Goal: Information Seeking & Learning: Learn about a topic

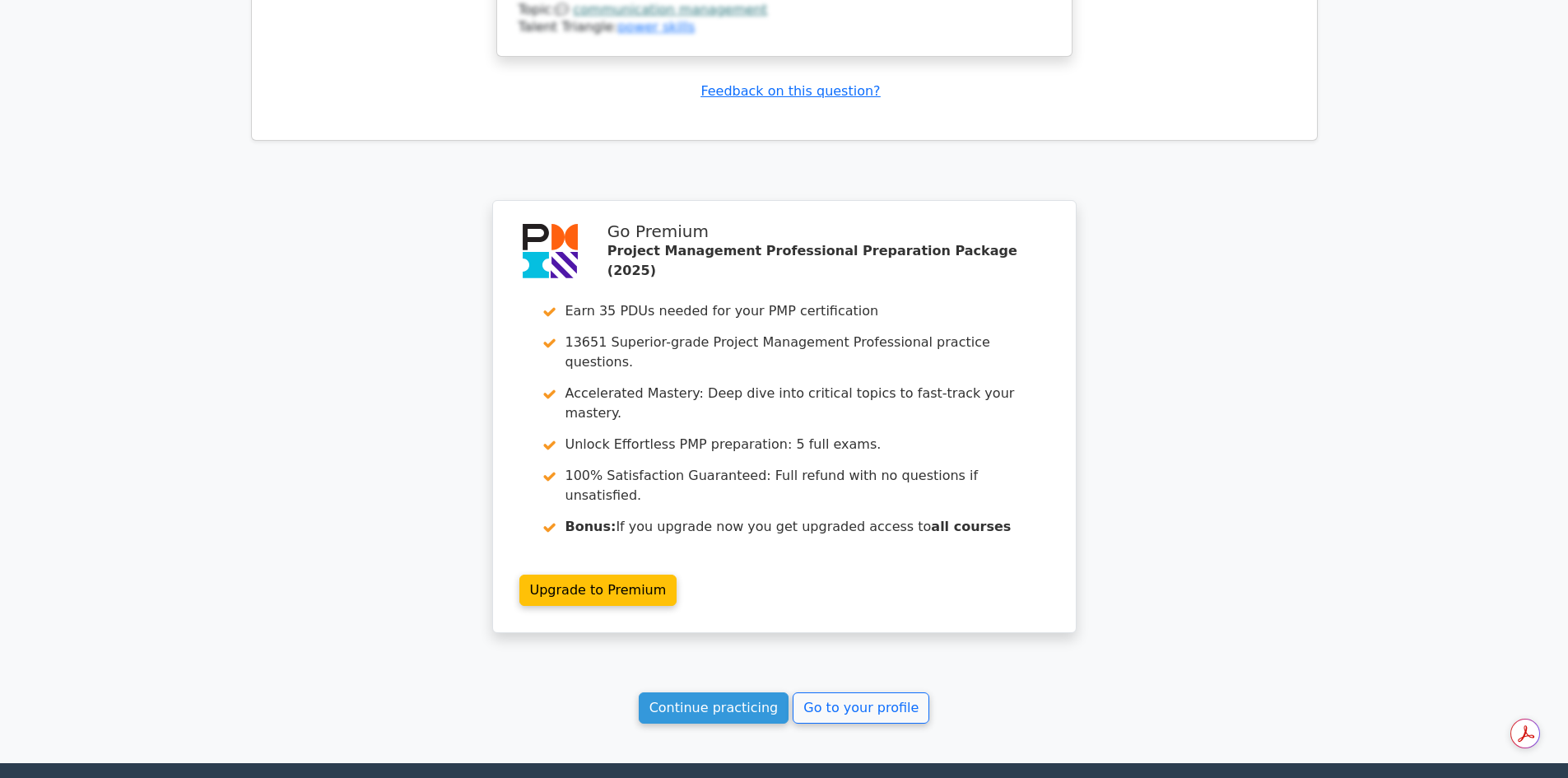
scroll to position [2203, 0]
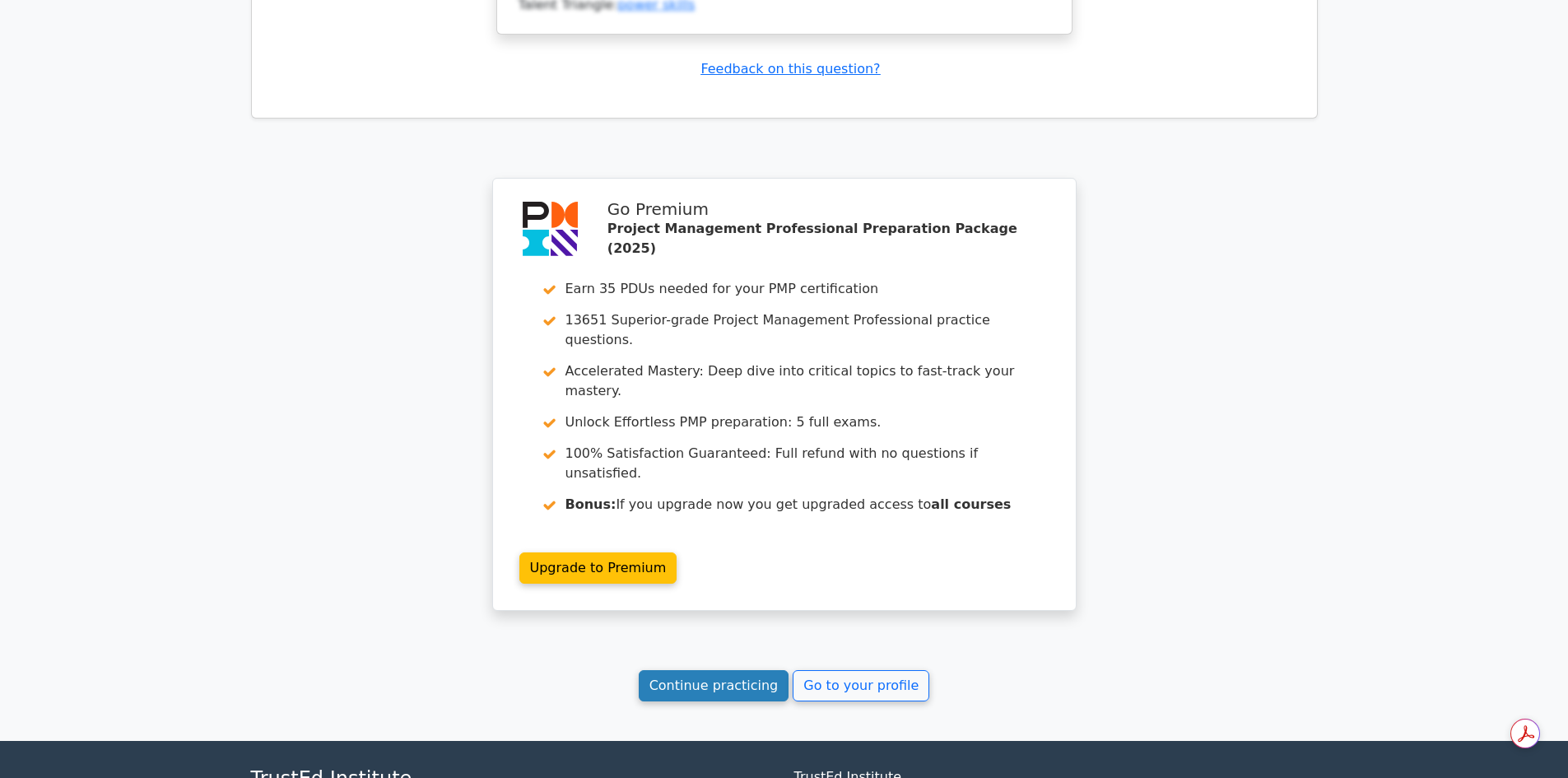
click at [697, 670] on link "Continue practicing" at bounding box center [713, 685] width 150 height 31
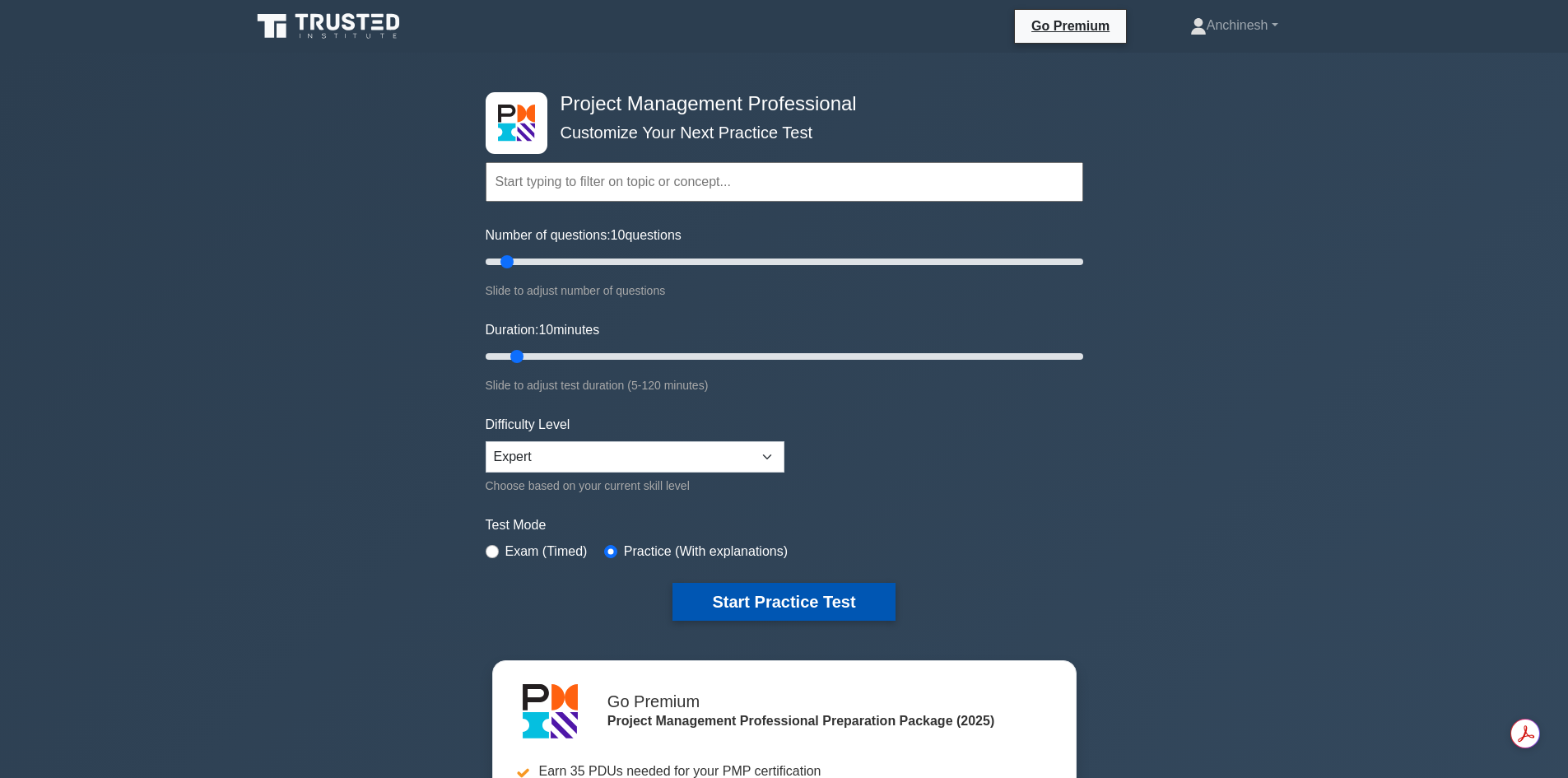
click at [758, 594] on button "Start Practice Test" at bounding box center [783, 601] width 222 height 38
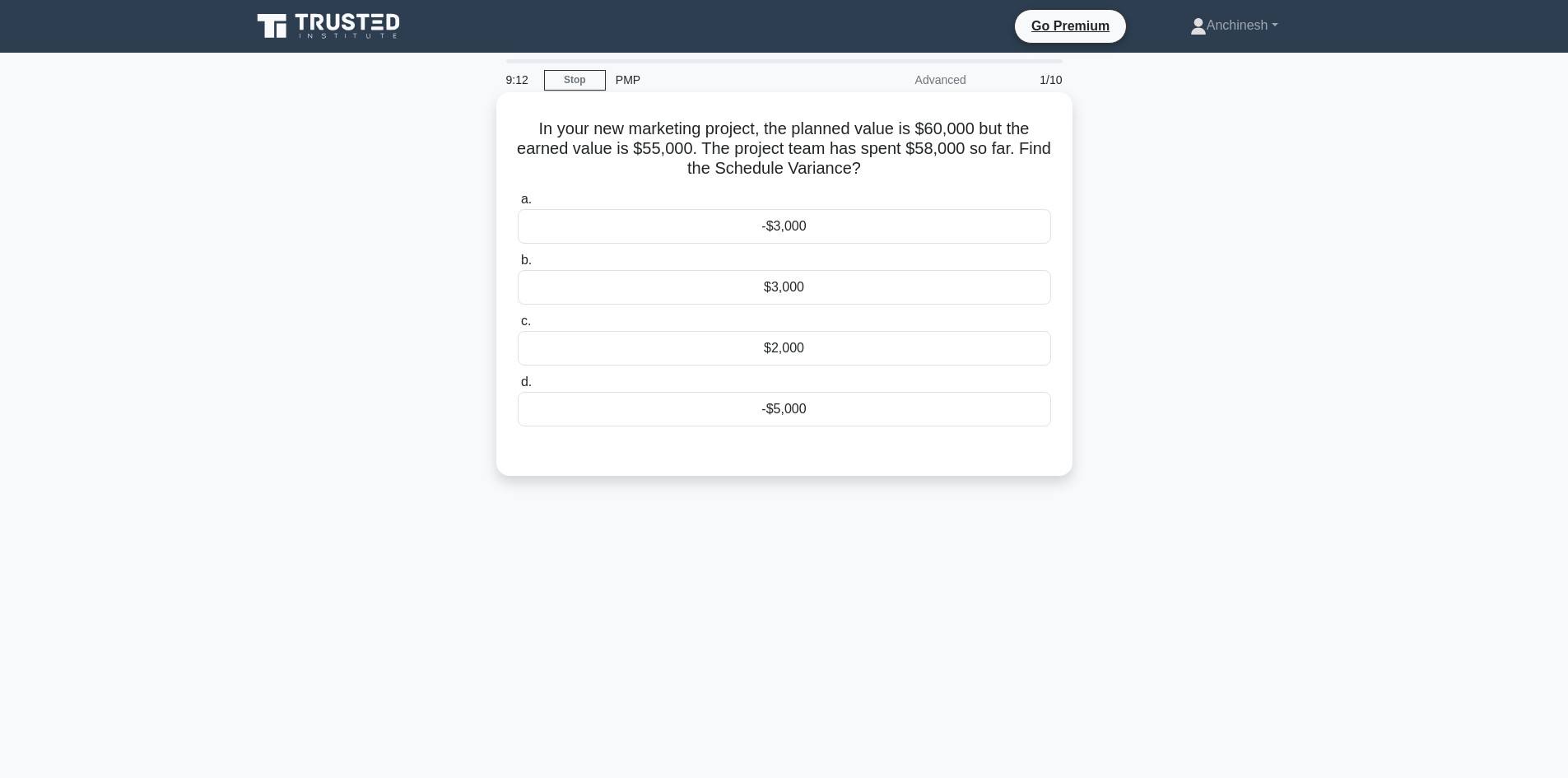
click at [773, 416] on div "-$5,000" at bounding box center [784, 409] width 534 height 35
click at [518, 388] on input "d. -$5,000" at bounding box center [518, 382] width 0 height 11
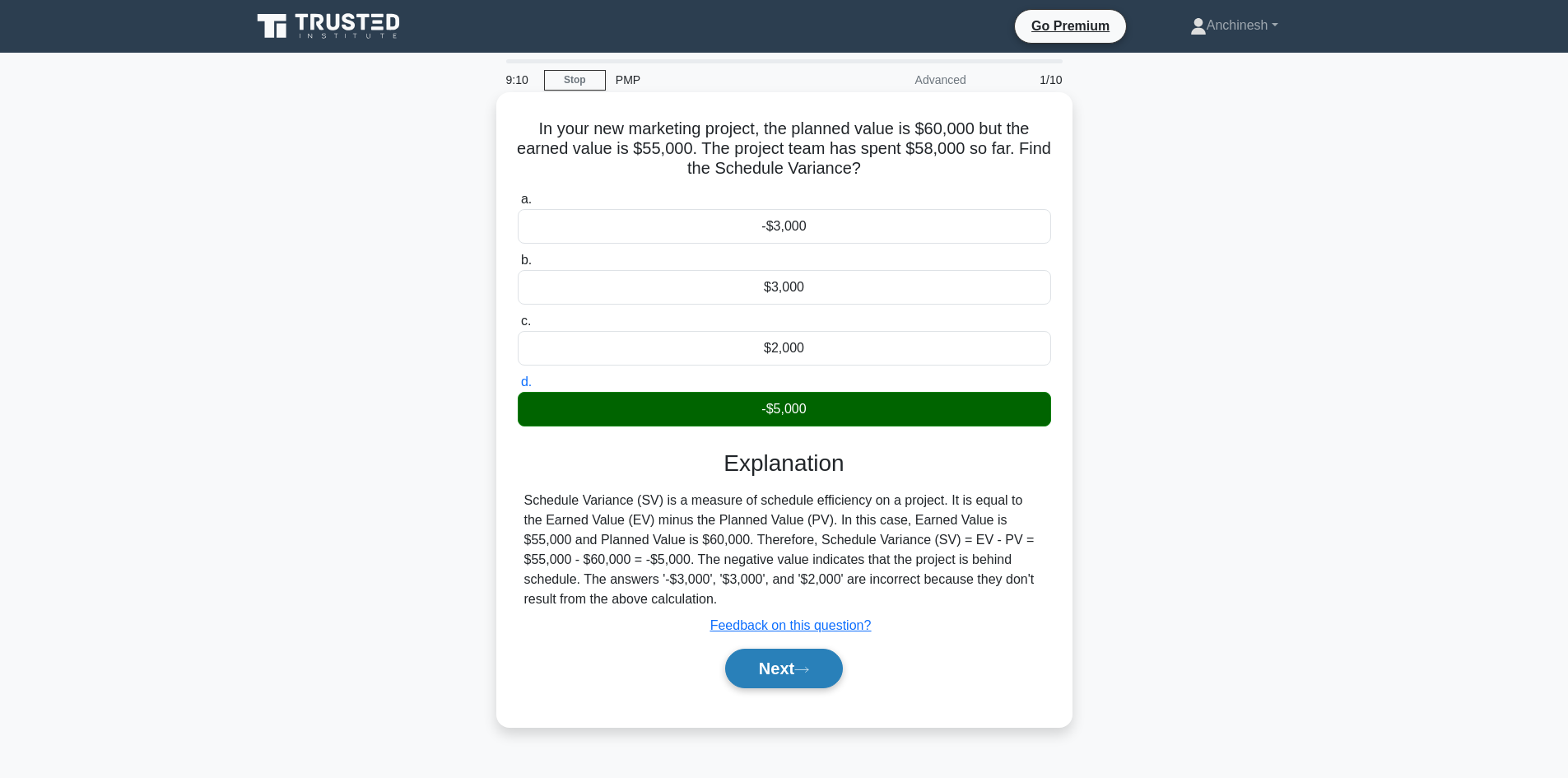
click at [778, 666] on button "Next" at bounding box center [784, 668] width 117 height 40
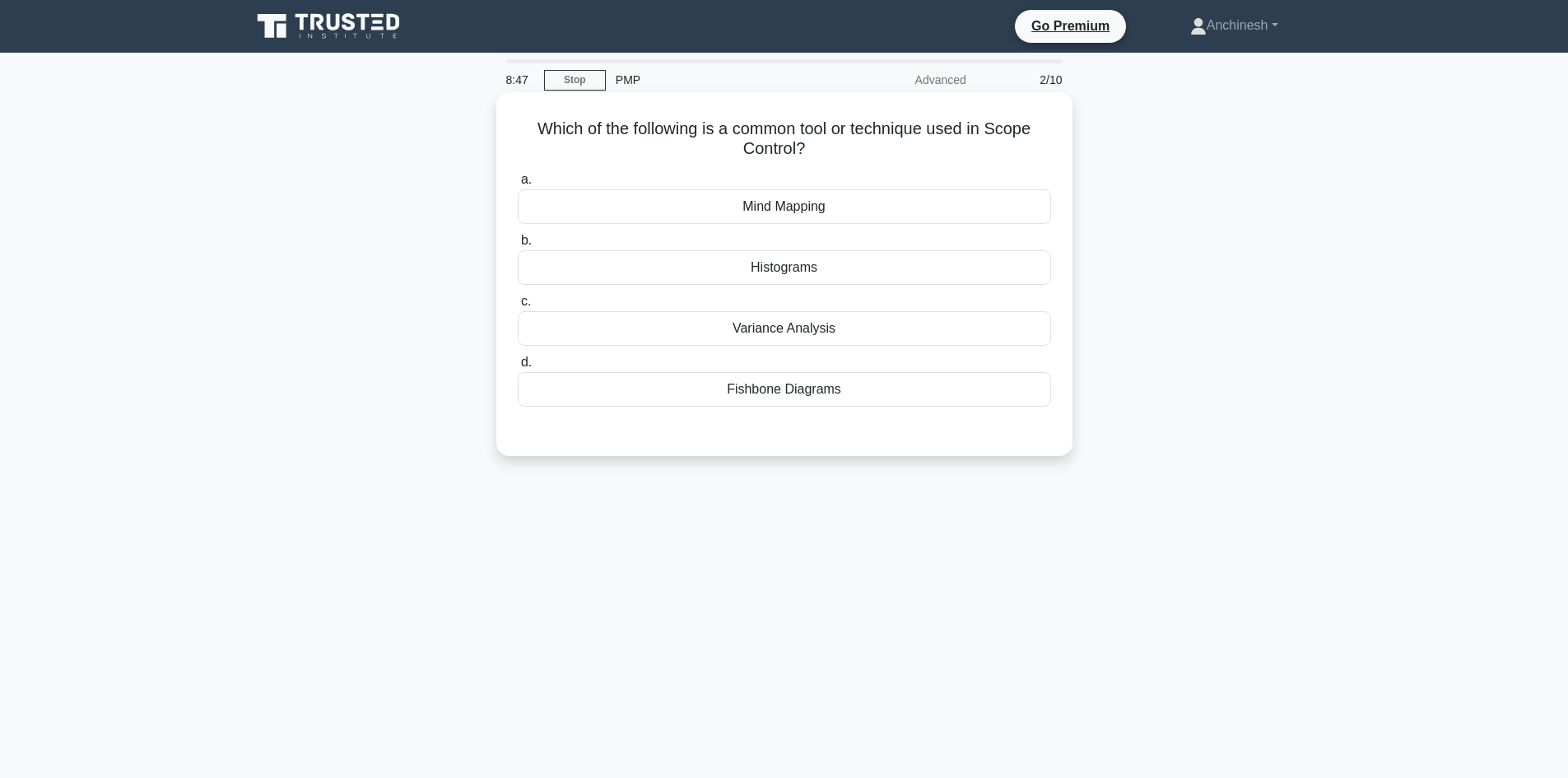
click at [768, 333] on div "Variance Analysis" at bounding box center [784, 328] width 534 height 35
click at [518, 307] on input "c. Variance Analysis" at bounding box center [518, 302] width 0 height 11
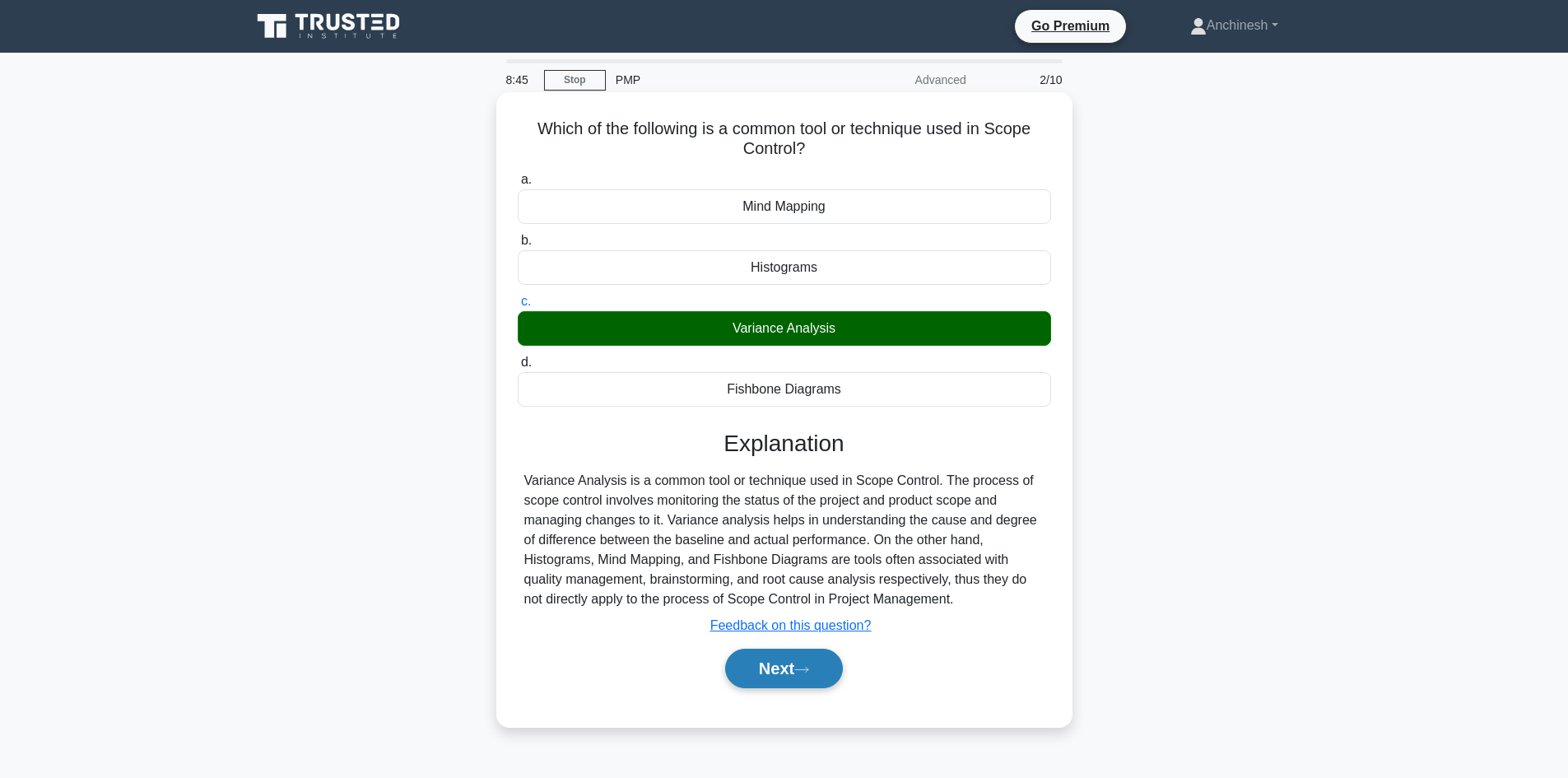
click at [784, 663] on button "Next" at bounding box center [784, 668] width 117 height 40
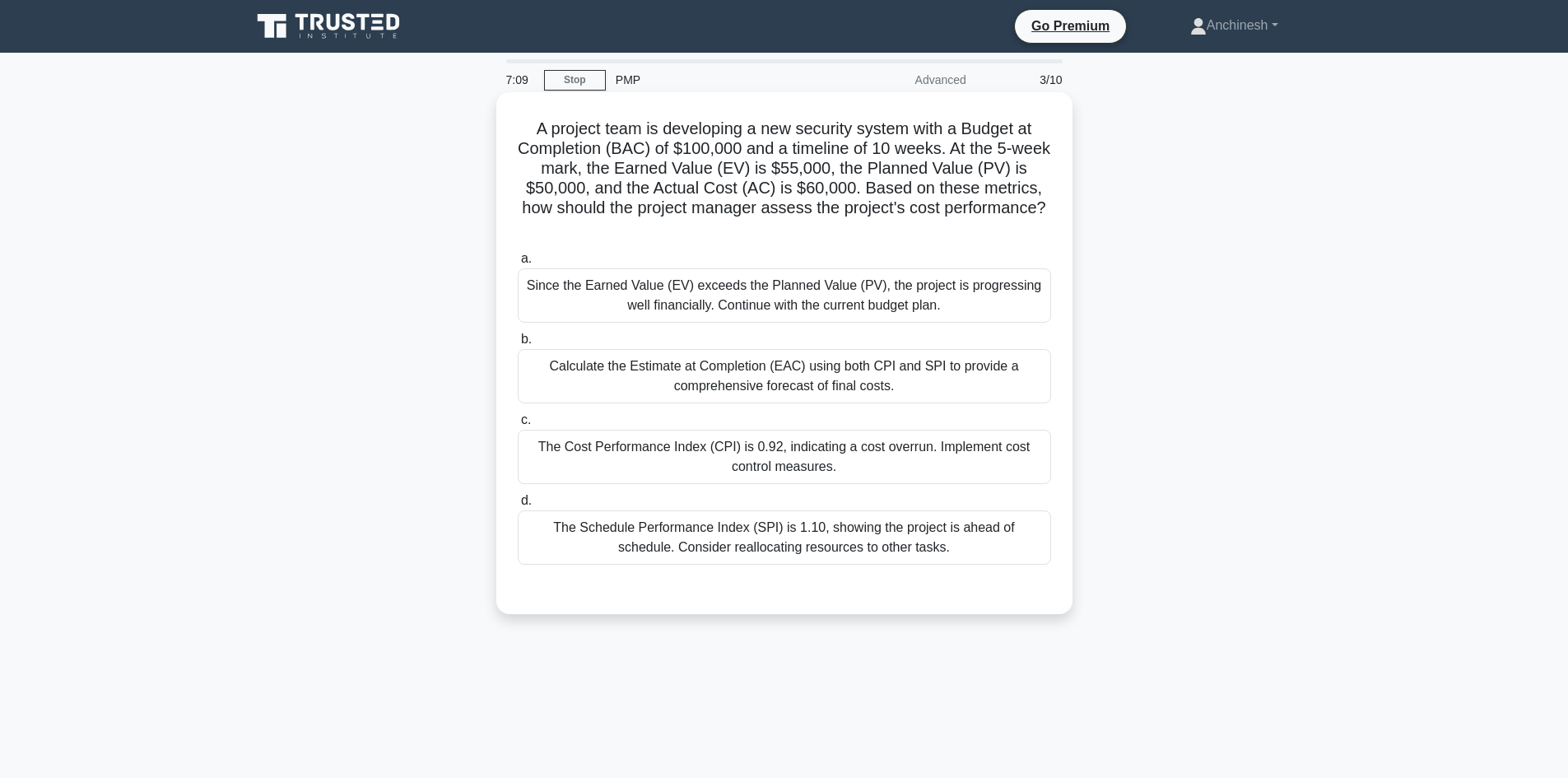
click at [773, 456] on div "The Cost Performance Index (CPI) is 0.92, indicating a cost overrun. Implement …" at bounding box center [784, 457] width 534 height 54
click at [518, 426] on input "c. The Cost Performance Index (CPI) is 0.92, indicating a cost overrun. Impleme…" at bounding box center [518, 420] width 0 height 11
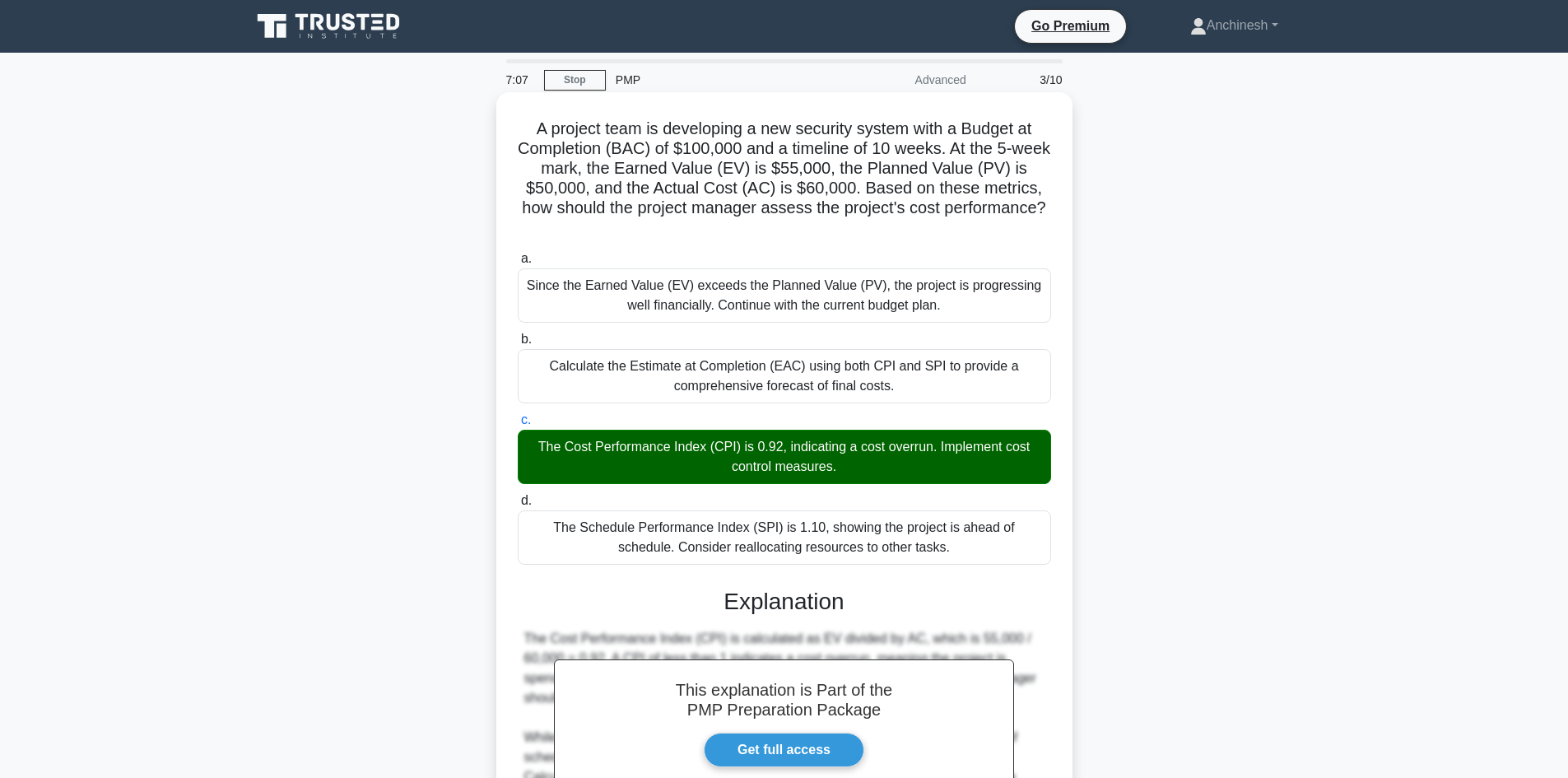
scroll to position [218, 0]
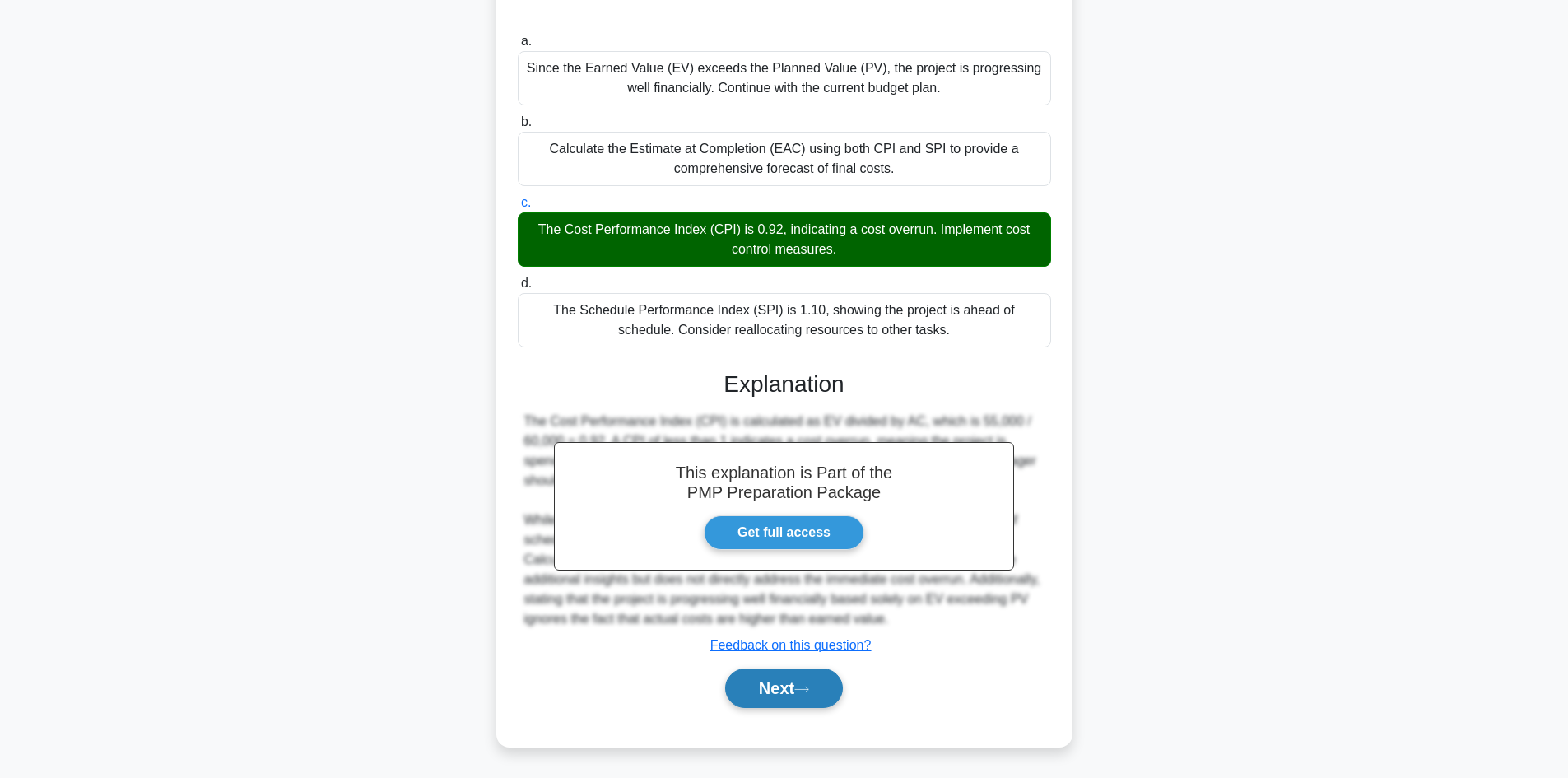
click at [789, 682] on button "Next" at bounding box center [784, 688] width 117 height 40
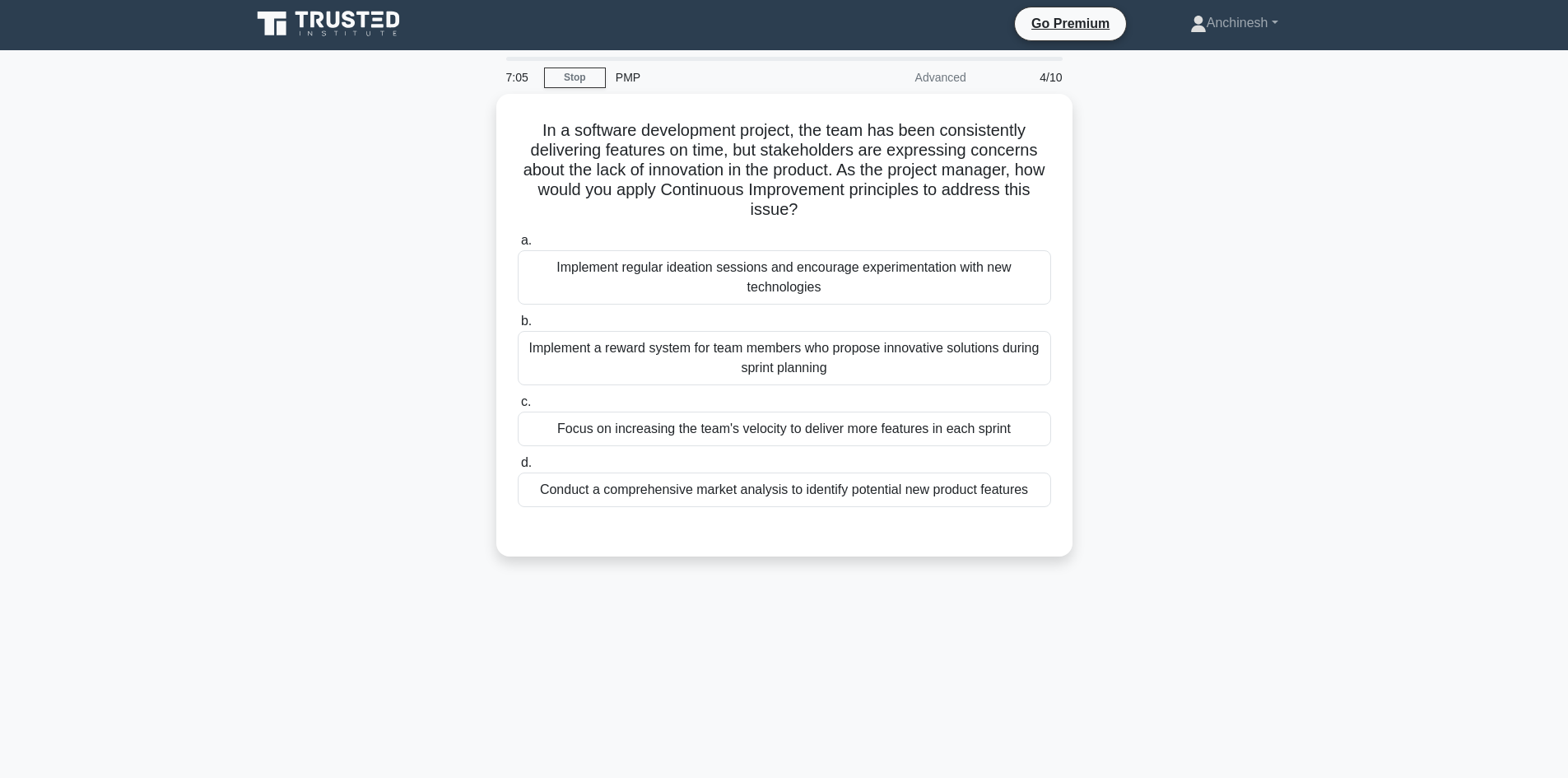
scroll to position [0, 0]
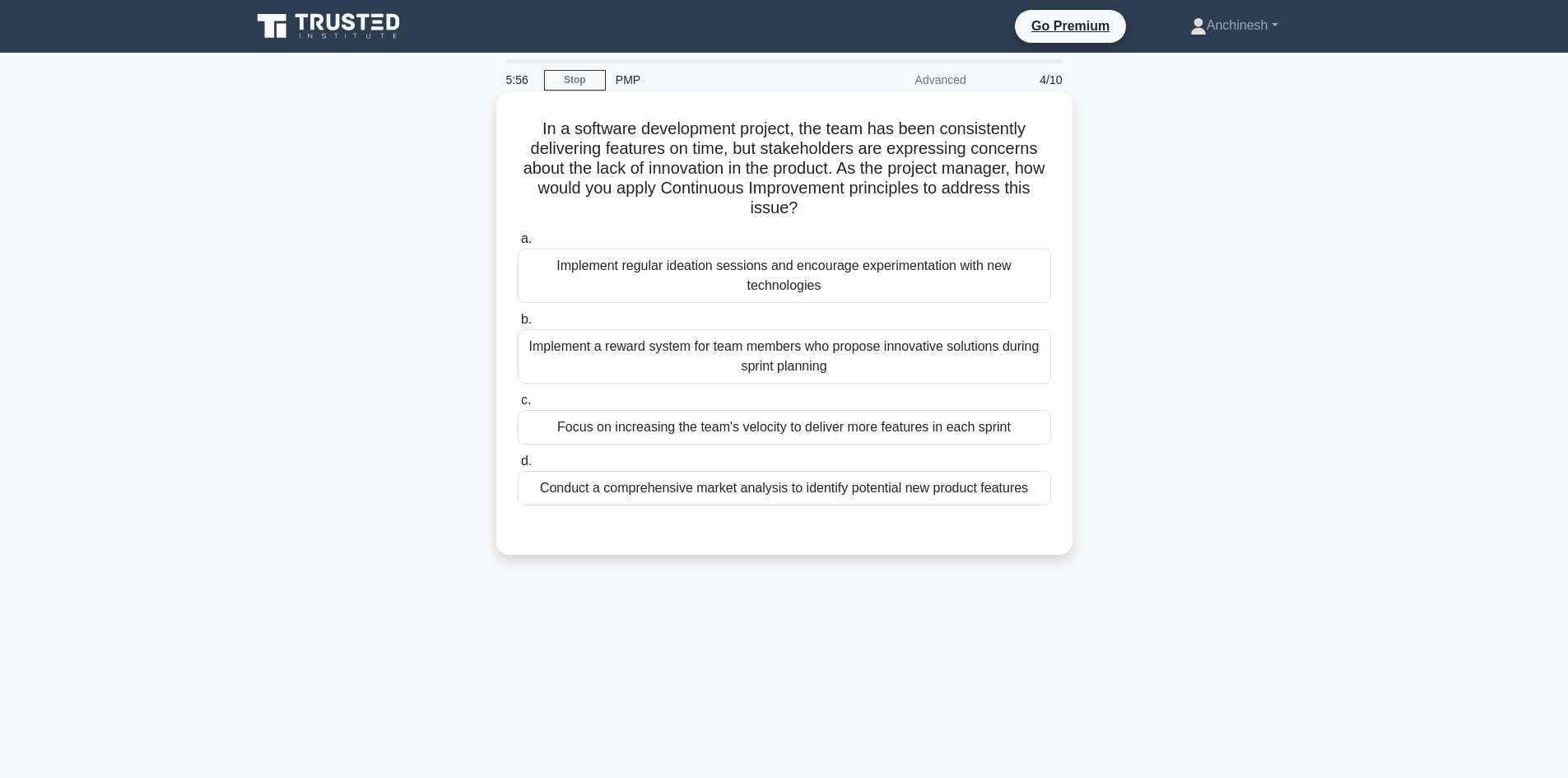
click at [789, 275] on div "Implement regular ideation sessions and encourage experimentation with new tech…" at bounding box center [784, 275] width 534 height 54
click at [518, 244] on input "a. Implement regular ideation sessions and encourage experimentation with new t…" at bounding box center [518, 239] width 0 height 11
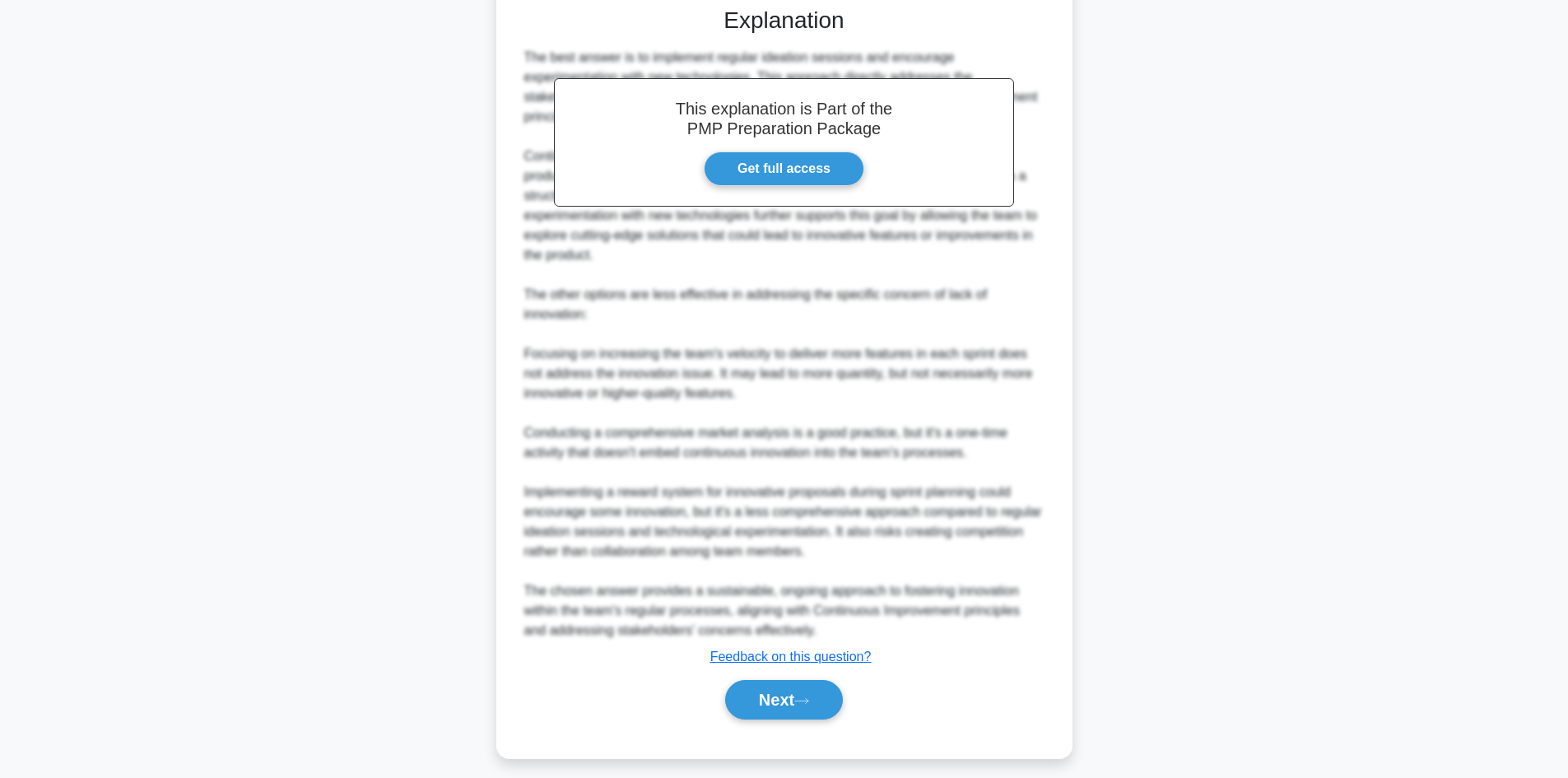
scroll to position [535, 0]
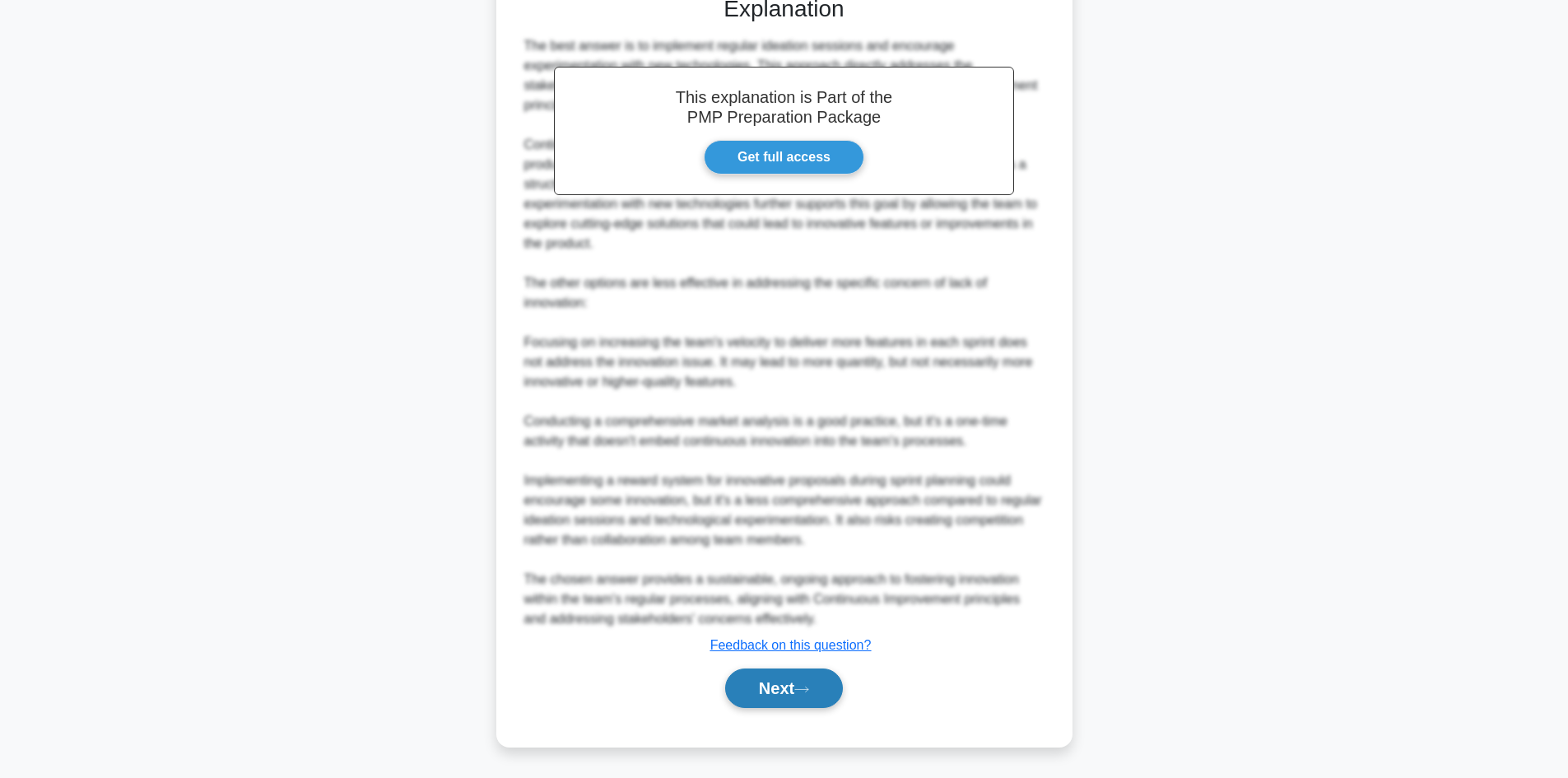
click at [763, 686] on button "Next" at bounding box center [784, 688] width 117 height 40
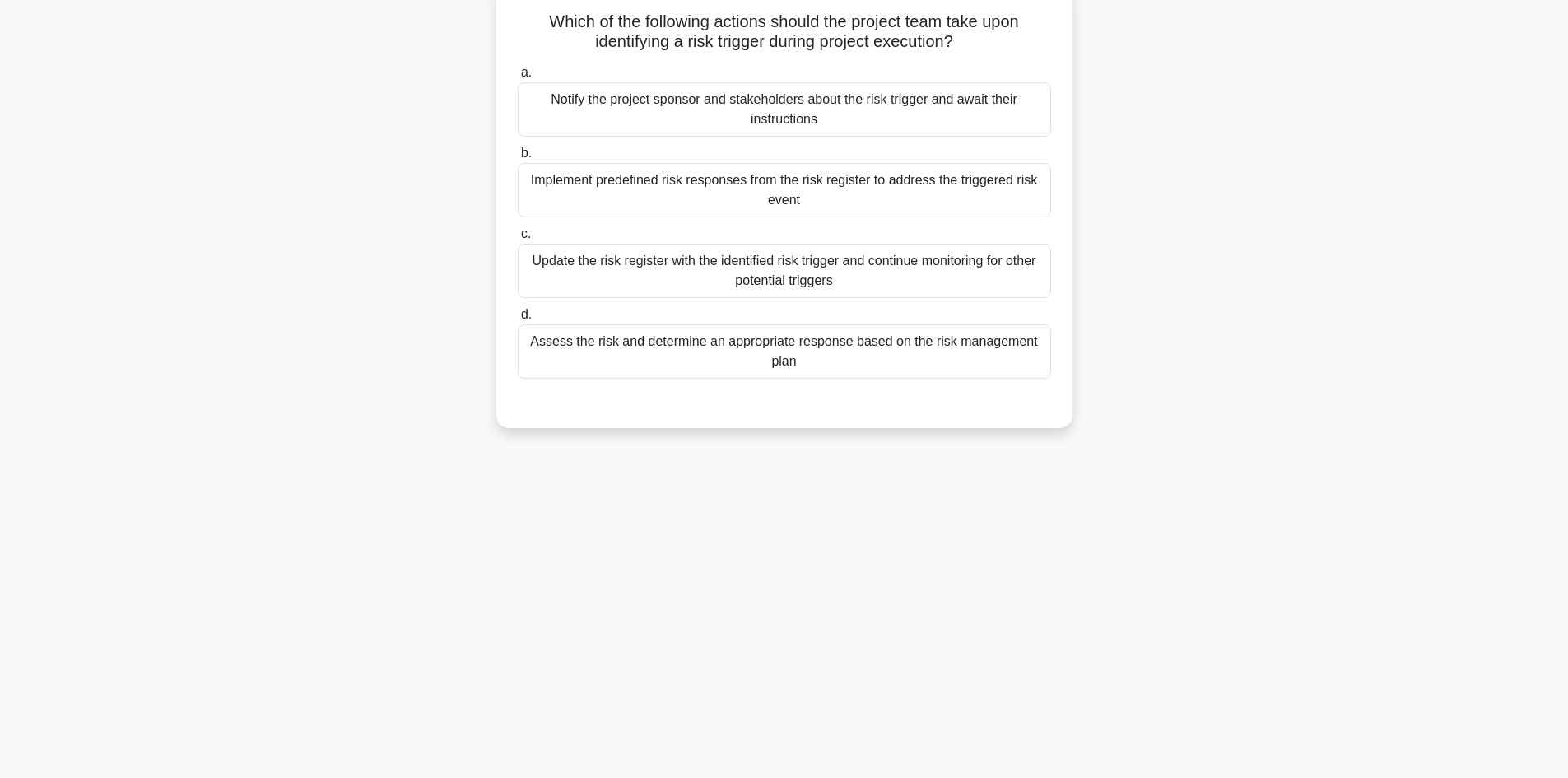
scroll to position [112, 0]
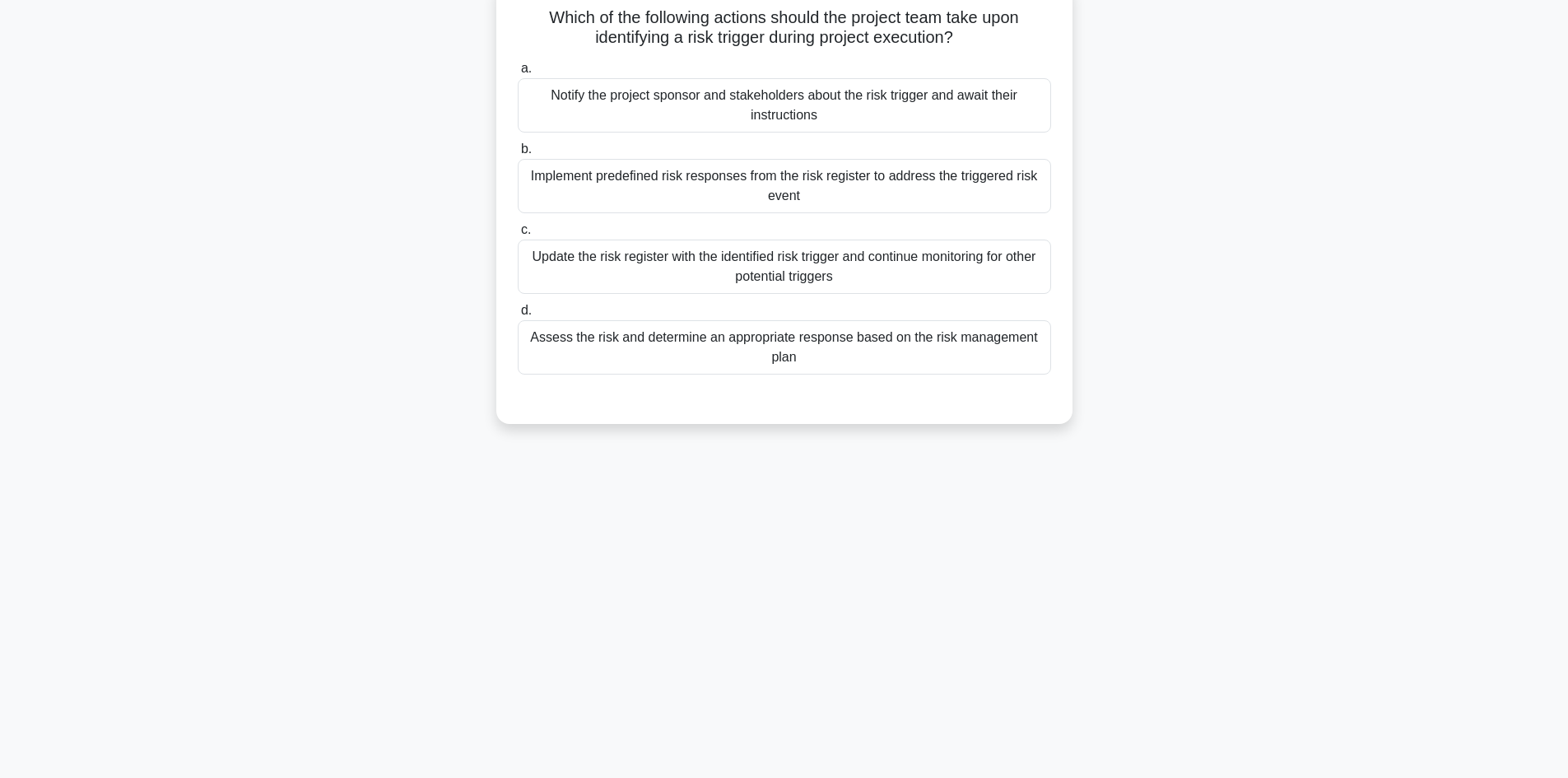
click at [782, 272] on div "Update the risk register with the identified risk trigger and continue monitori…" at bounding box center [784, 267] width 534 height 54
click at [518, 236] on input "c. Update the risk register with the identified risk trigger and continue monit…" at bounding box center [518, 230] width 0 height 11
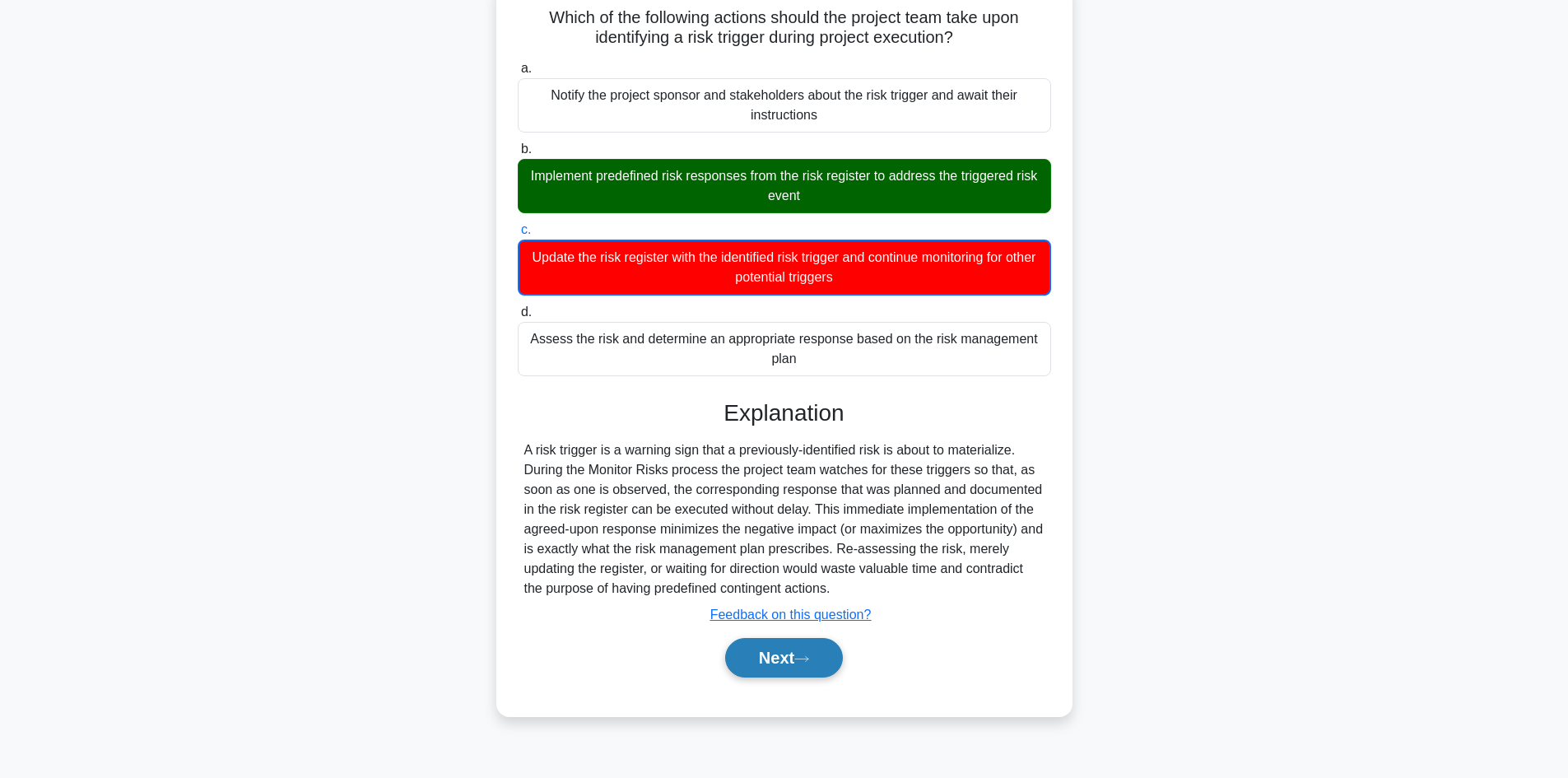
click at [779, 651] on button "Next" at bounding box center [784, 657] width 117 height 40
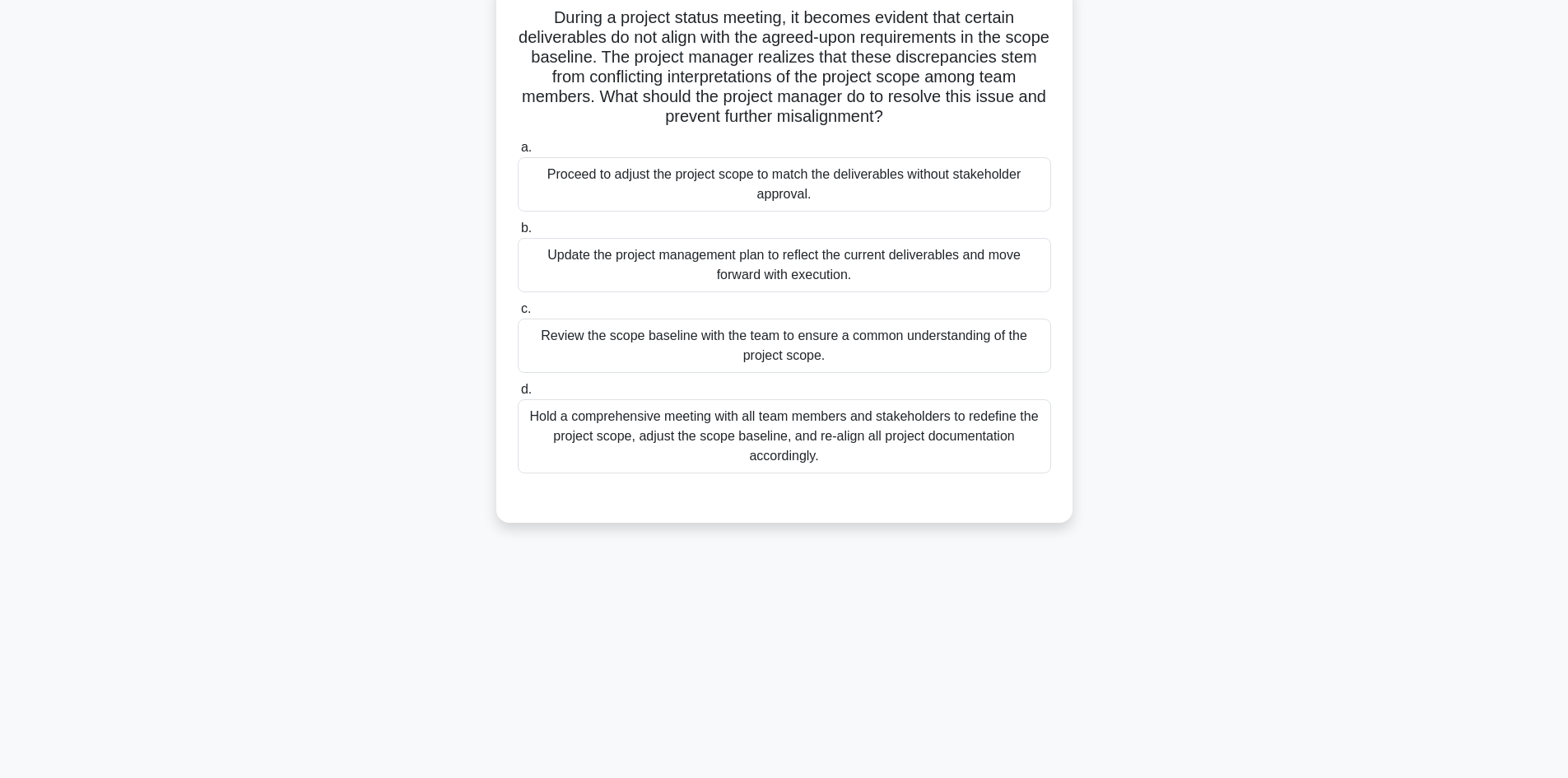
scroll to position [29, 0]
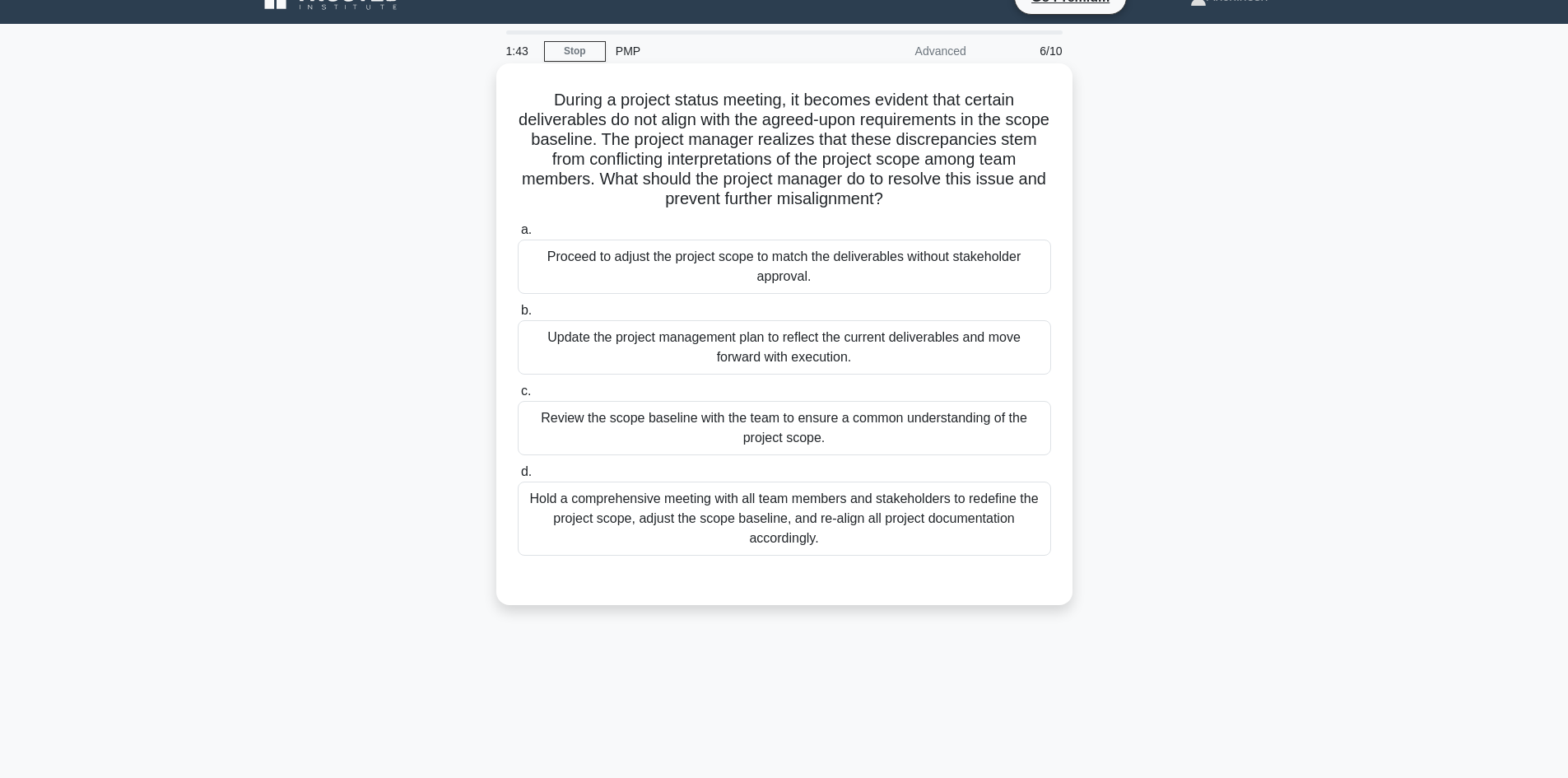
click at [773, 437] on div "Review the scope baseline with the team to ensure a common understanding of the…" at bounding box center [784, 428] width 534 height 54
click at [518, 397] on input "c. Review the scope baseline with the team to ensure a common understanding of …" at bounding box center [518, 391] width 0 height 11
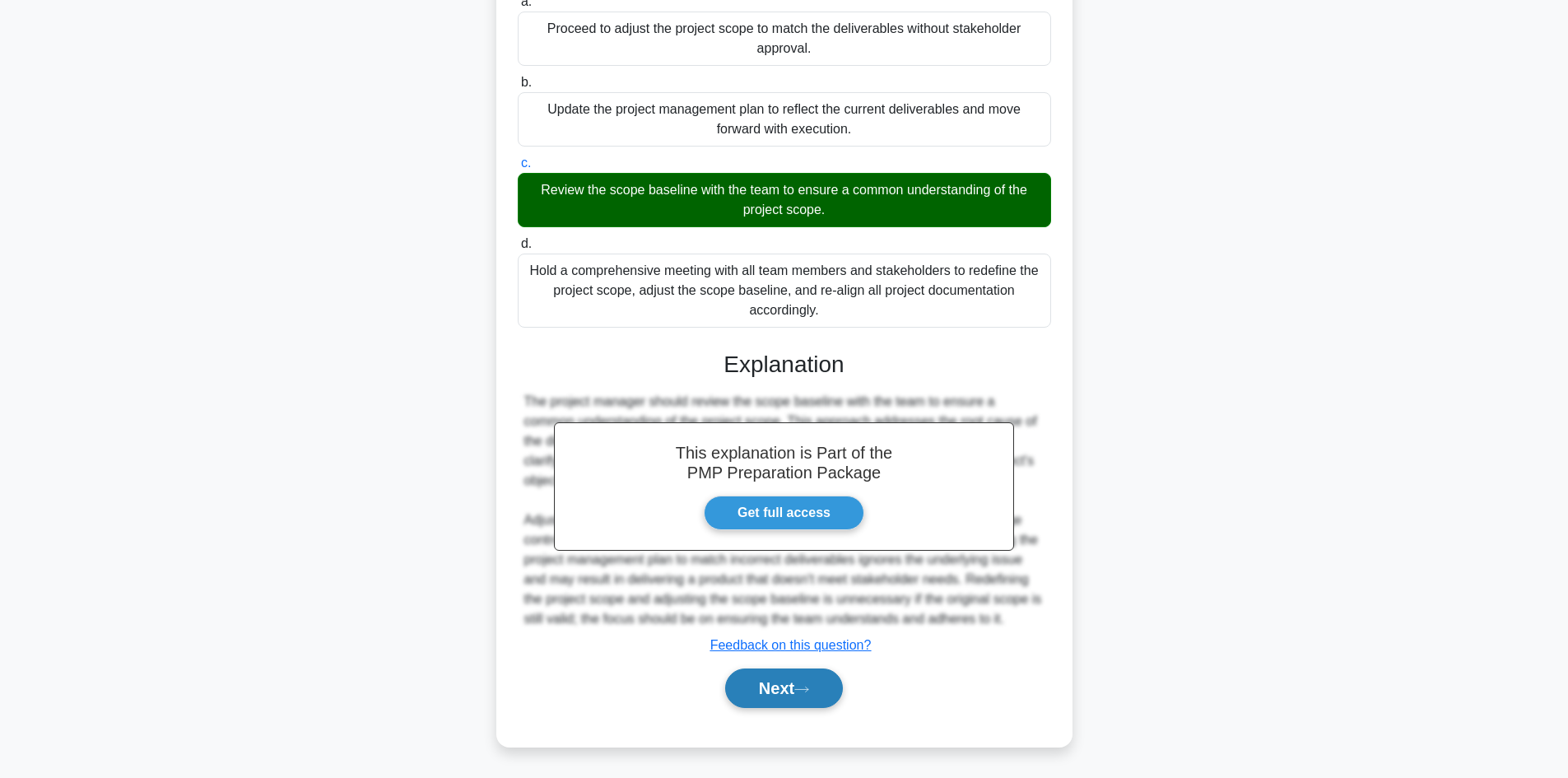
click at [803, 687] on icon at bounding box center [802, 689] width 15 height 9
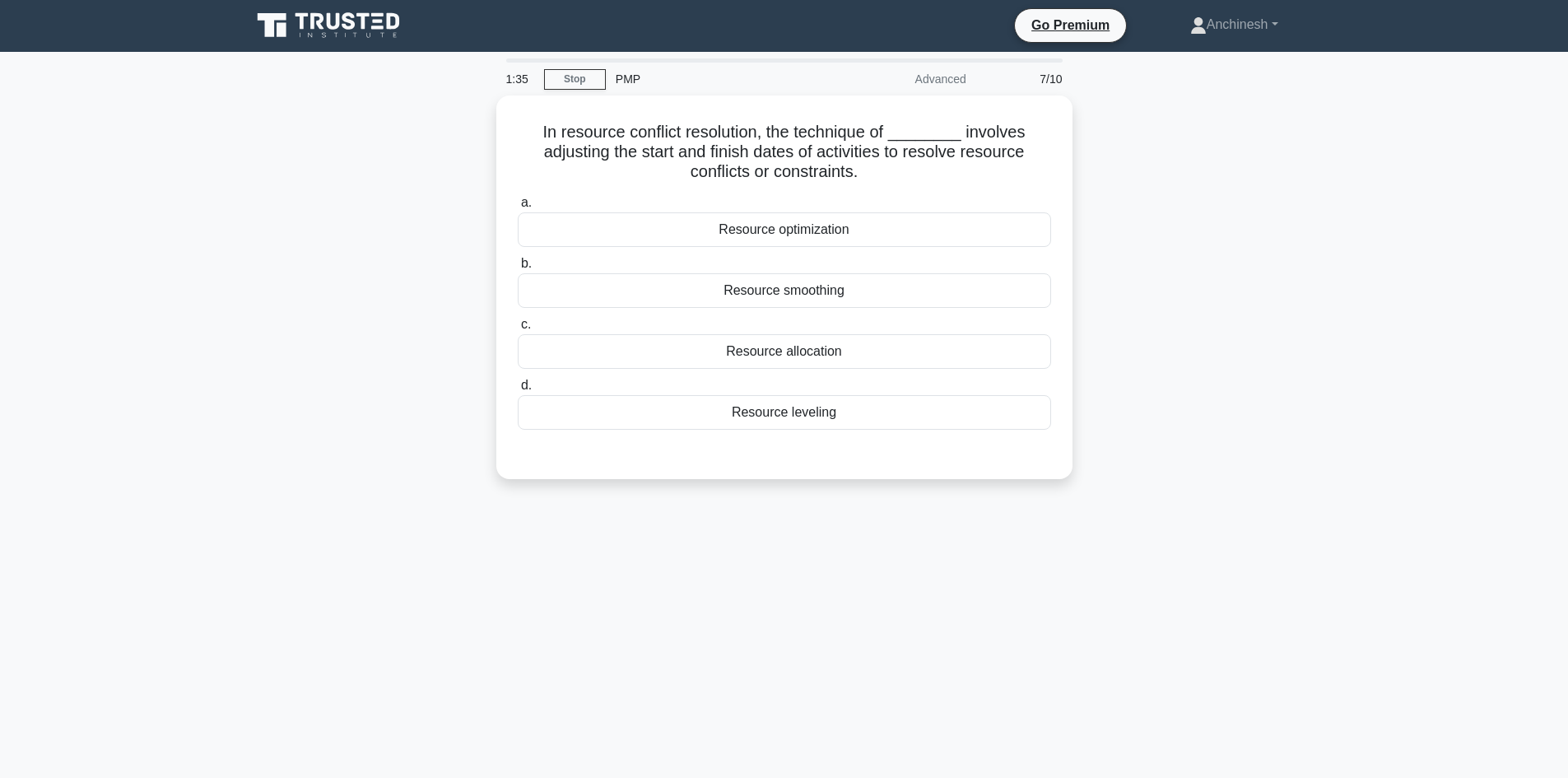
scroll to position [0, 0]
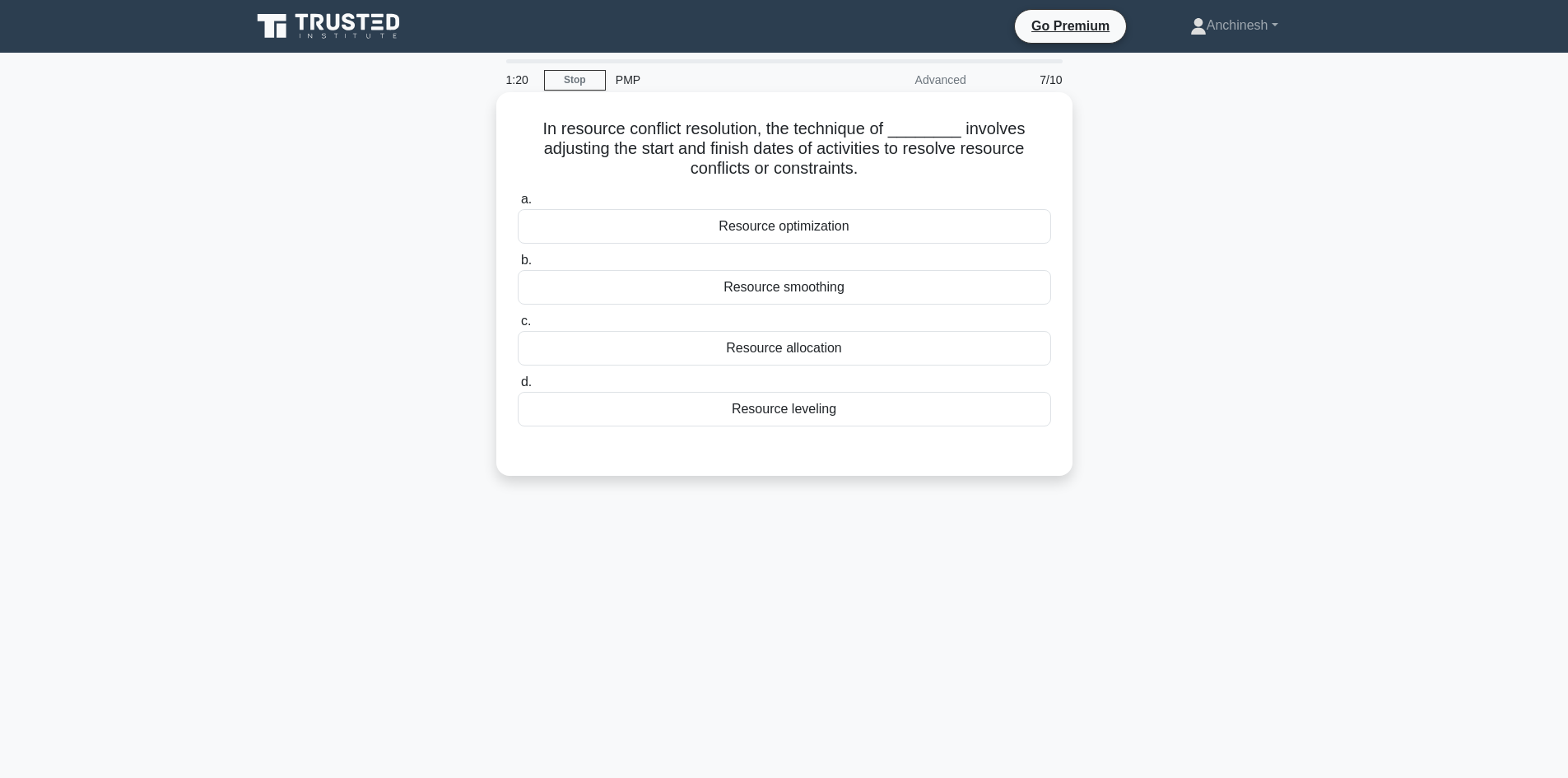
click at [795, 416] on div "Resource leveling" at bounding box center [784, 409] width 534 height 35
click at [518, 388] on input "d. Resource leveling" at bounding box center [518, 382] width 0 height 11
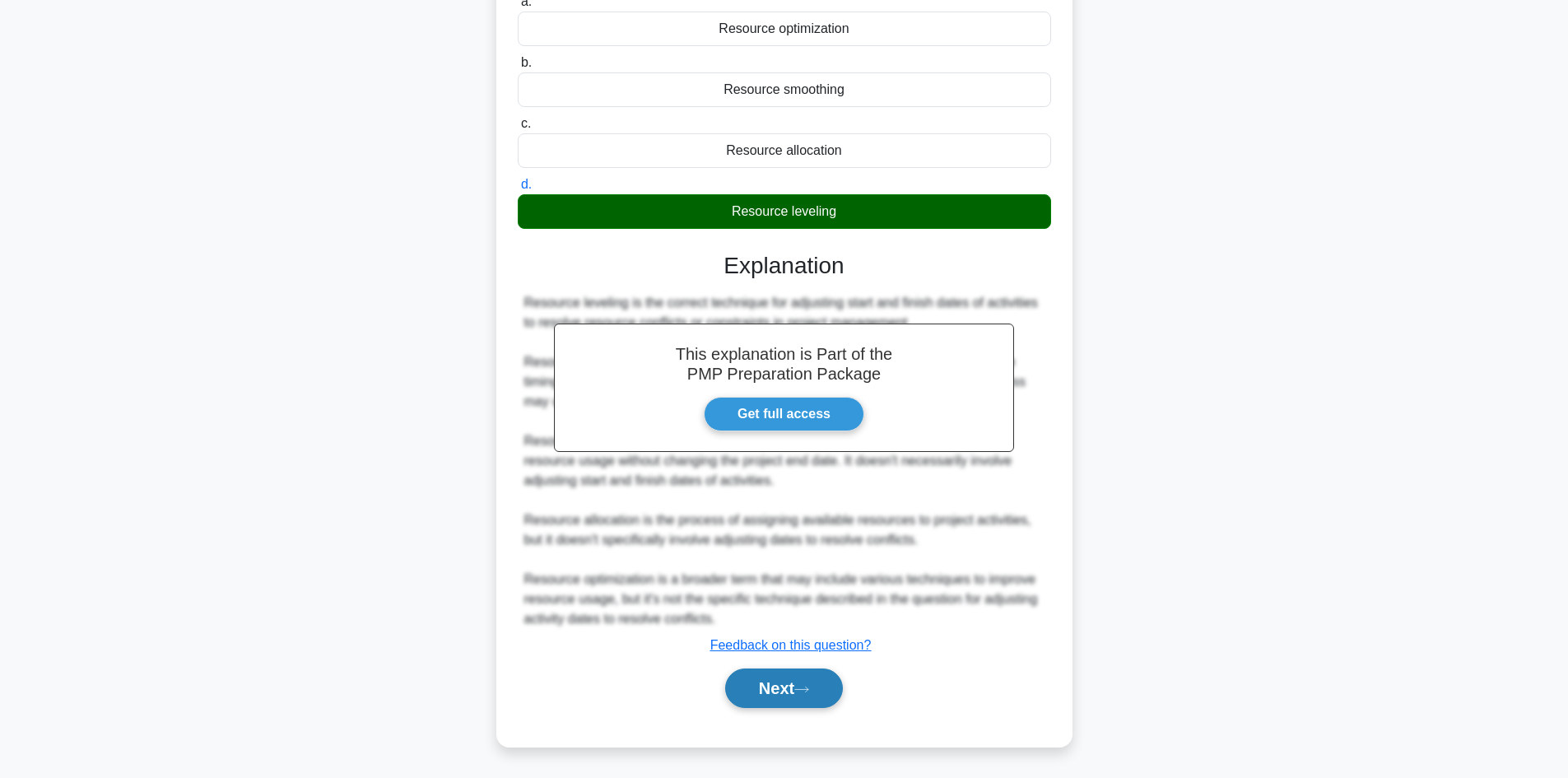
click at [795, 689] on button "Next" at bounding box center [784, 688] width 117 height 40
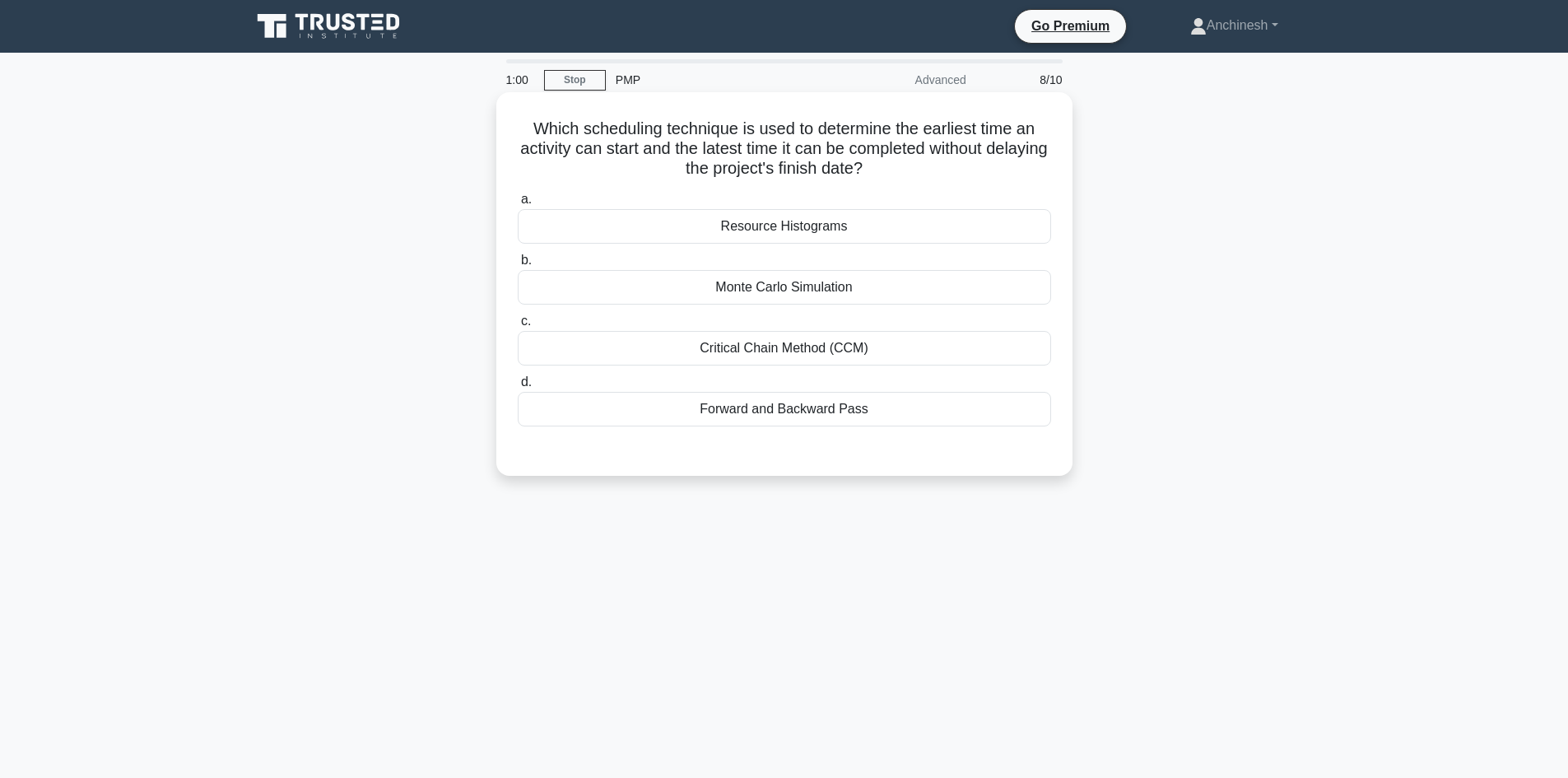
click at [798, 351] on div "Critical Chain Method (CCM)" at bounding box center [784, 348] width 534 height 35
click at [518, 327] on input "c. Critical Chain Method (CCM)" at bounding box center [518, 321] width 0 height 11
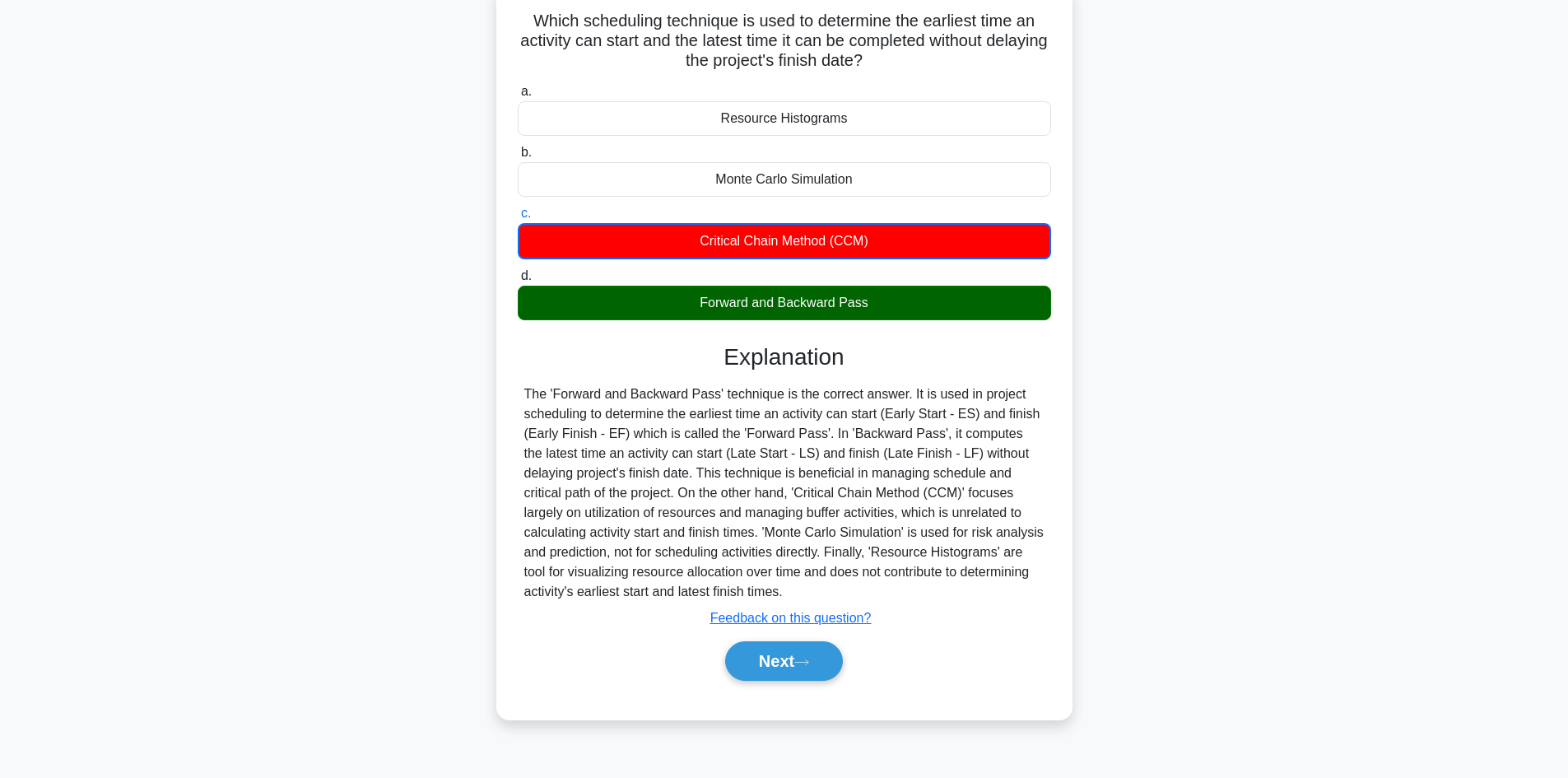
scroll to position [112, 0]
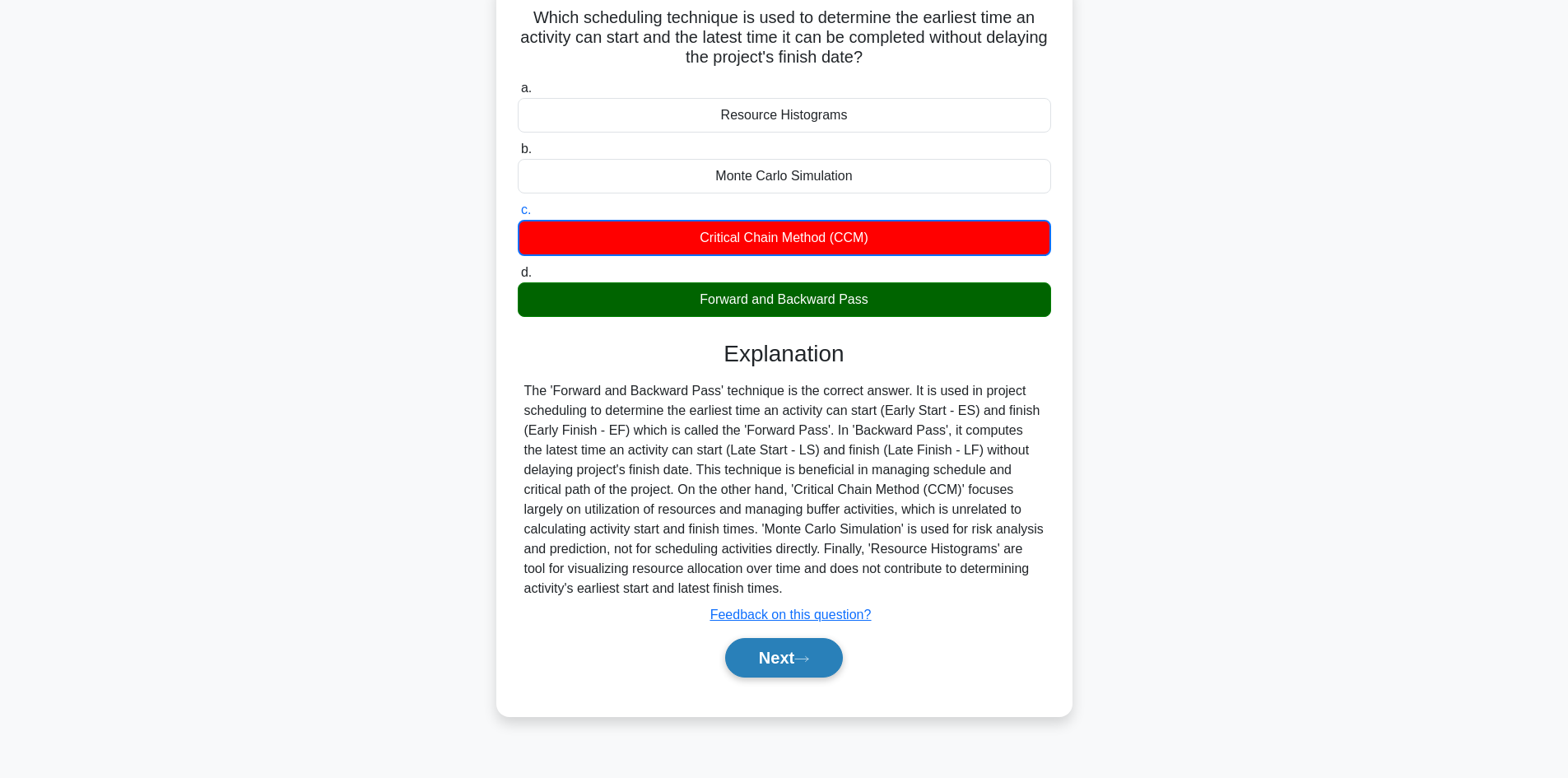
click at [781, 658] on button "Next" at bounding box center [784, 657] width 117 height 40
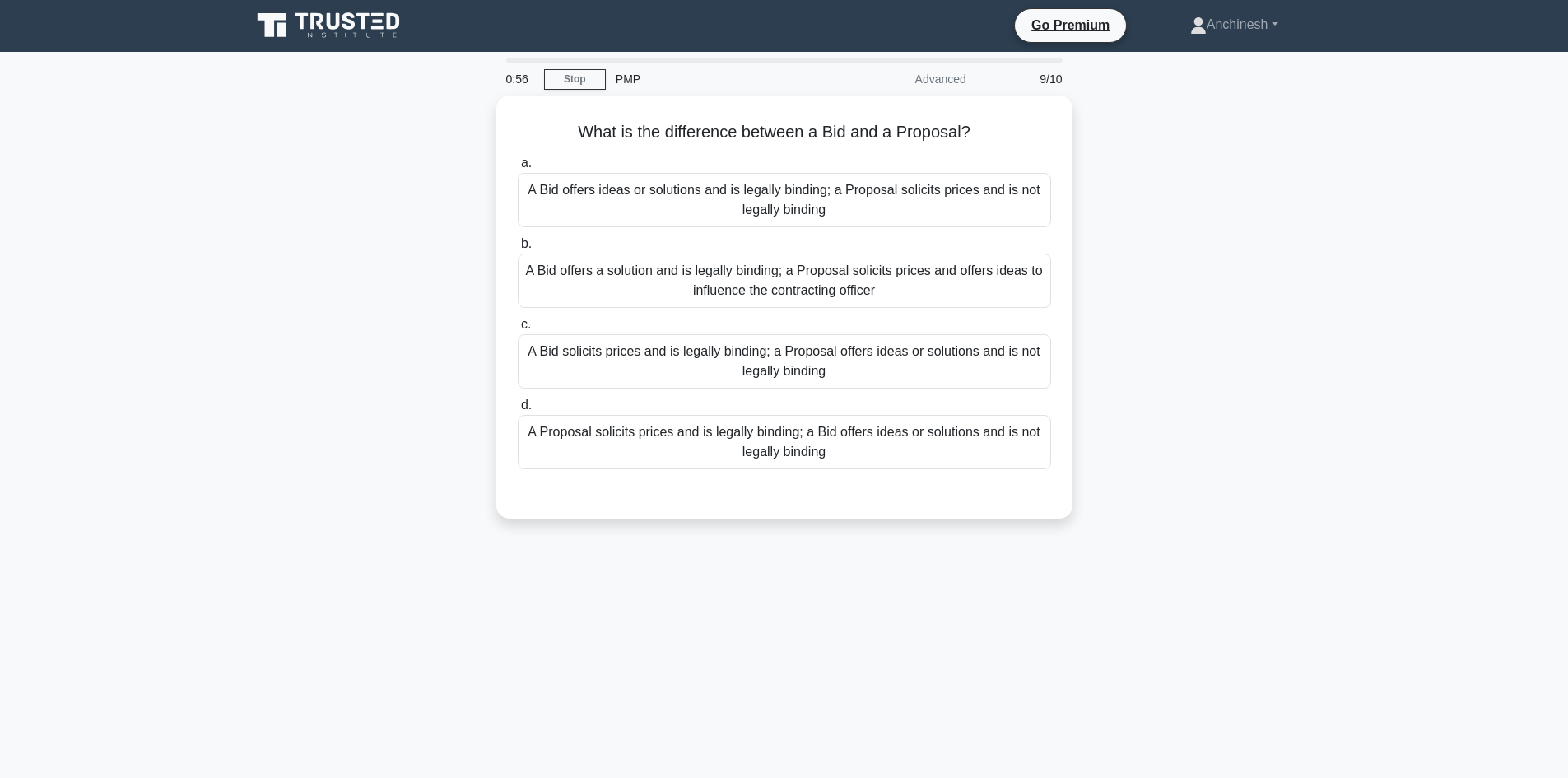
scroll to position [0, 0]
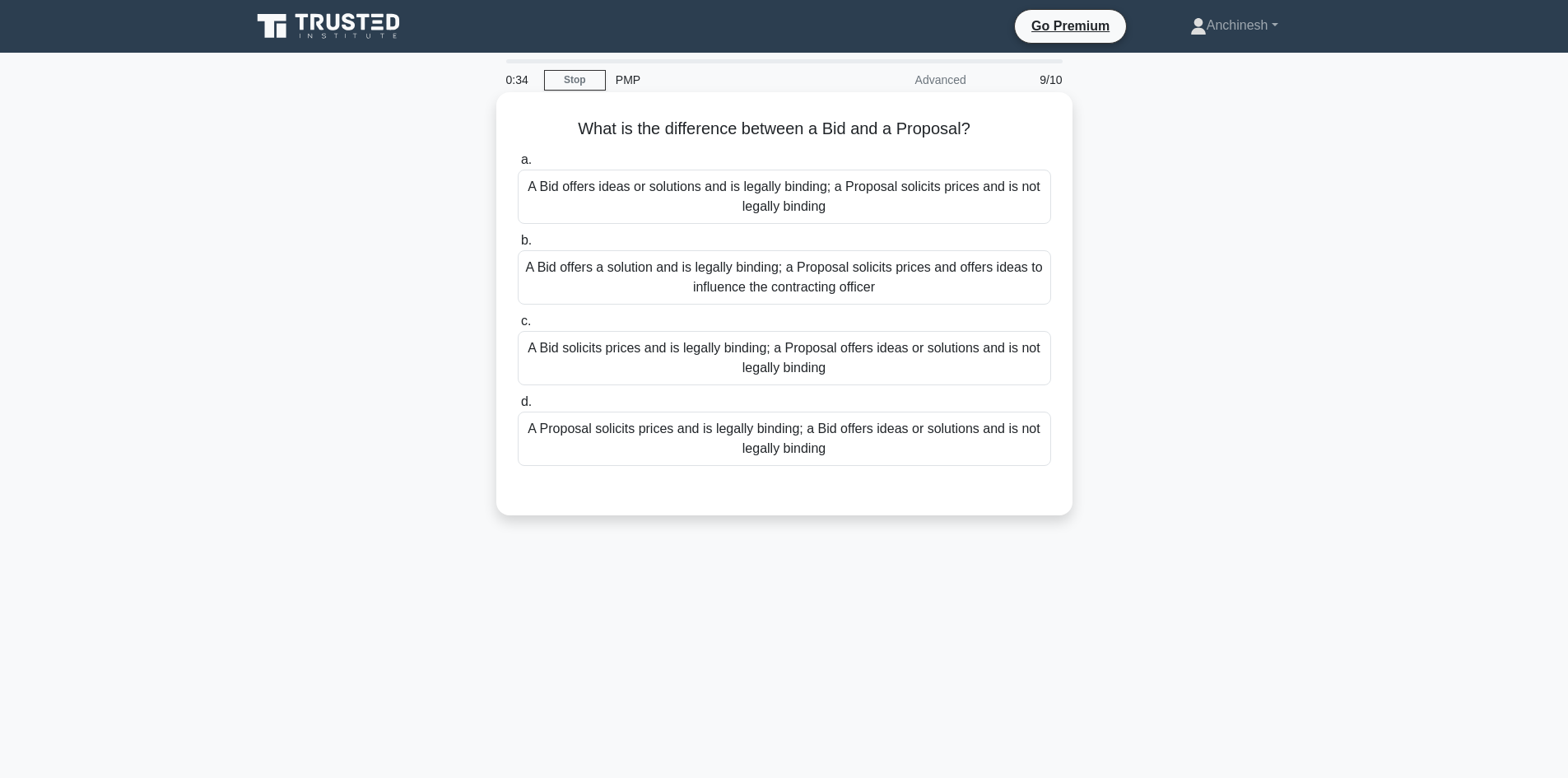
click at [822, 356] on div "A Bid solicits prices and is legally binding; a Proposal offers ideas or soluti…" at bounding box center [784, 358] width 534 height 54
click at [518, 327] on input "c. A Bid solicits prices and is legally binding; a Proposal offers ideas or sol…" at bounding box center [518, 321] width 0 height 11
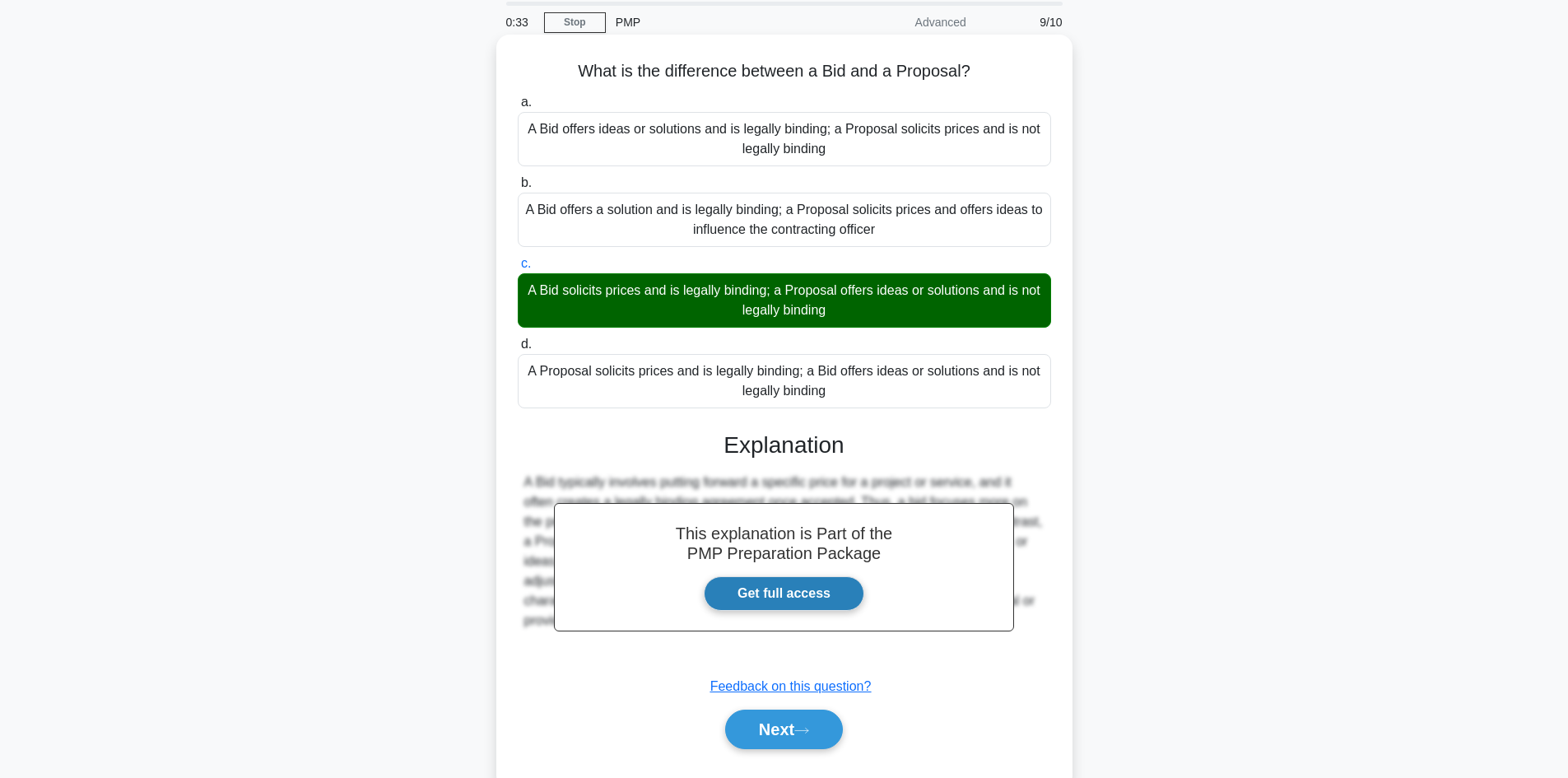
scroll to position [112, 0]
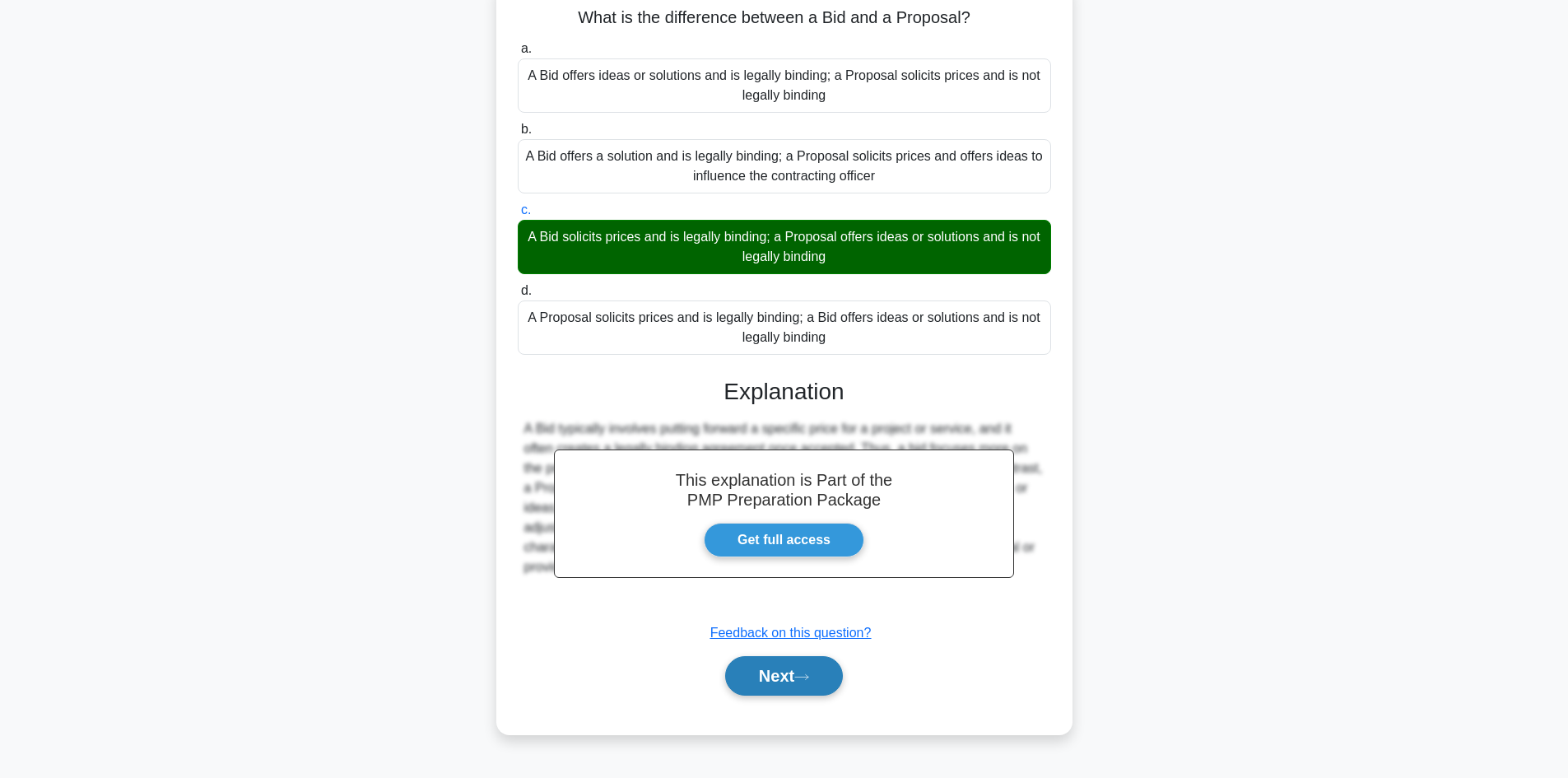
click at [758, 679] on button "Next" at bounding box center [784, 676] width 117 height 40
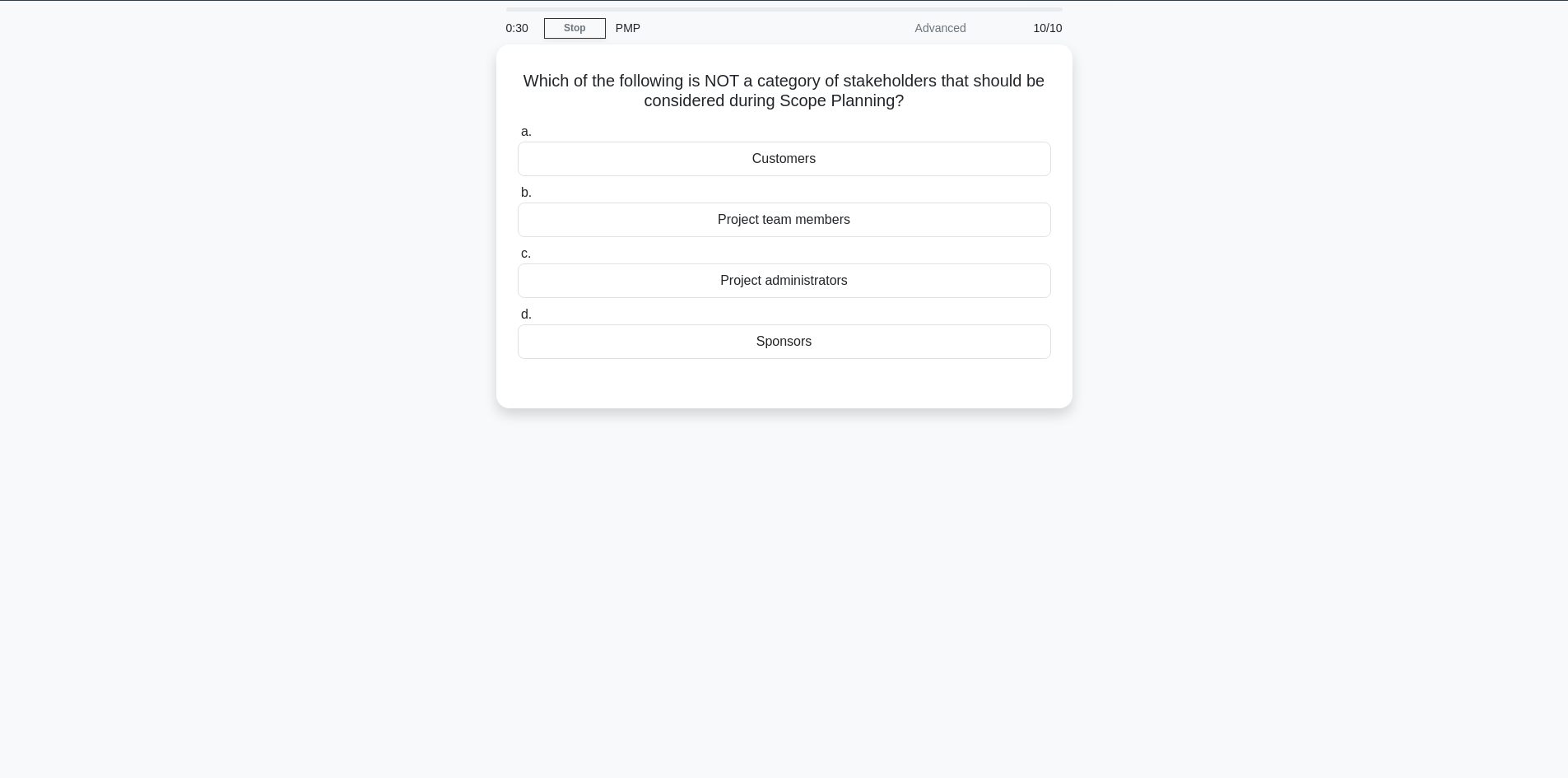
scroll to position [0, 0]
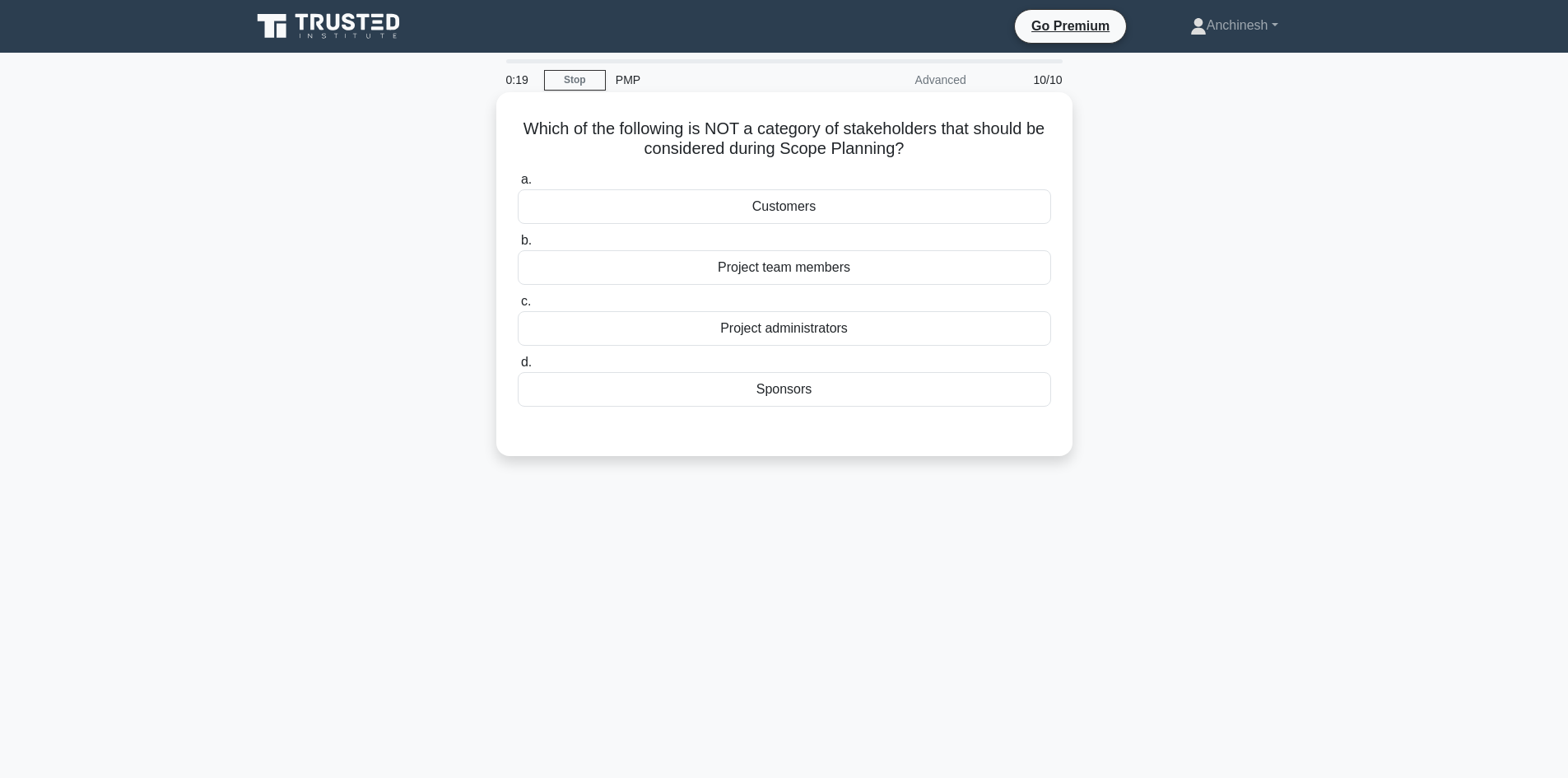
click at [806, 213] on div "Customers" at bounding box center [784, 206] width 534 height 35
click at [518, 185] on input "a. Customers" at bounding box center [518, 180] width 0 height 11
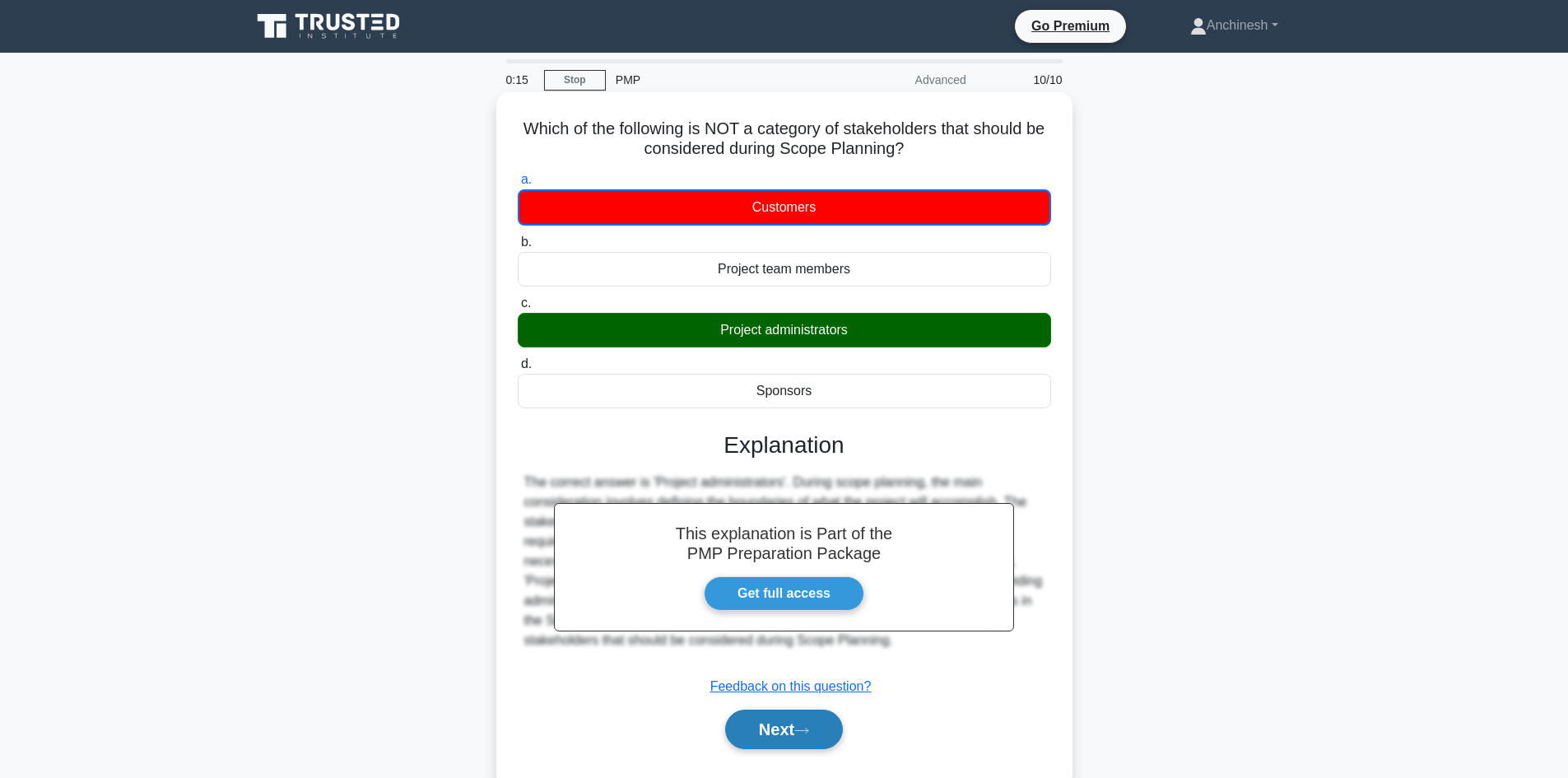
click at [786, 731] on button "Next" at bounding box center [784, 729] width 117 height 40
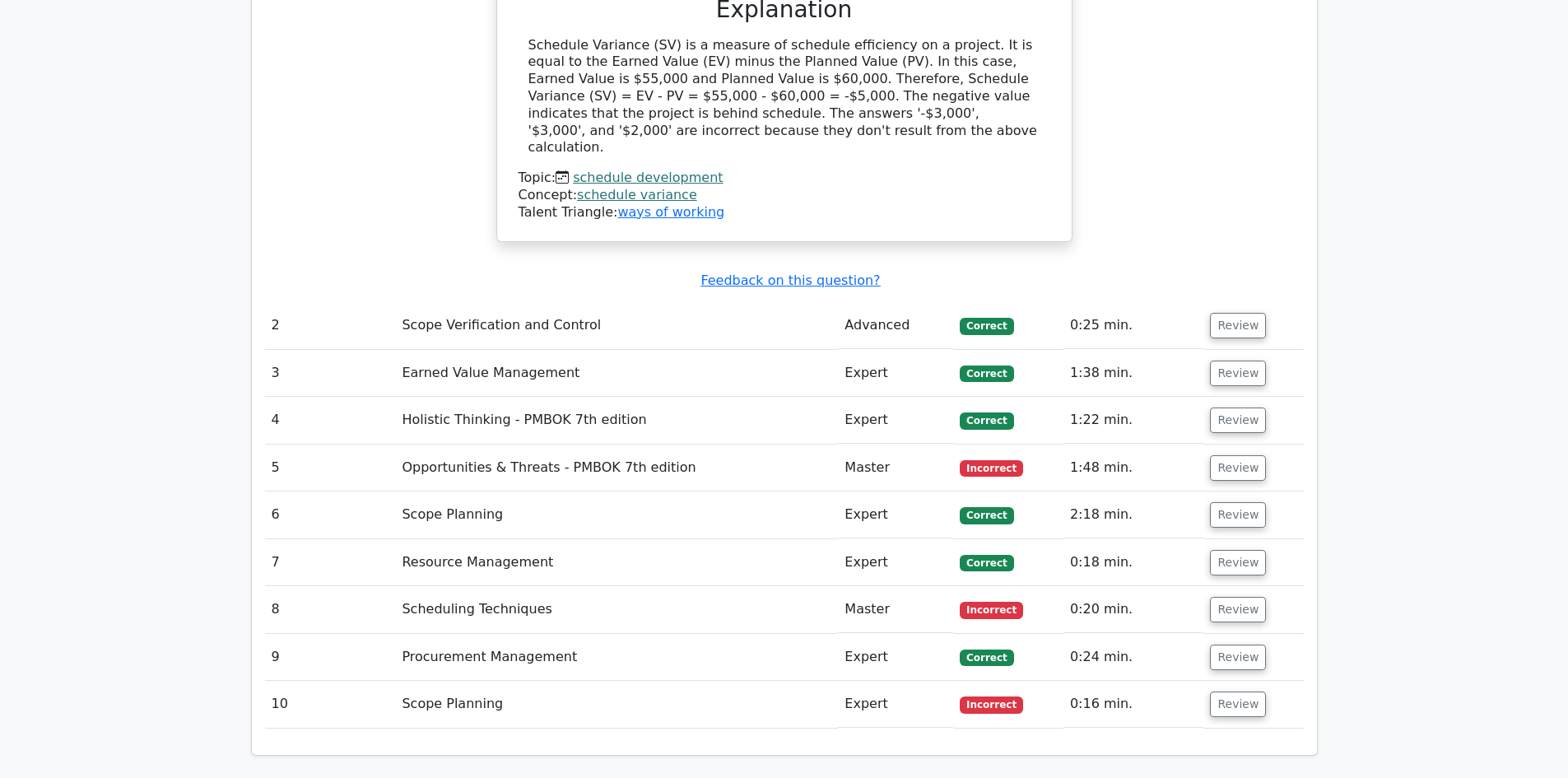
scroll to position [1894, 0]
click at [1244, 312] on button "Review" at bounding box center [1238, 324] width 56 height 25
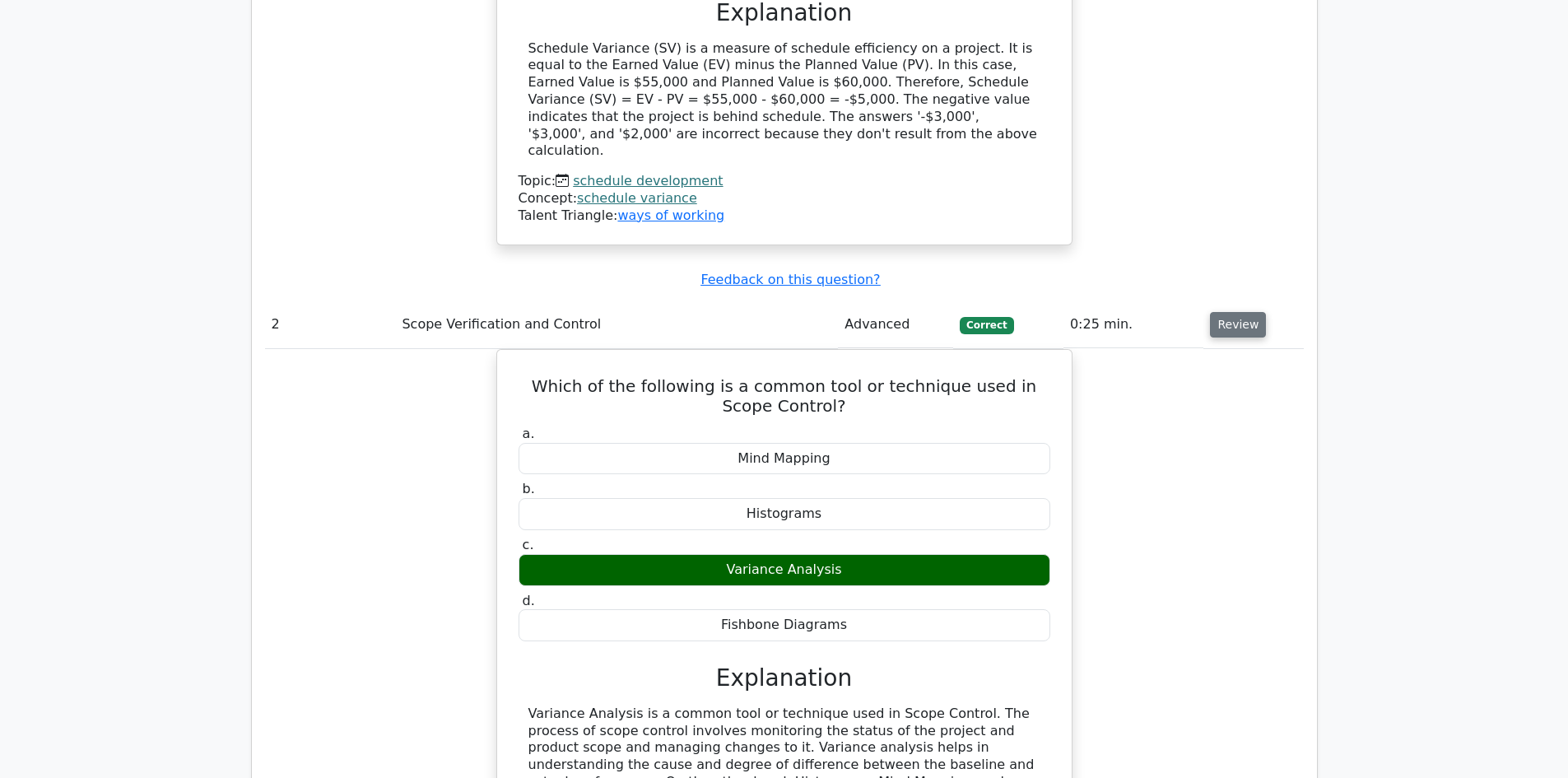
click at [1244, 312] on button "Review" at bounding box center [1238, 324] width 56 height 25
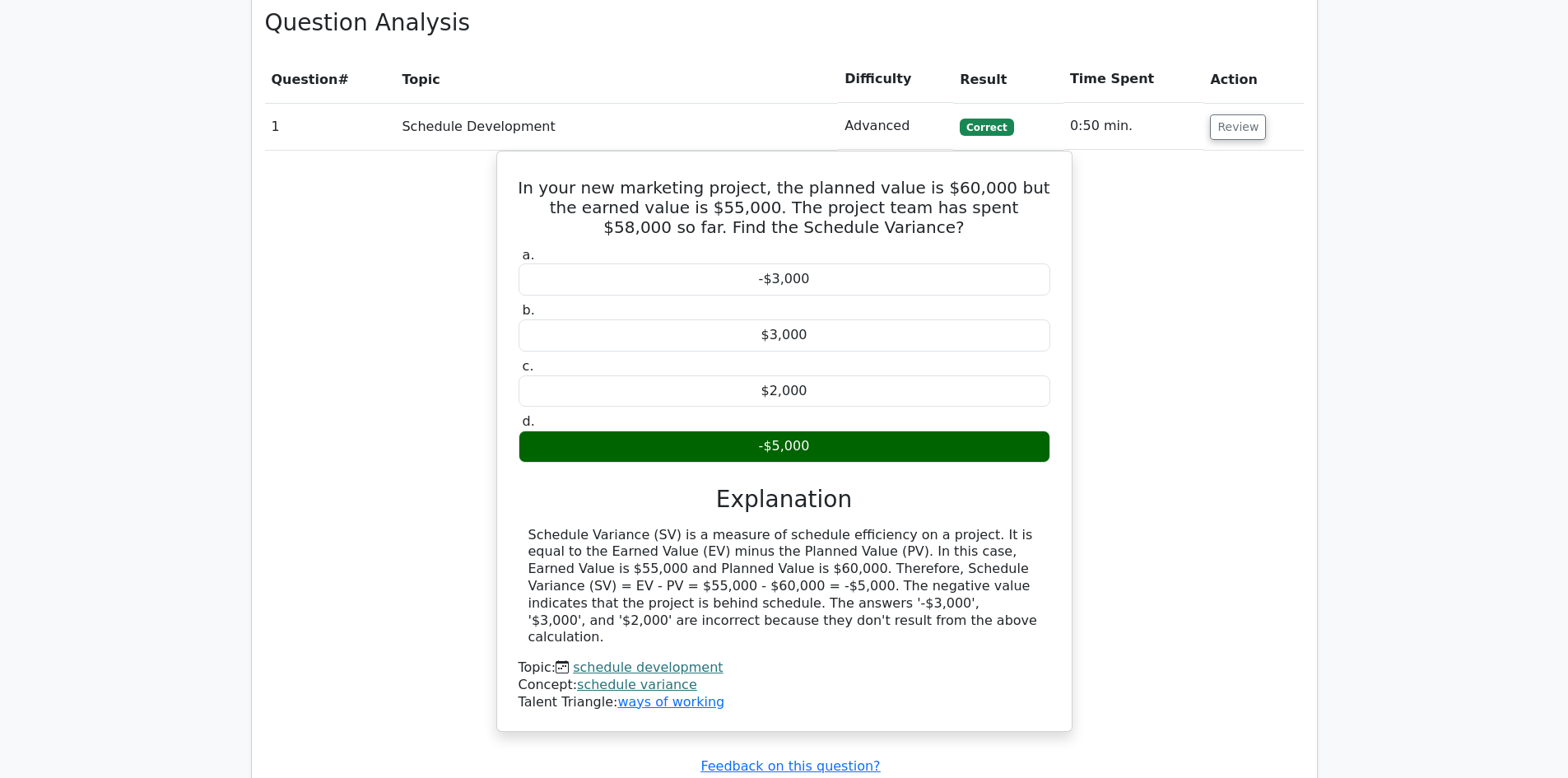
scroll to position [1400, 0]
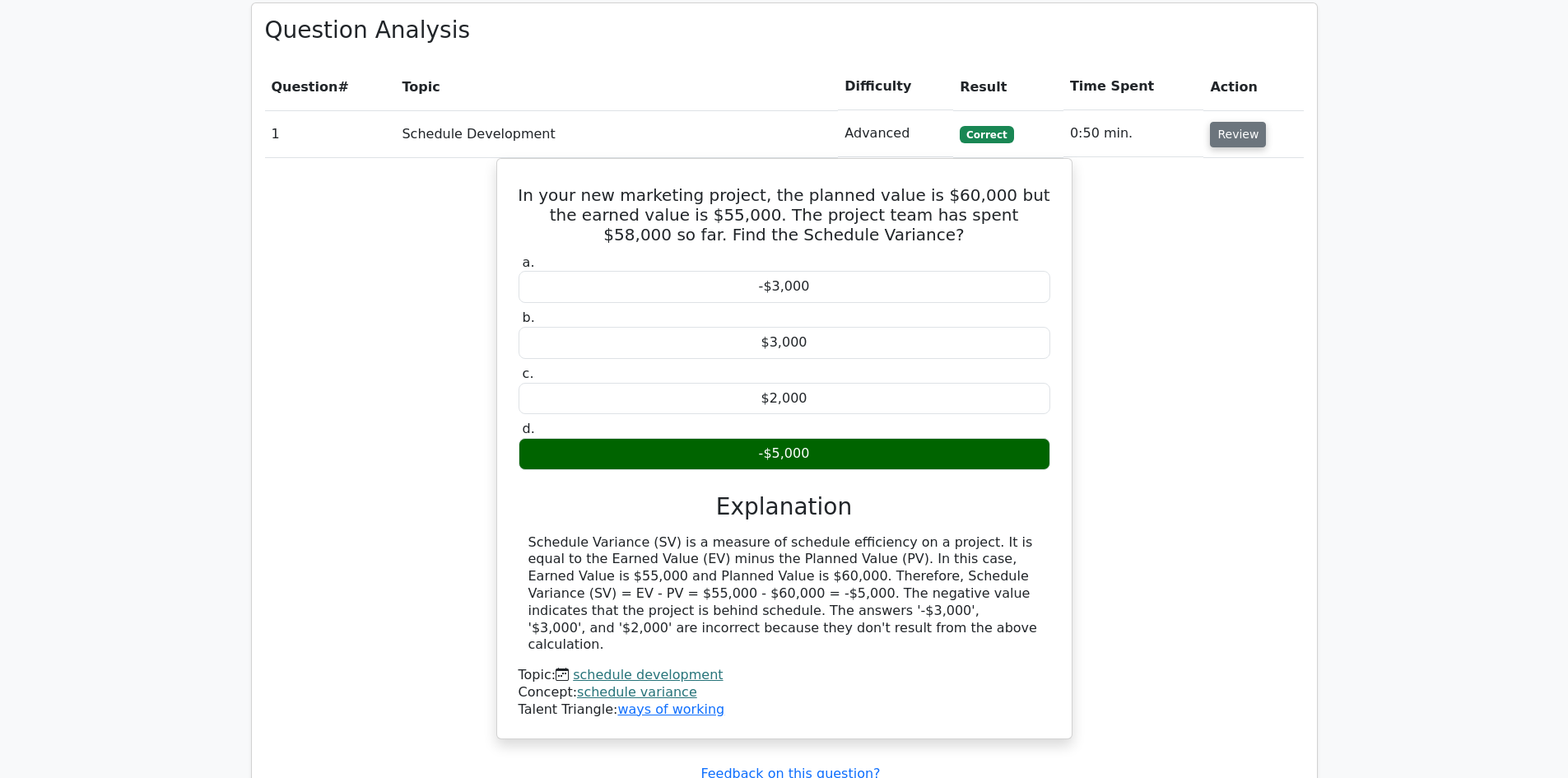
click at [1229, 122] on button "Review" at bounding box center [1238, 134] width 56 height 25
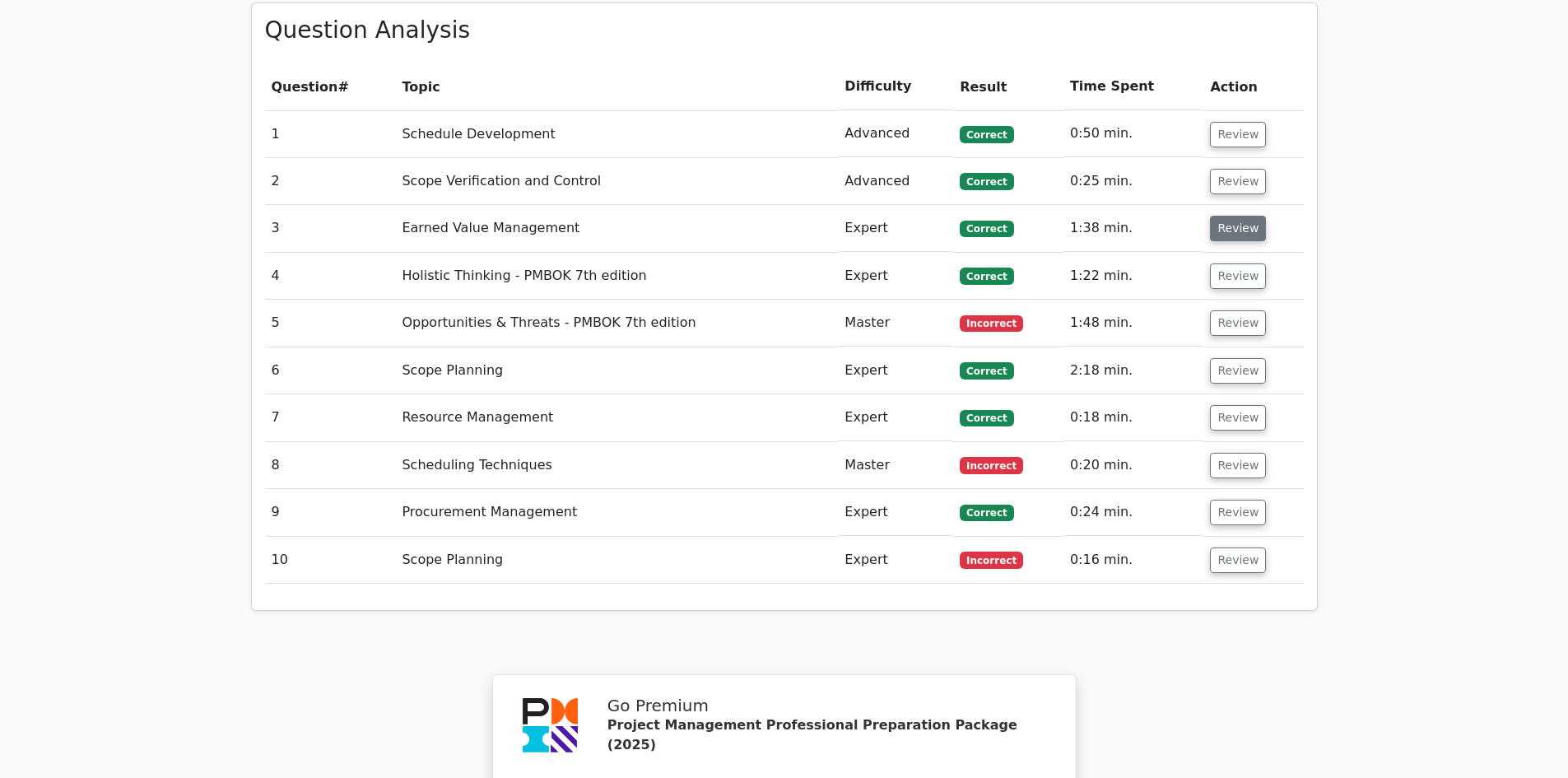
click at [1224, 215] on button "Review" at bounding box center [1238, 228] width 56 height 25
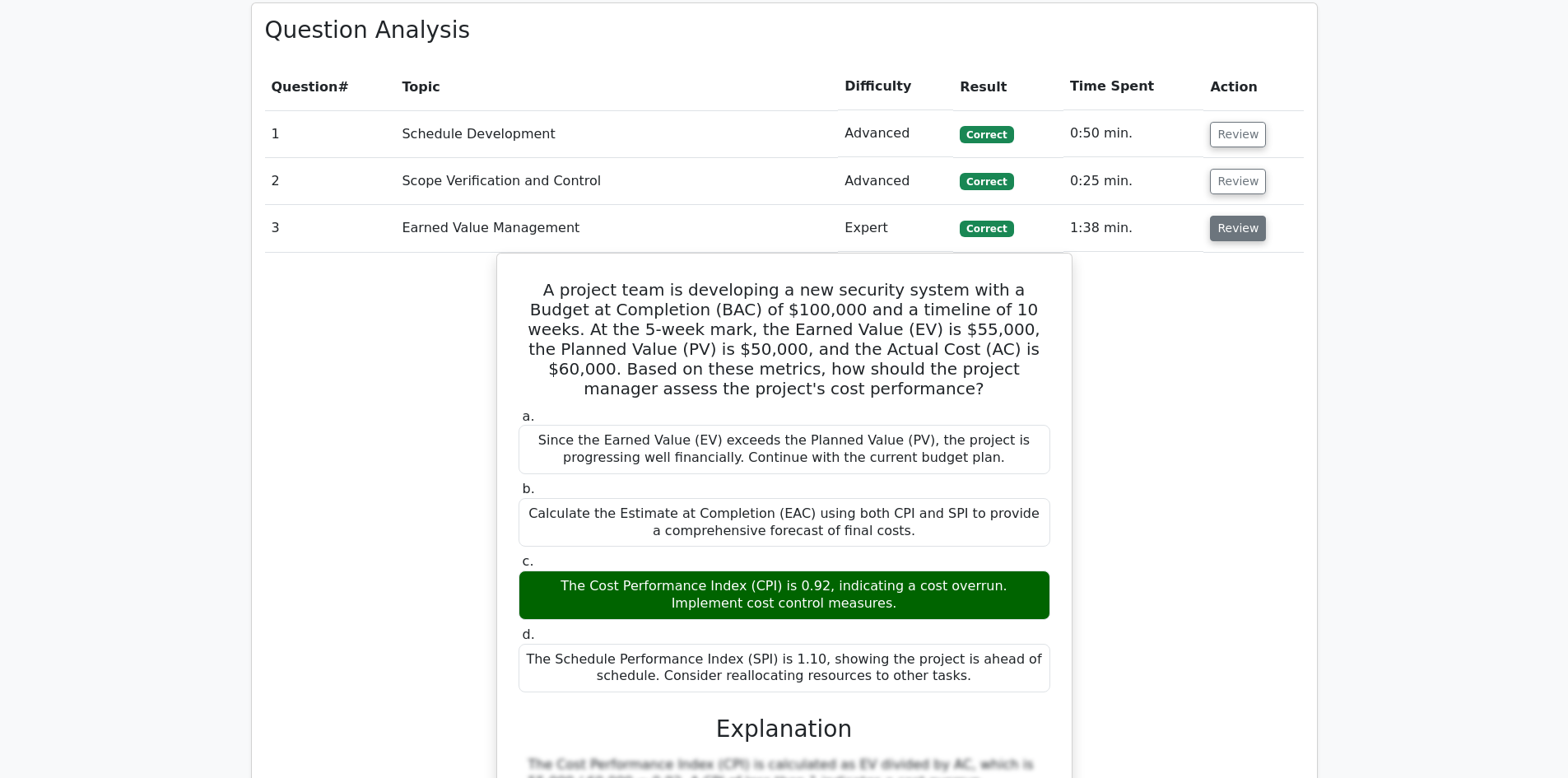
click at [1224, 215] on button "Review" at bounding box center [1238, 228] width 56 height 25
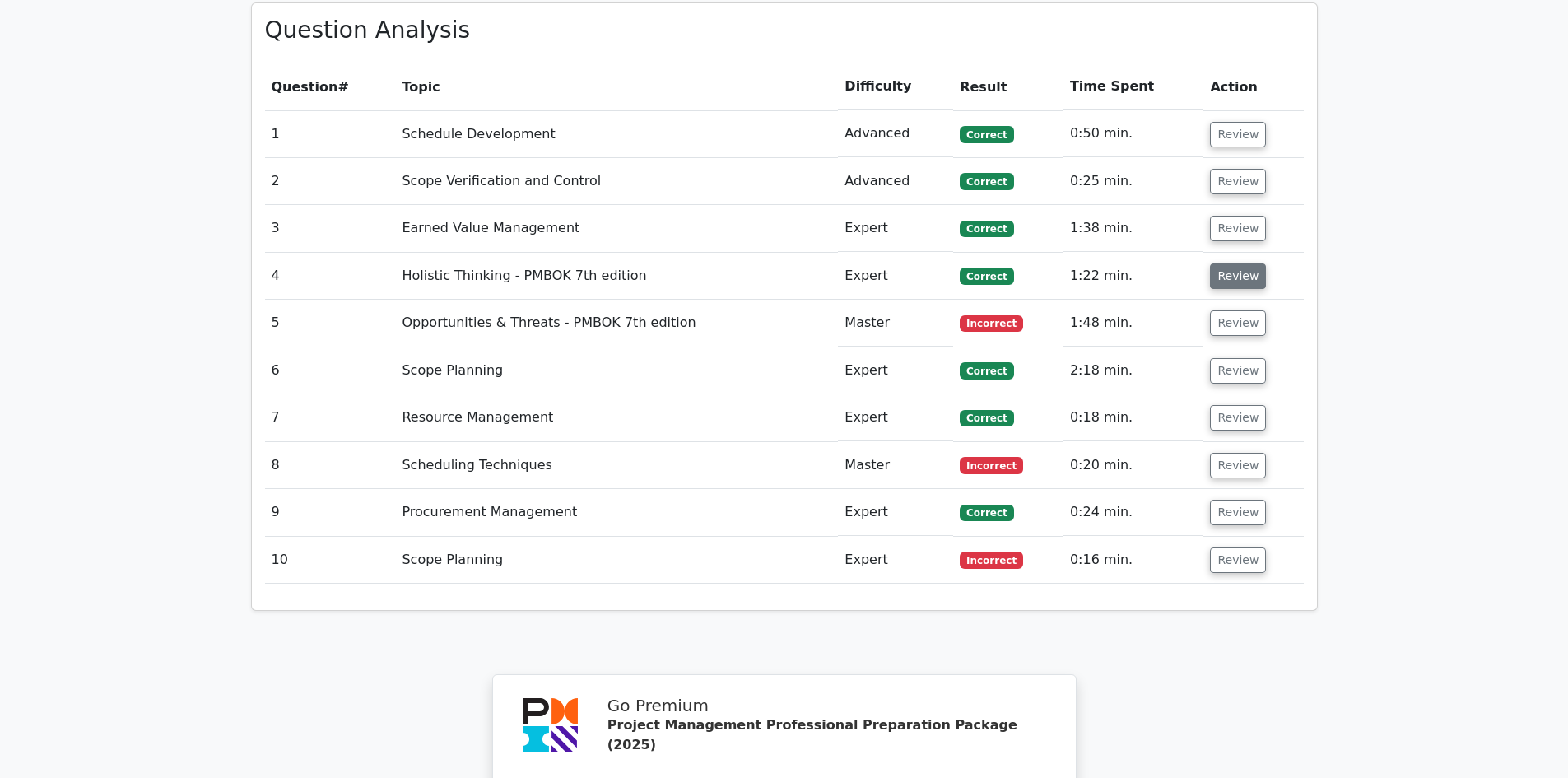
click at [1236, 264] on button "Review" at bounding box center [1238, 276] width 56 height 25
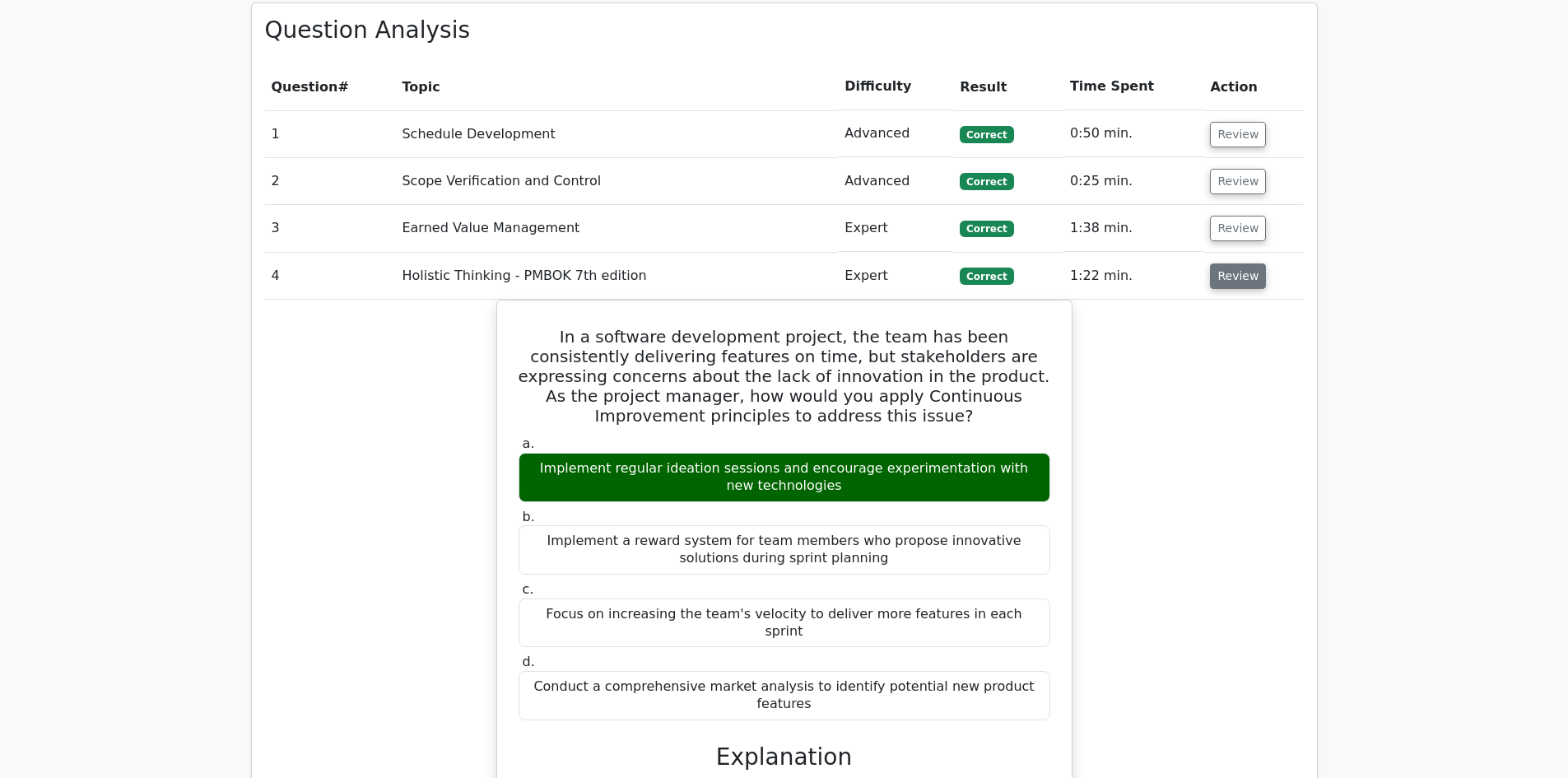
click at [1236, 264] on button "Review" at bounding box center [1238, 276] width 56 height 25
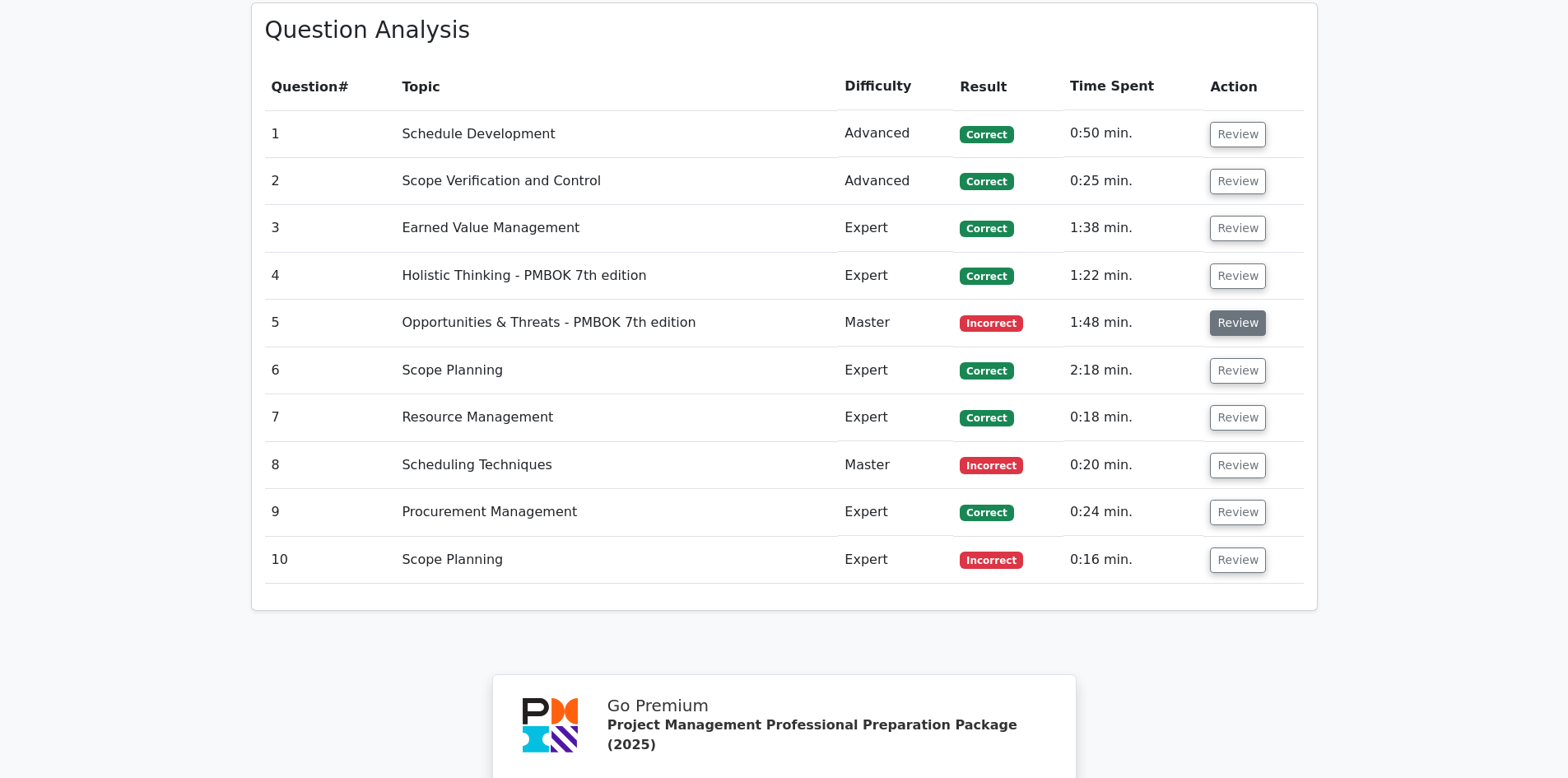
click at [1234, 310] on button "Review" at bounding box center [1238, 323] width 56 height 25
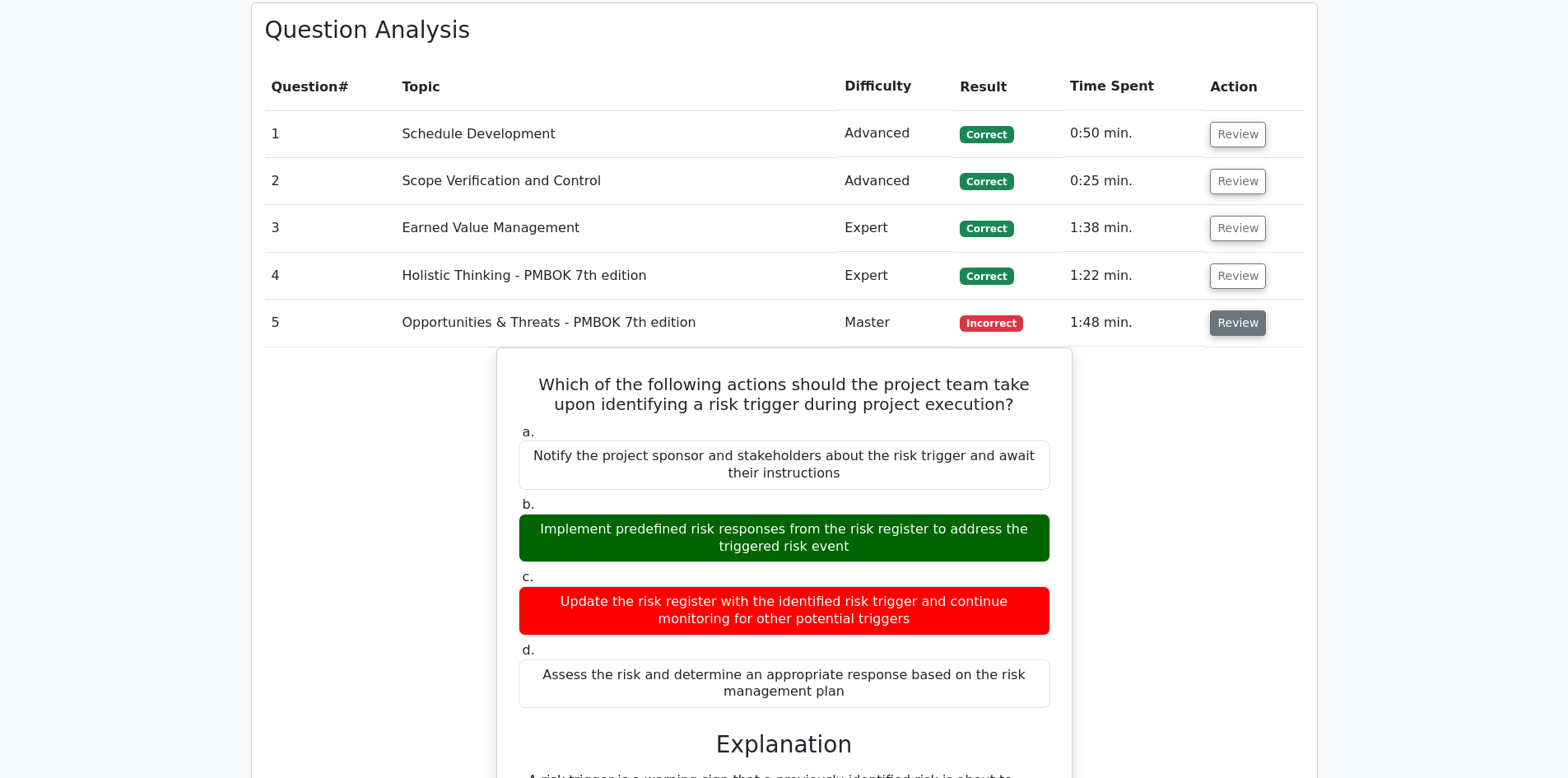
click at [1232, 310] on button "Review" at bounding box center [1238, 323] width 56 height 25
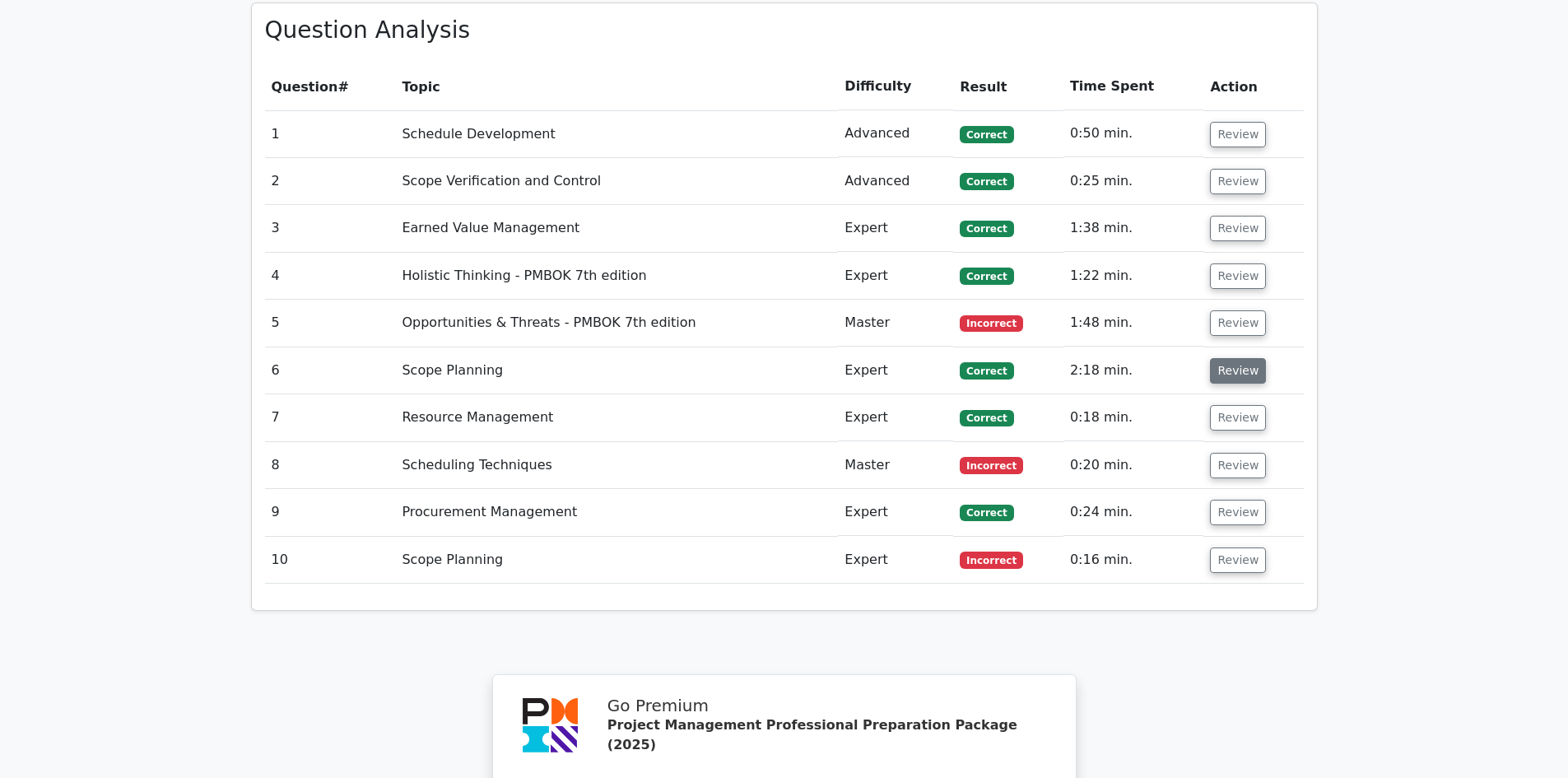
click at [1234, 358] on button "Review" at bounding box center [1238, 371] width 56 height 25
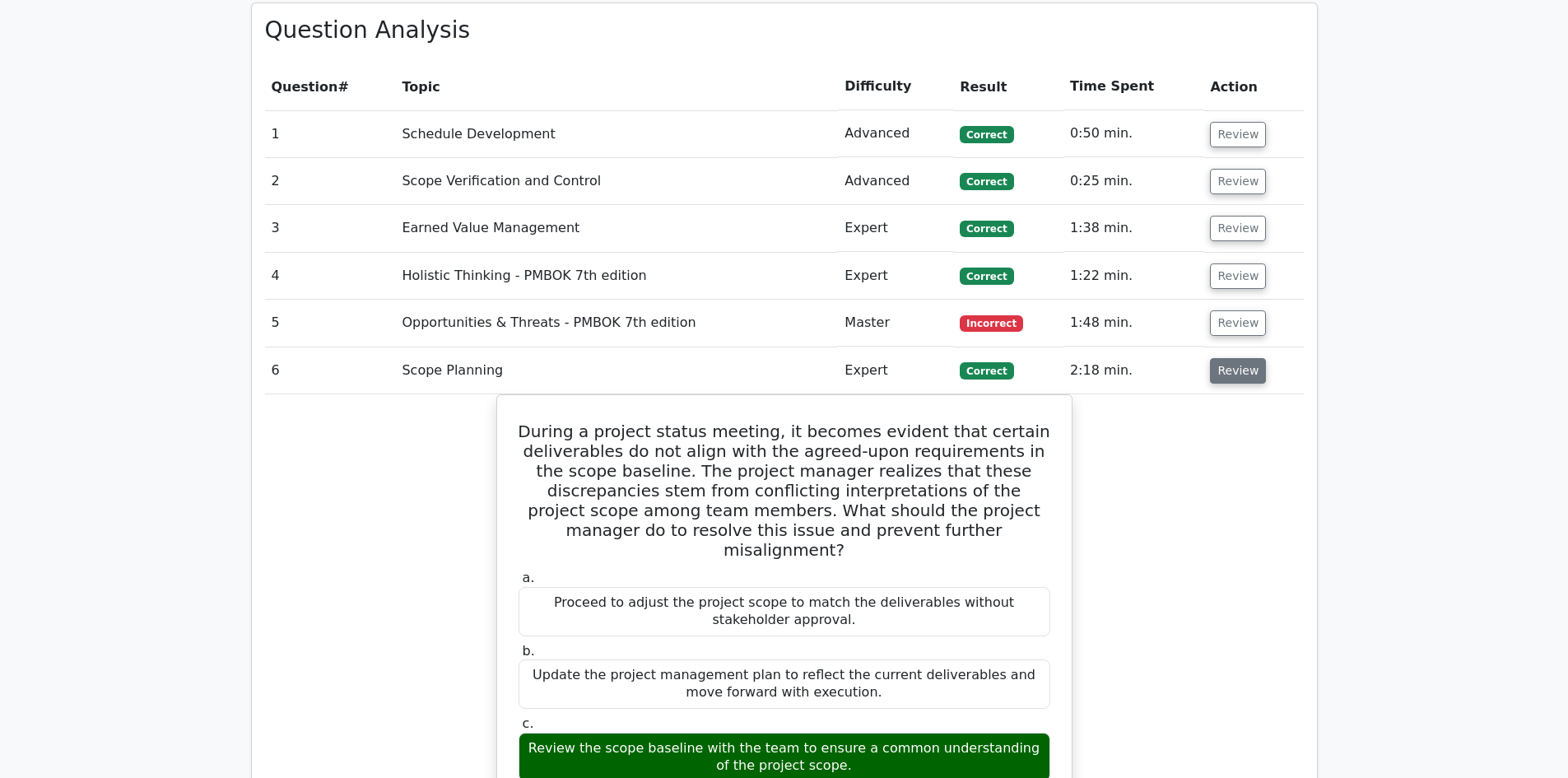
click at [1234, 358] on button "Review" at bounding box center [1238, 371] width 56 height 25
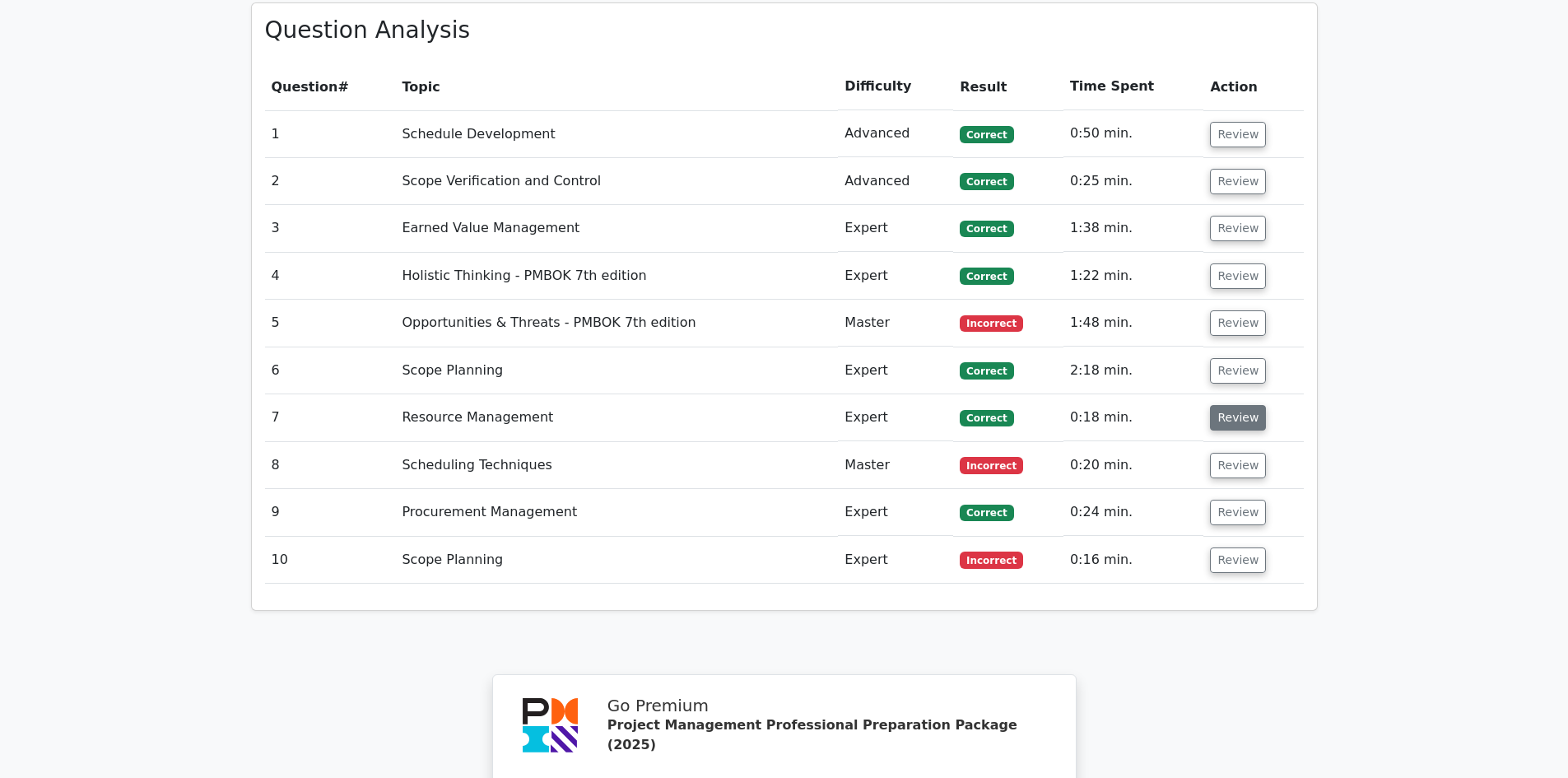
click at [1245, 405] on button "Review" at bounding box center [1238, 418] width 56 height 25
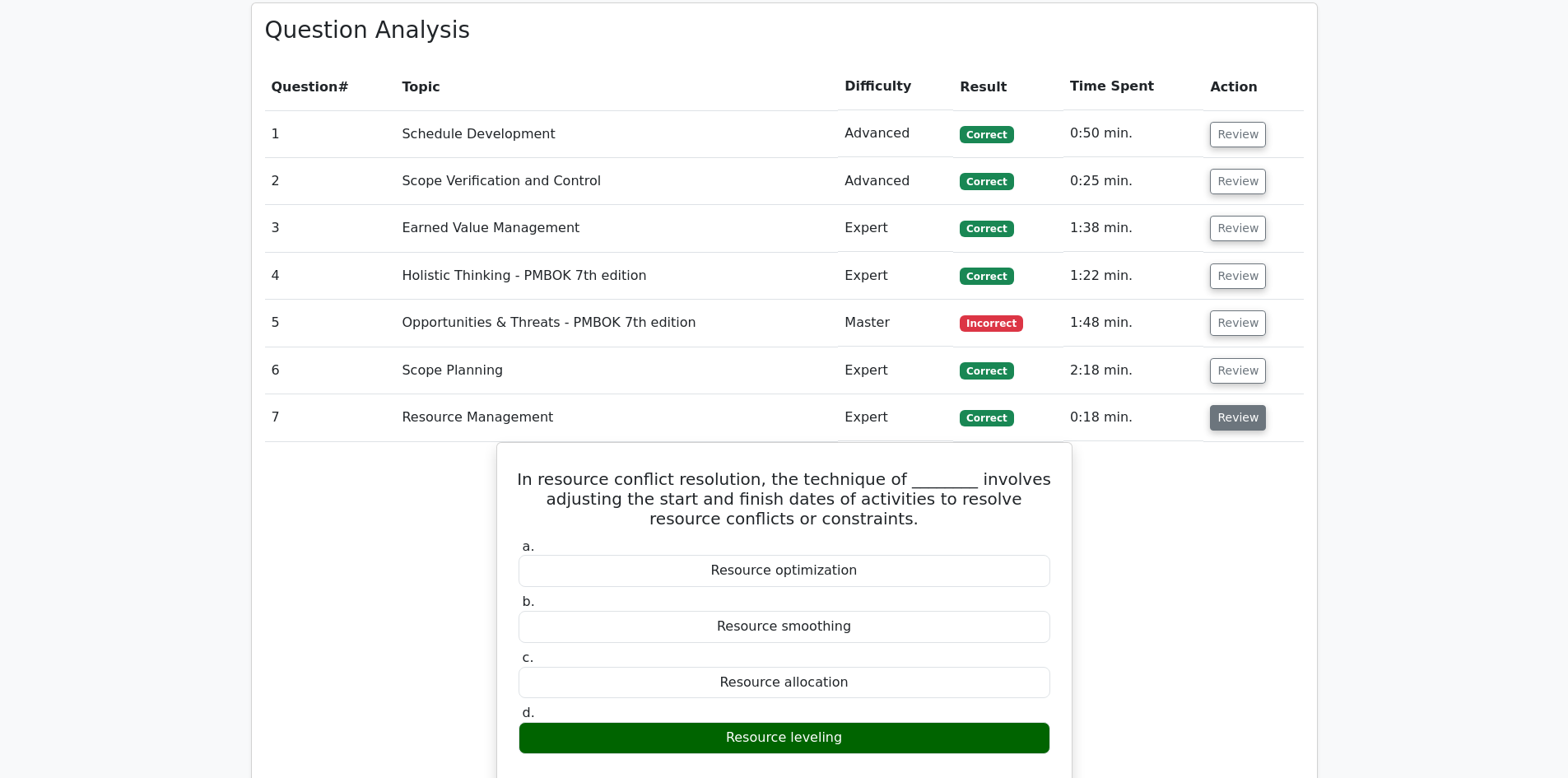
click at [1235, 405] on button "Review" at bounding box center [1238, 418] width 56 height 25
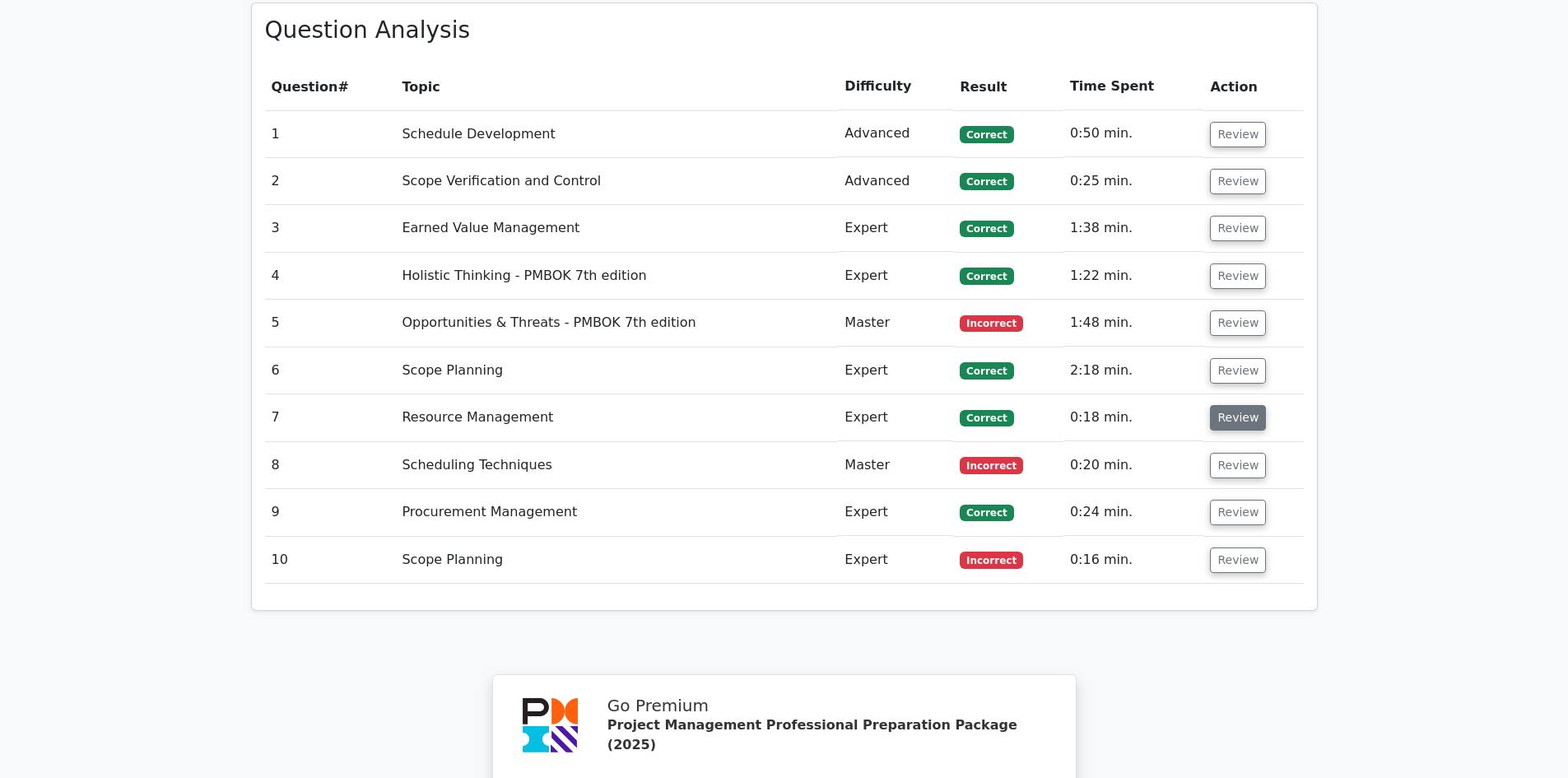
click at [1238, 405] on button "Review" at bounding box center [1238, 418] width 56 height 25
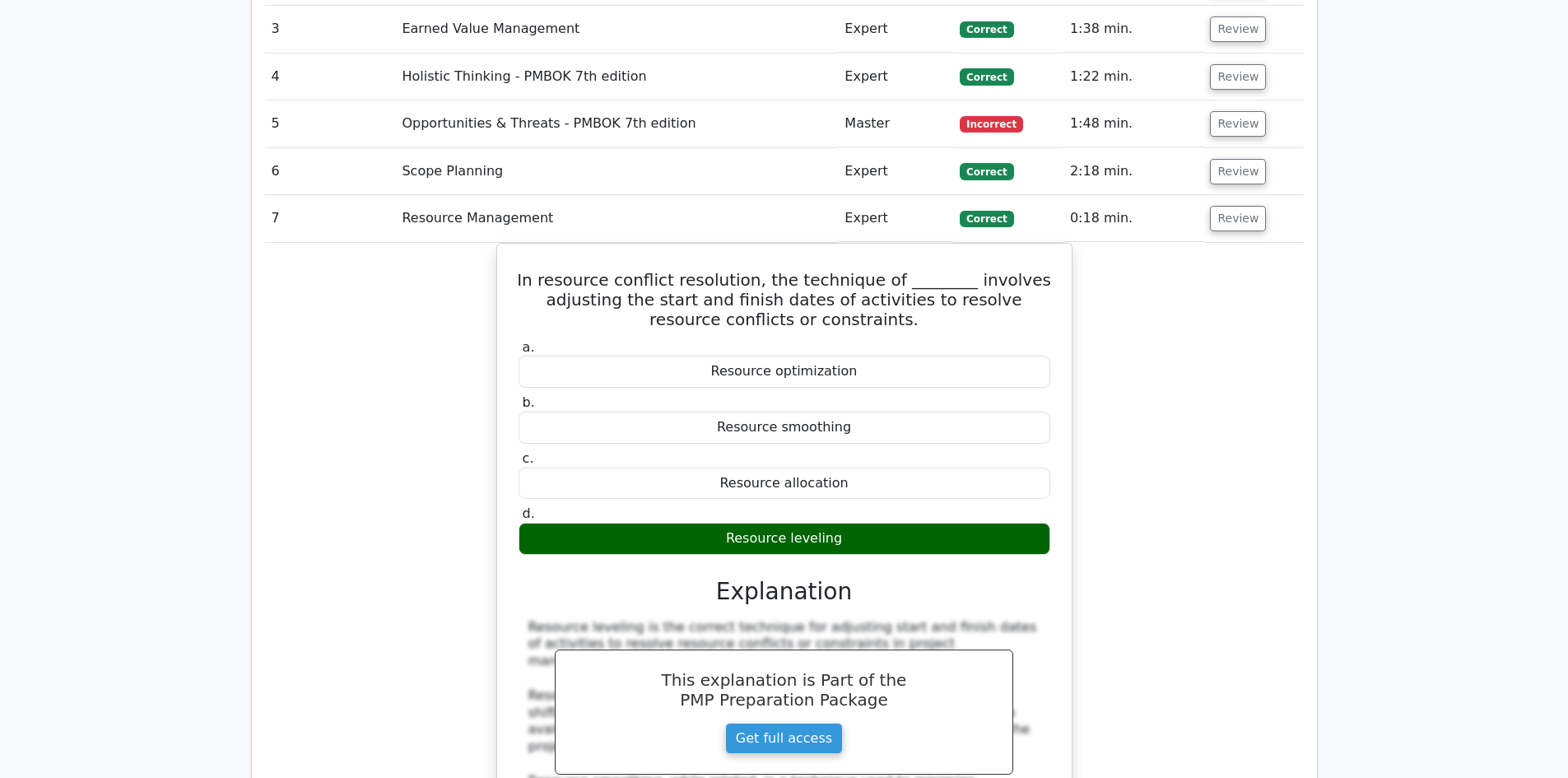
scroll to position [1564, 0]
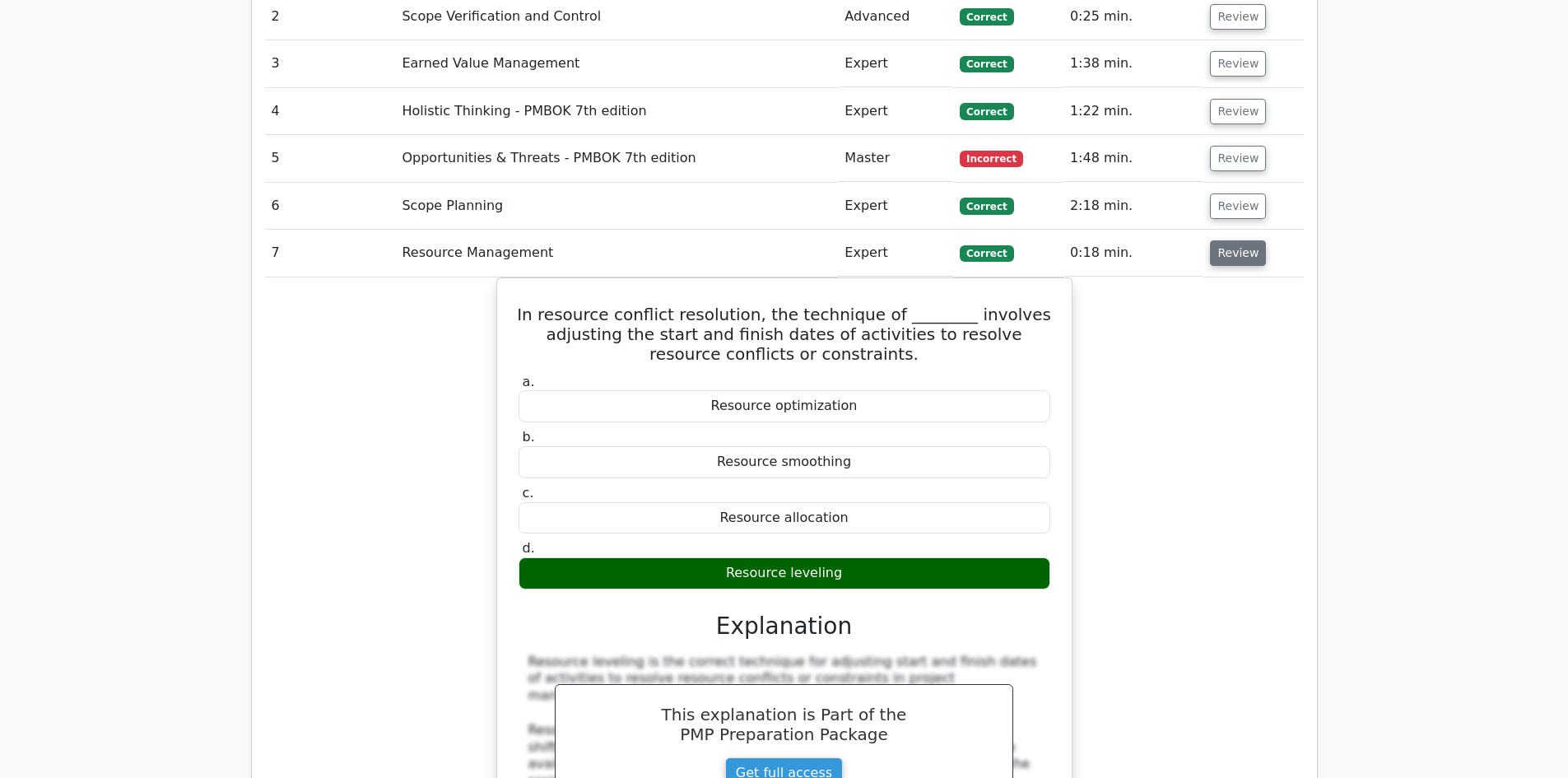
click at [1220, 241] on button "Review" at bounding box center [1238, 253] width 56 height 25
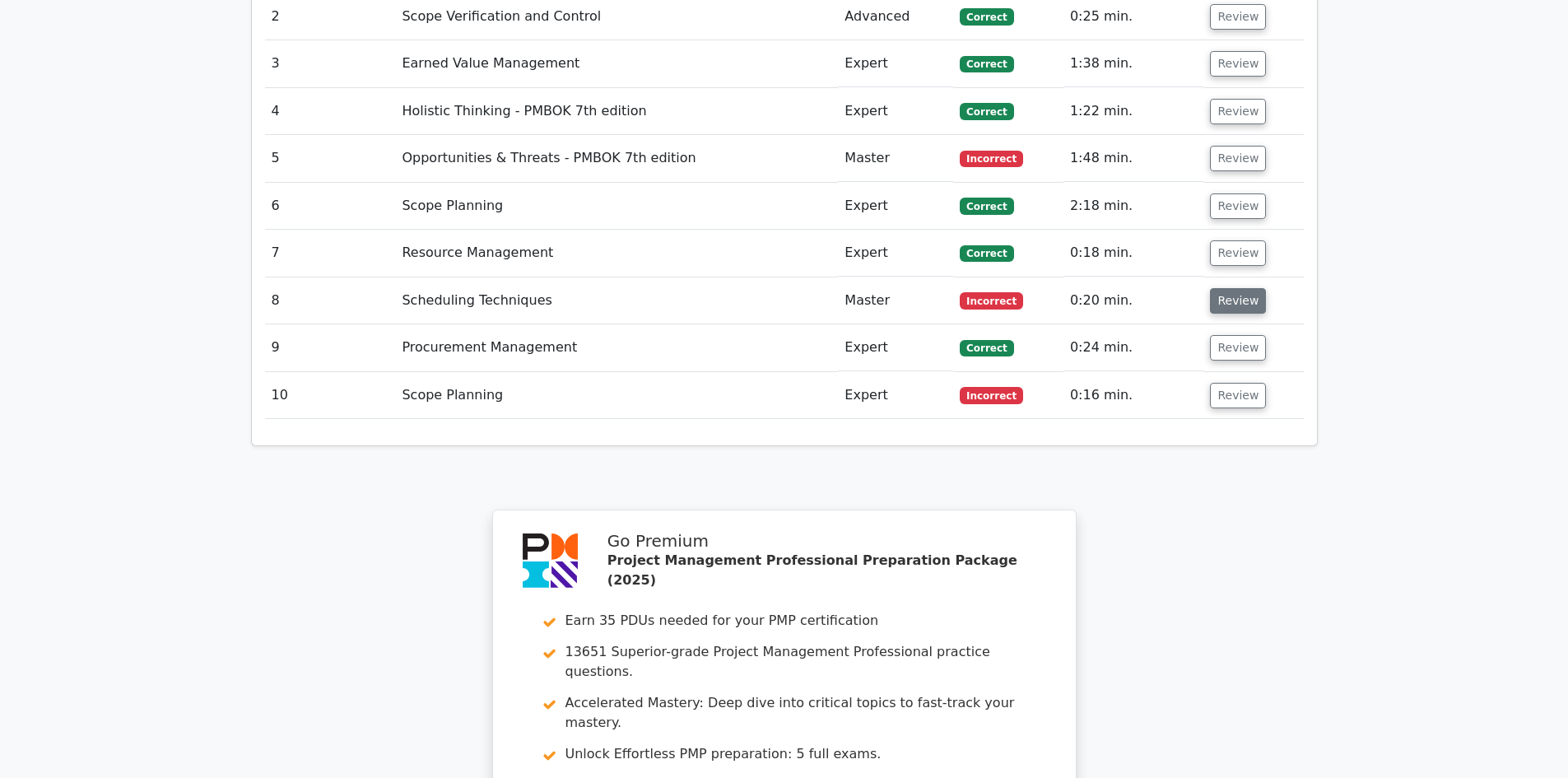
click at [1229, 288] on button "Review" at bounding box center [1238, 301] width 56 height 25
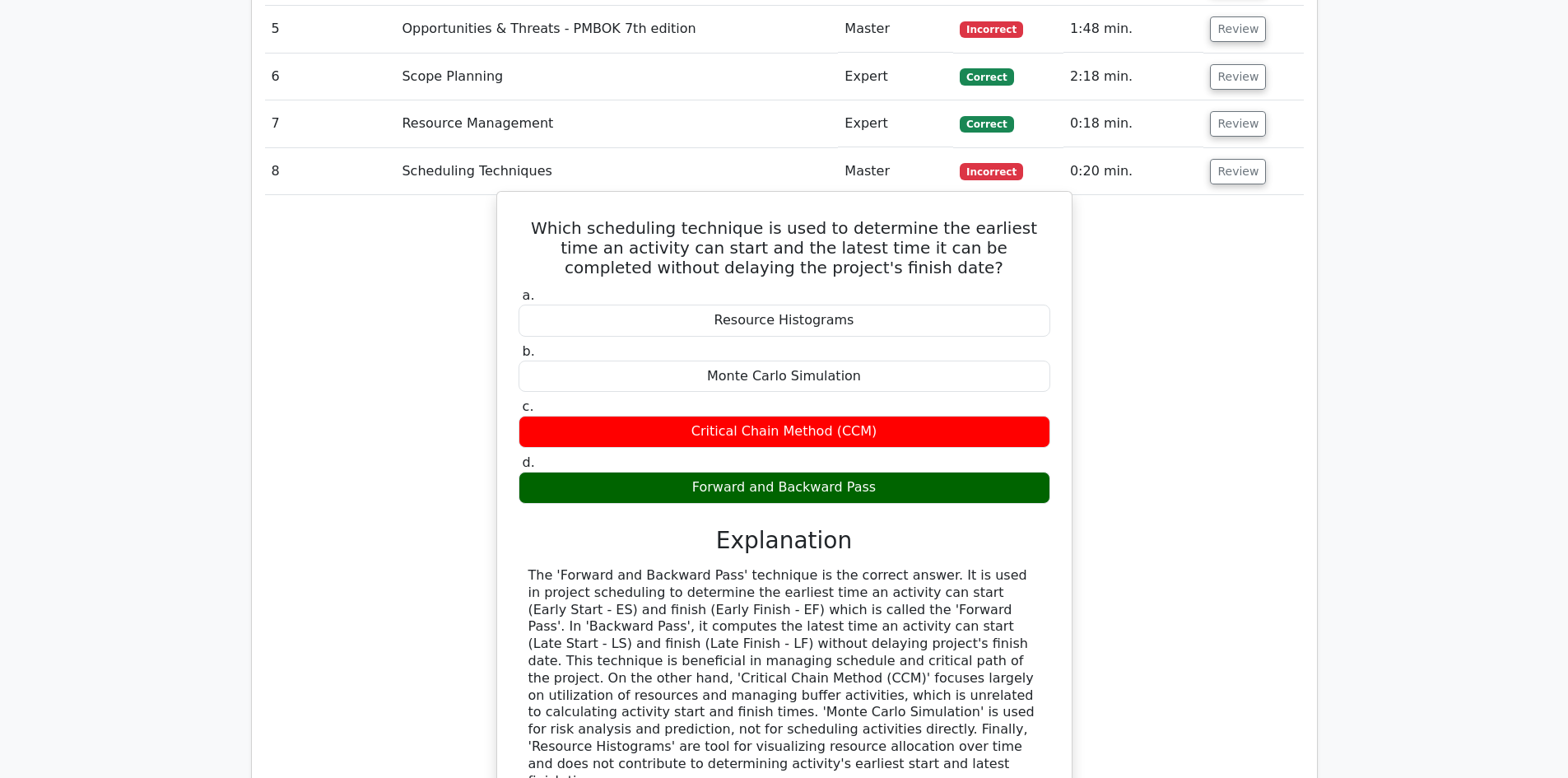
scroll to position [1729, 0]
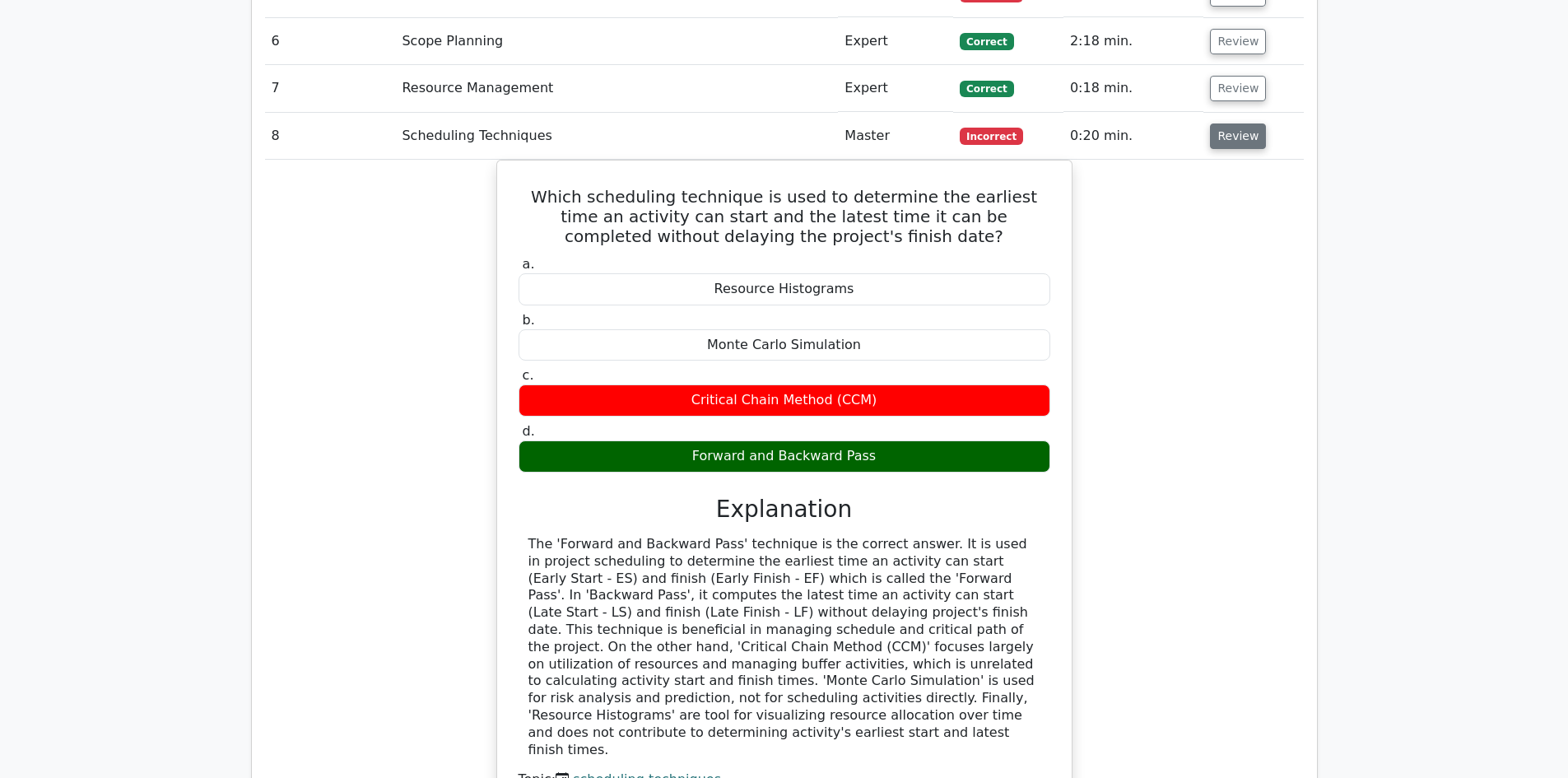
click at [1229, 123] on button "Review" at bounding box center [1238, 136] width 56 height 25
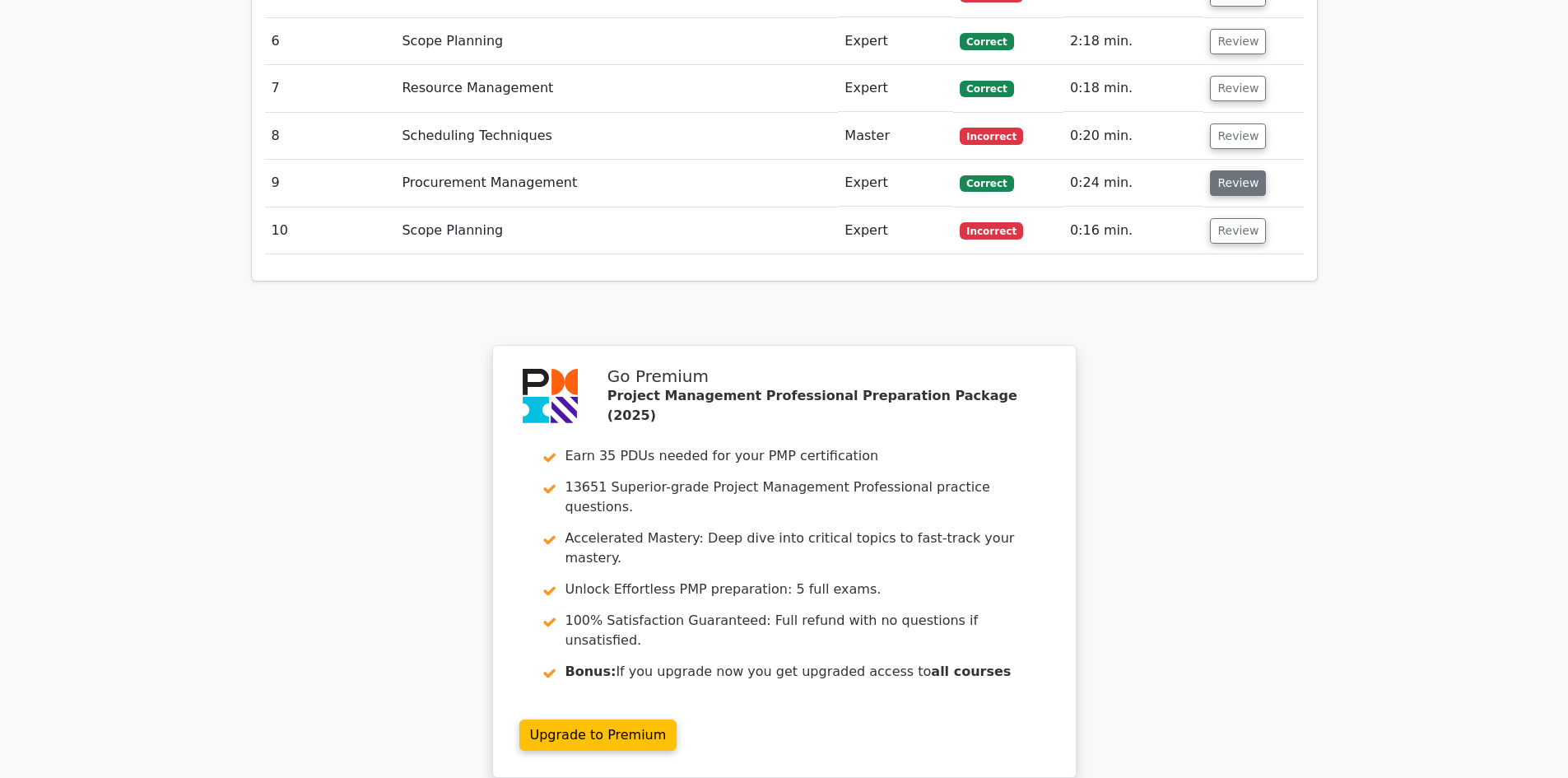
click at [1245, 171] on button "Review" at bounding box center [1238, 183] width 56 height 25
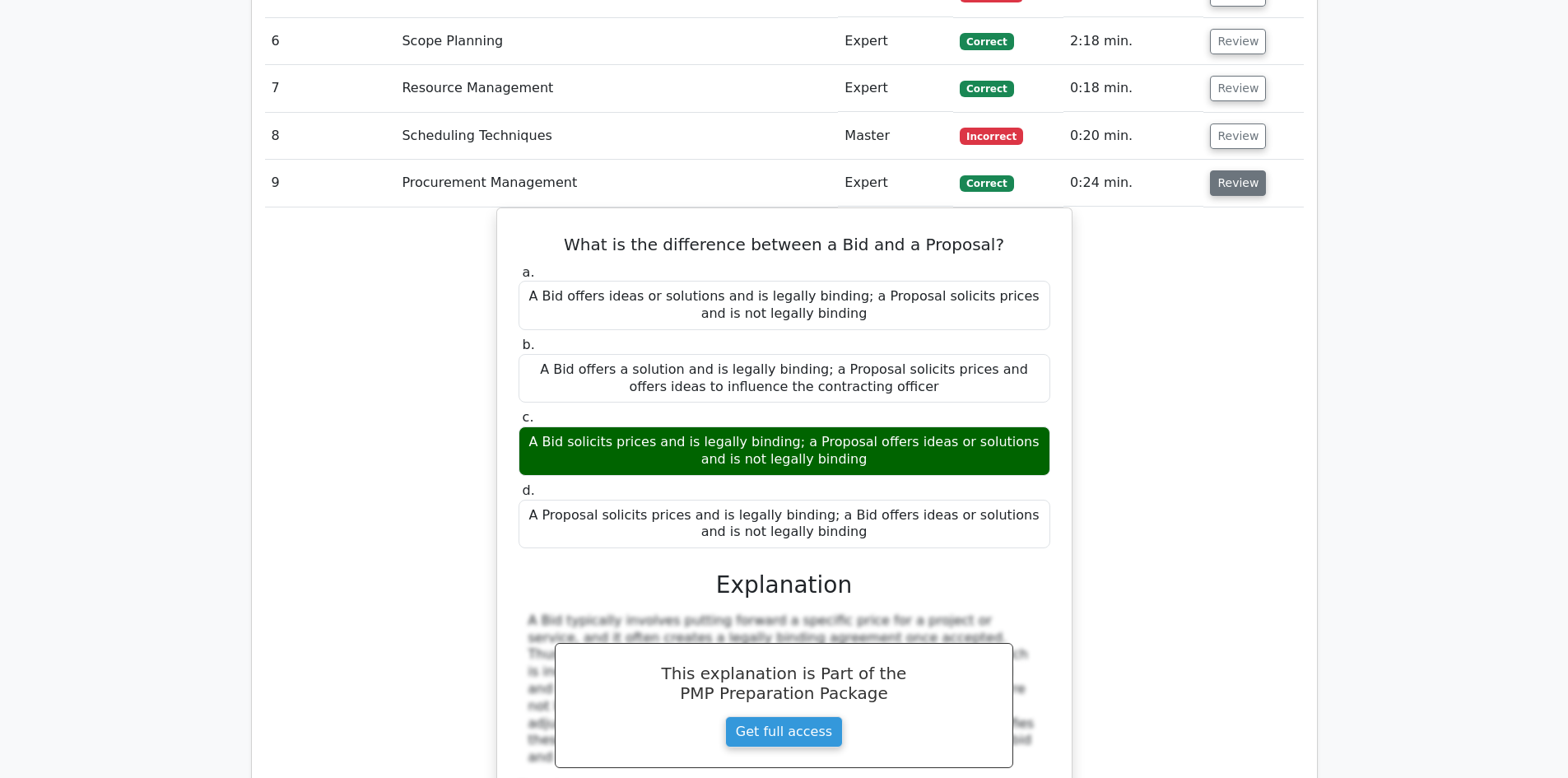
click at [1243, 171] on button "Review" at bounding box center [1238, 183] width 56 height 25
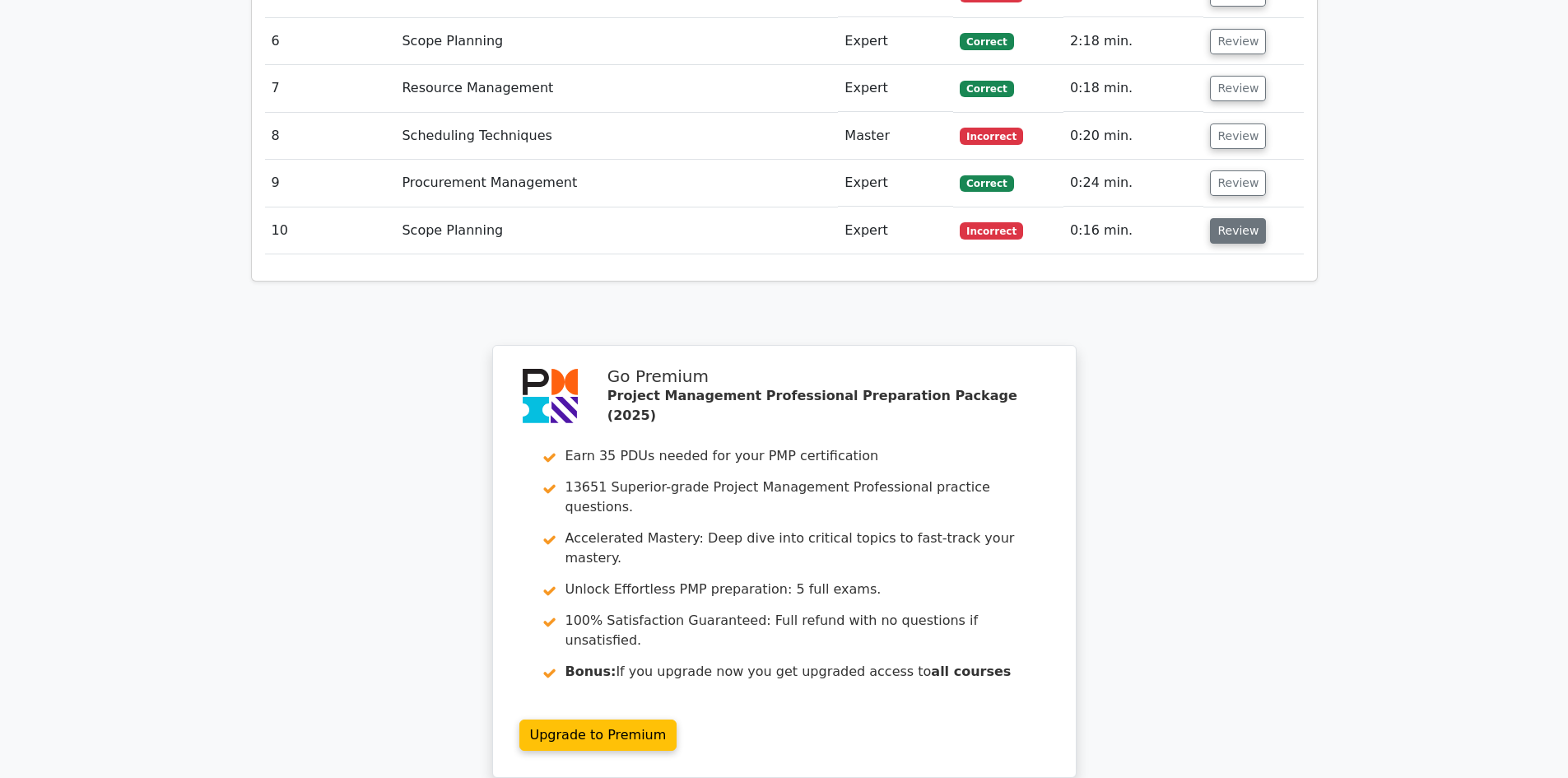
click at [1232, 218] on button "Review" at bounding box center [1238, 231] width 56 height 25
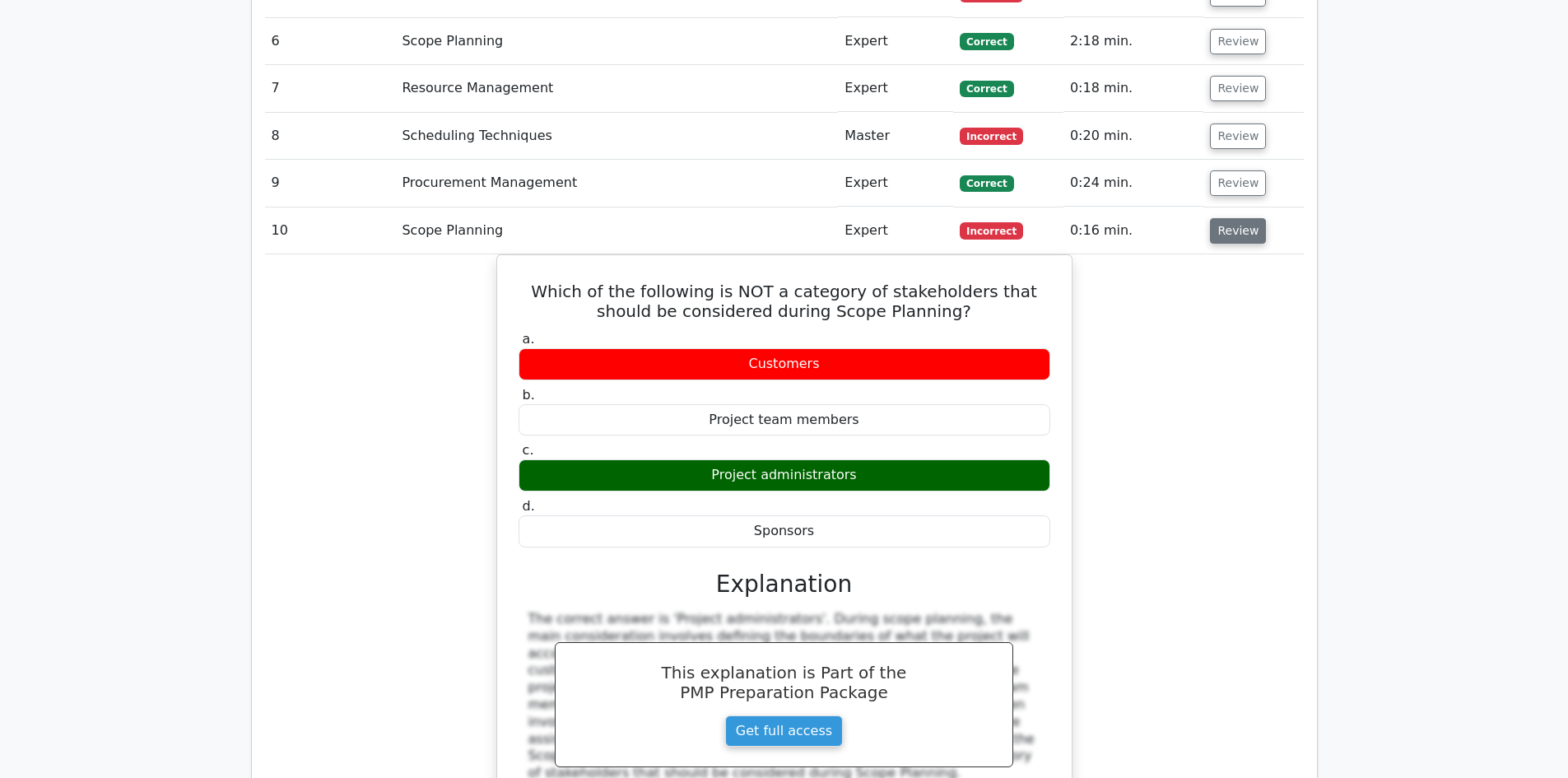
click at [1234, 218] on button "Review" at bounding box center [1238, 231] width 56 height 25
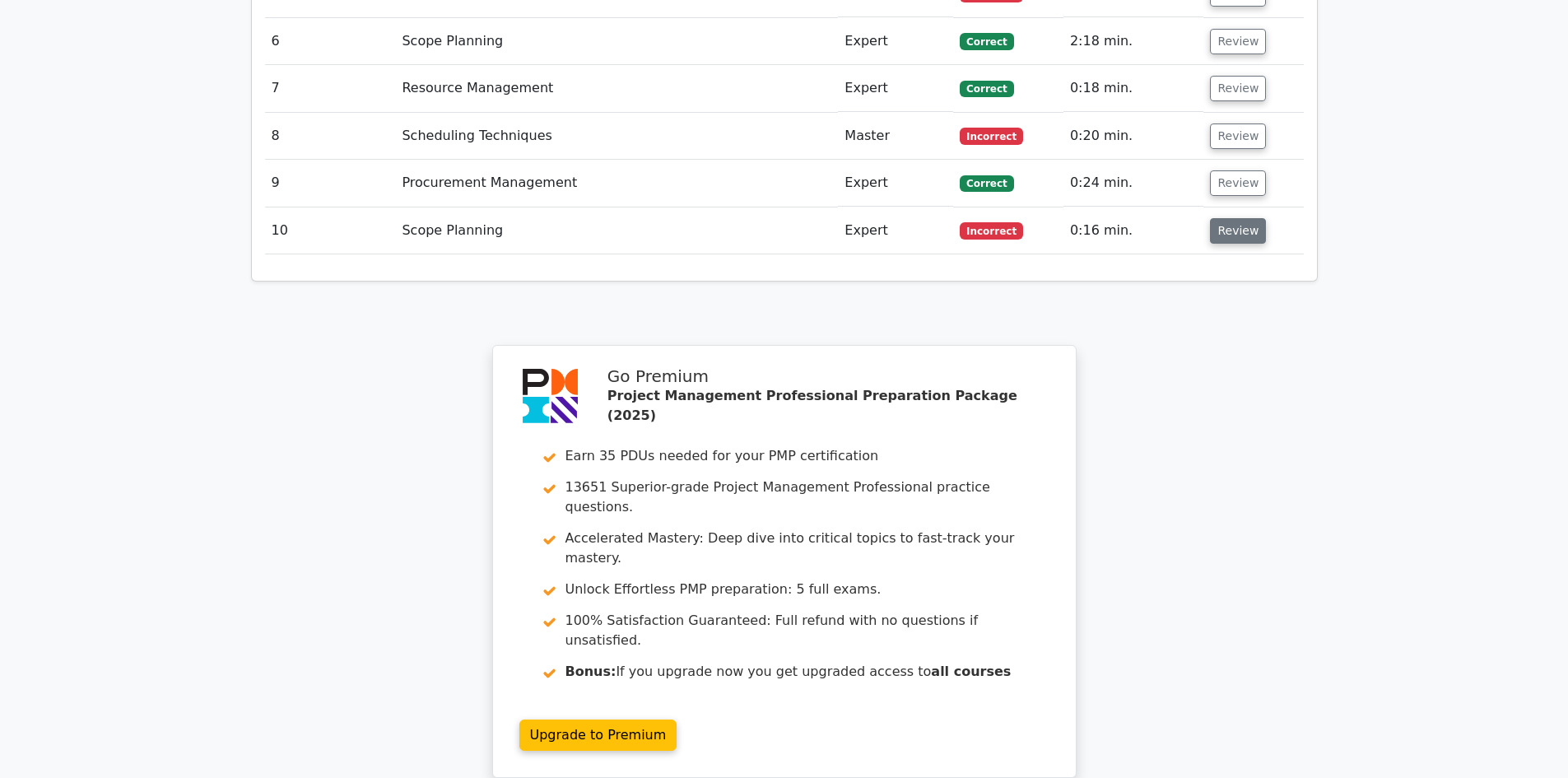
click at [1234, 218] on button "Review" at bounding box center [1238, 231] width 56 height 25
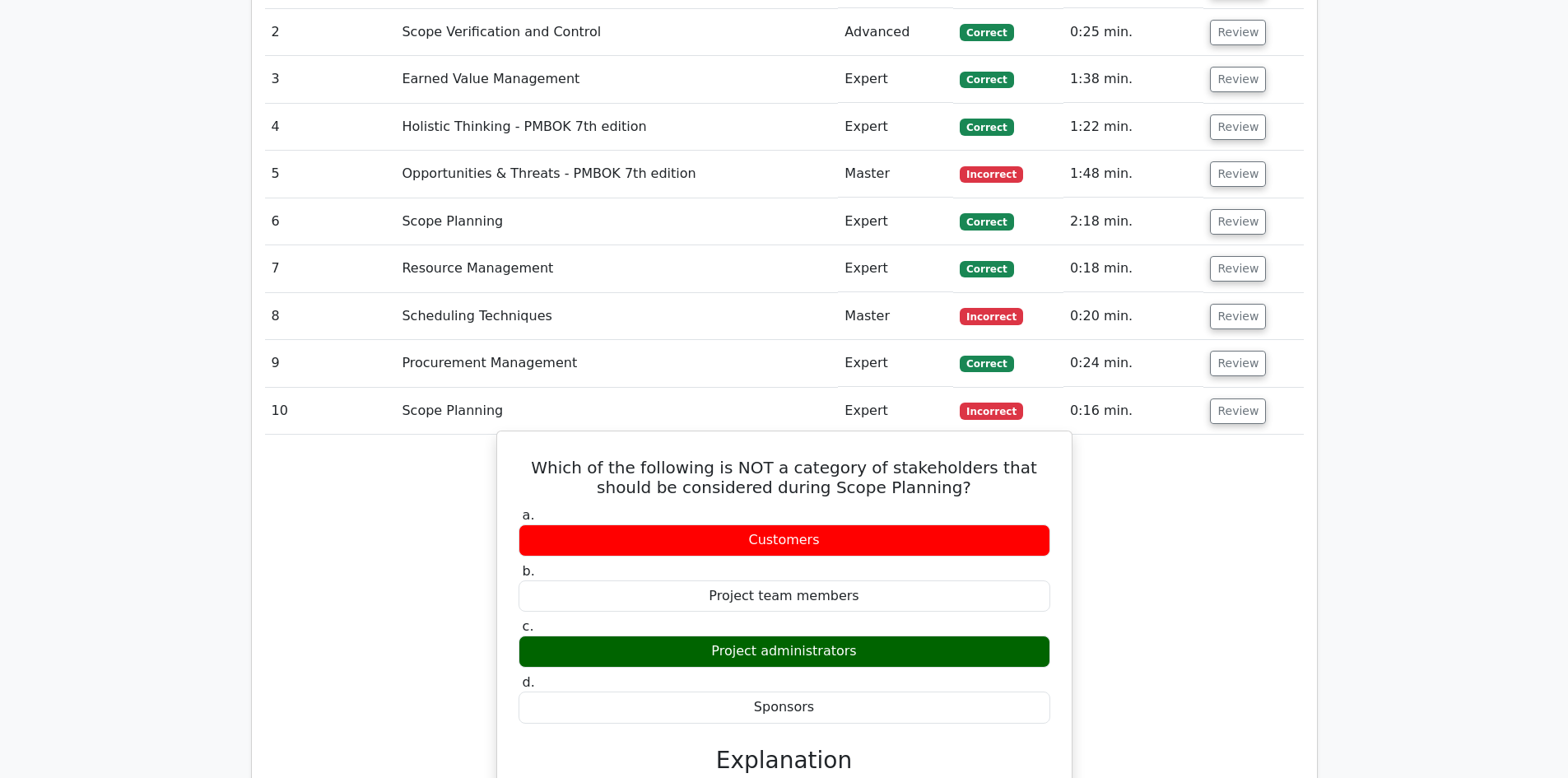
scroll to position [1482, 0]
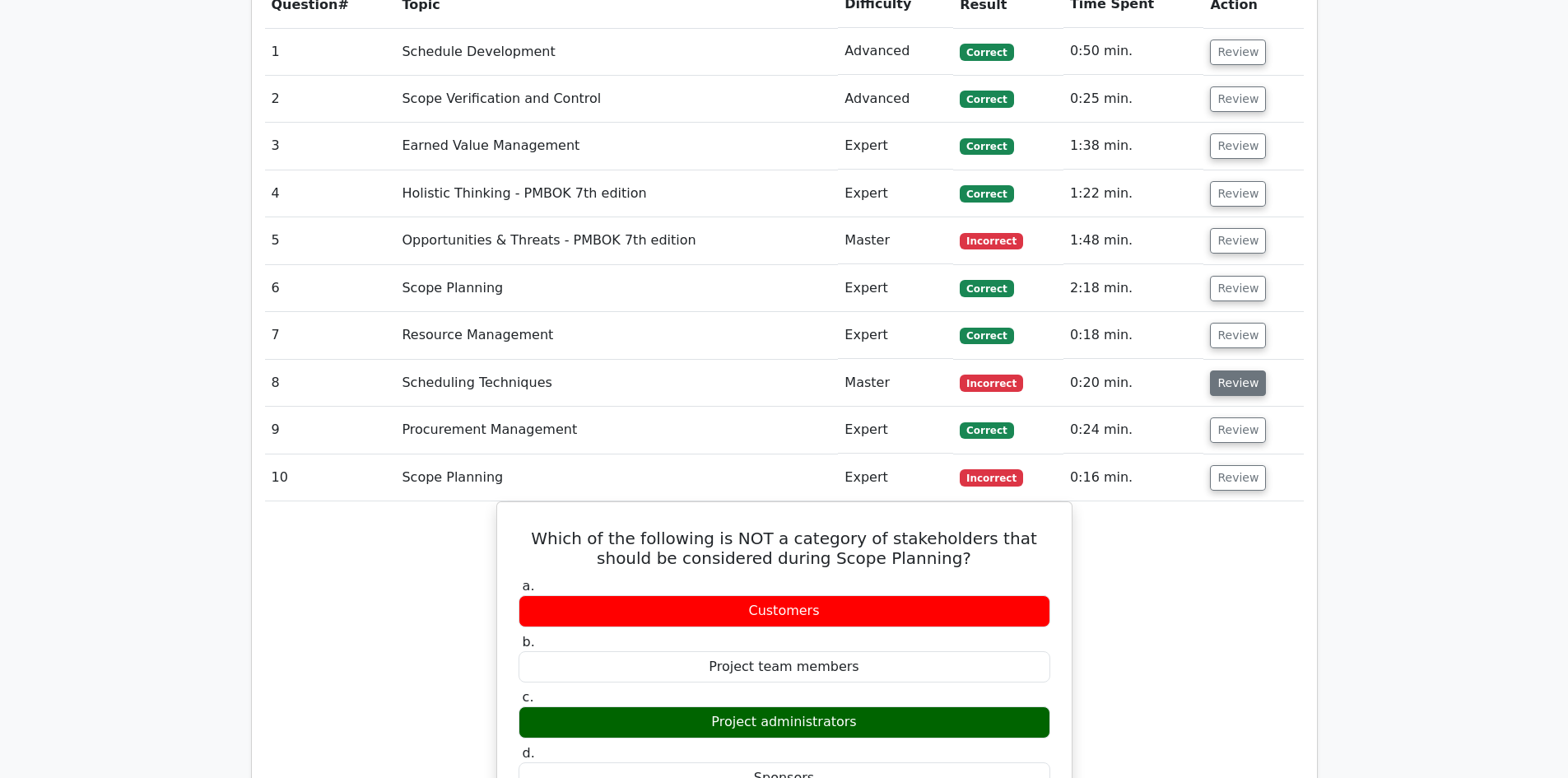
click at [1228, 371] on button "Review" at bounding box center [1238, 384] width 56 height 25
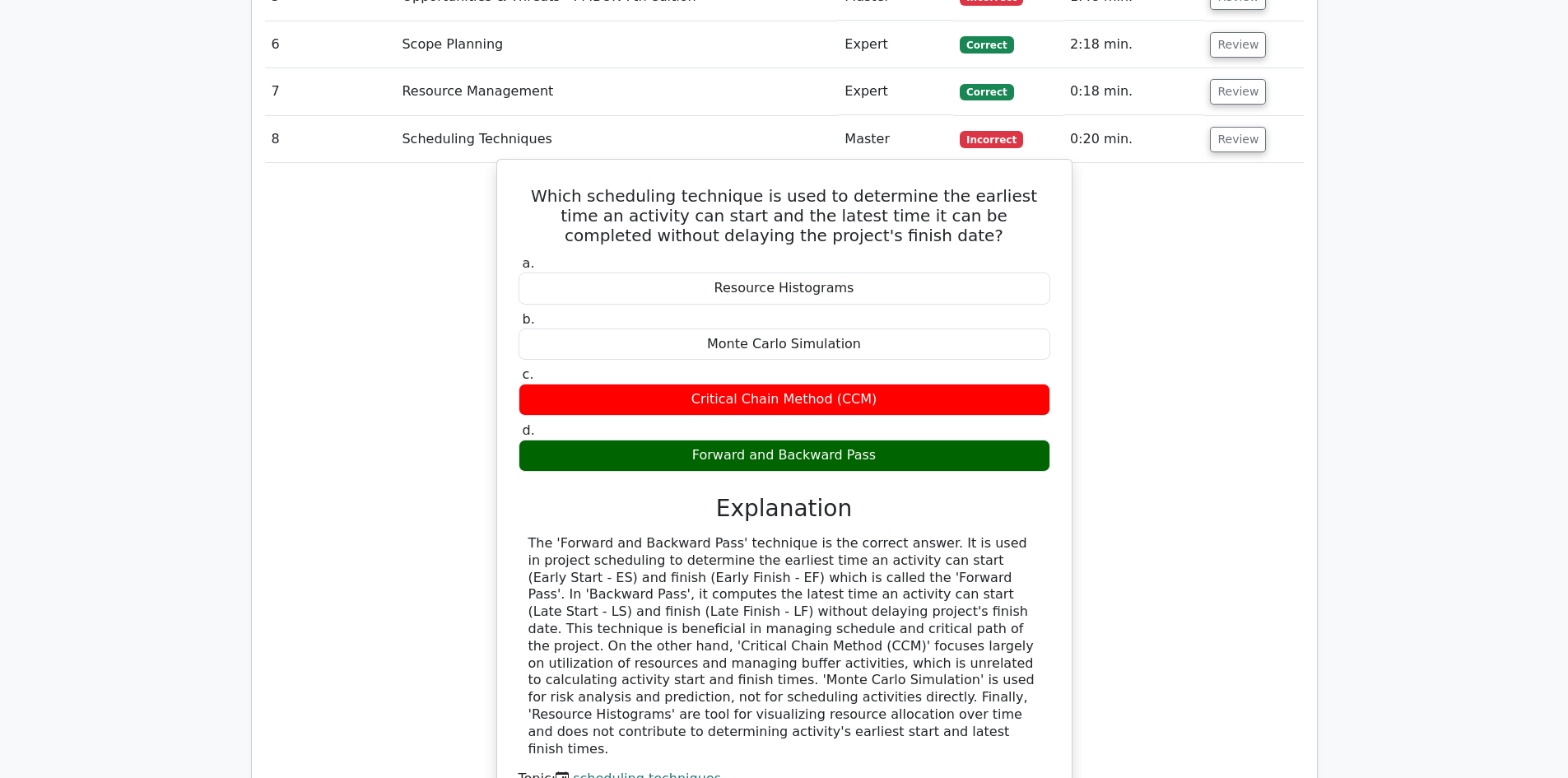
scroll to position [1976, 0]
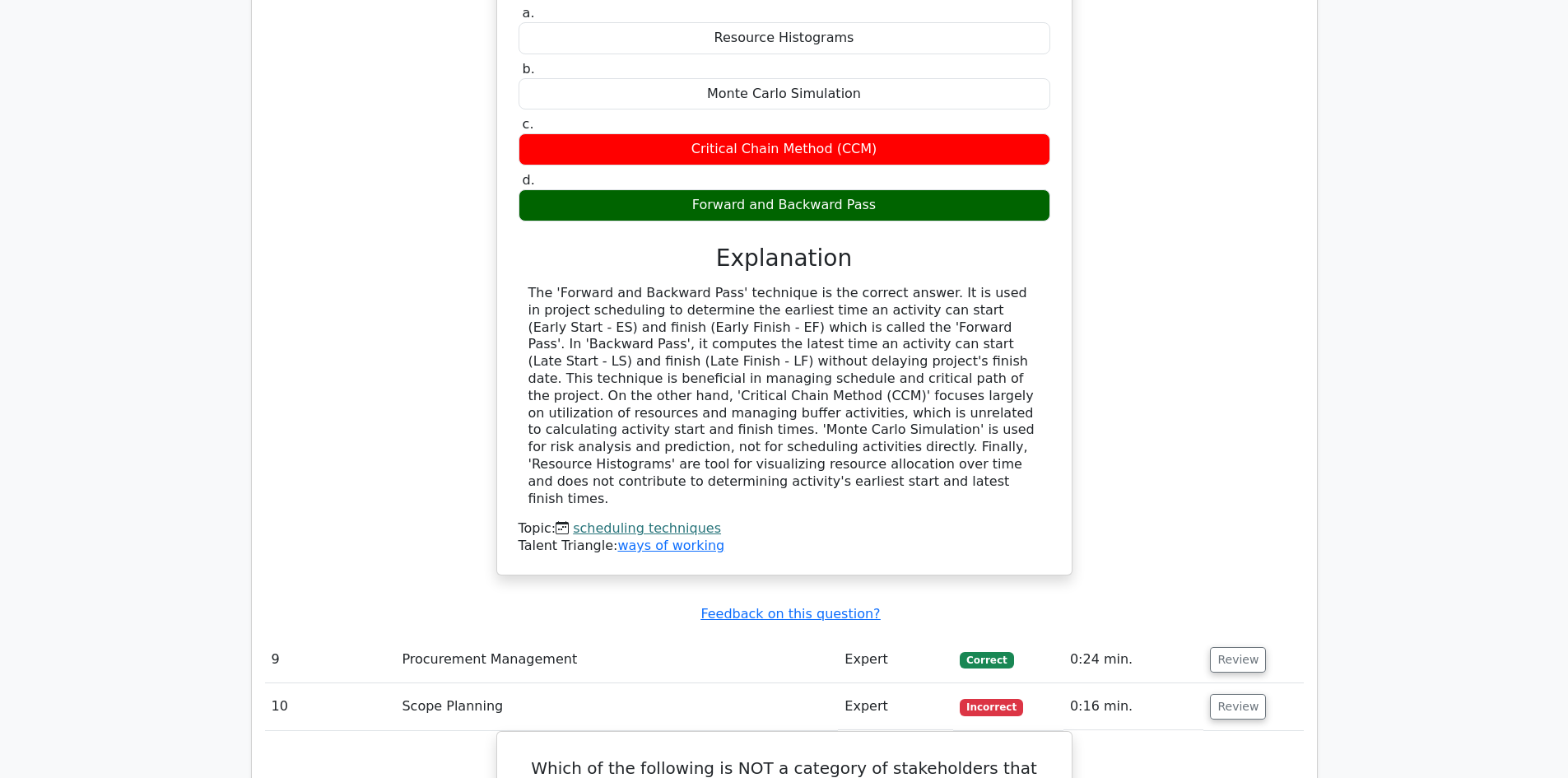
click at [660, 520] on link "scheduling techniques" at bounding box center [646, 528] width 148 height 16
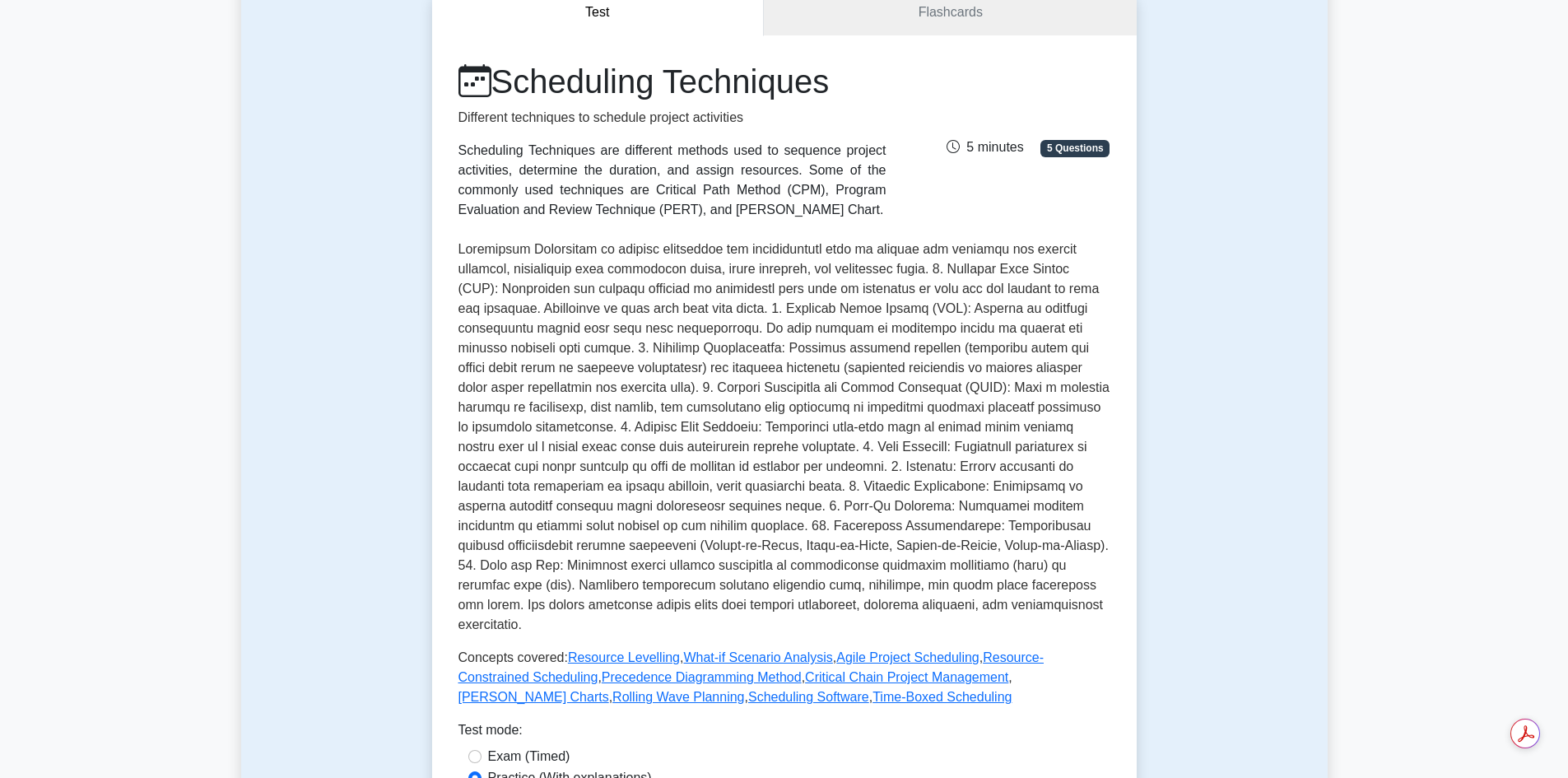
scroll to position [411, 0]
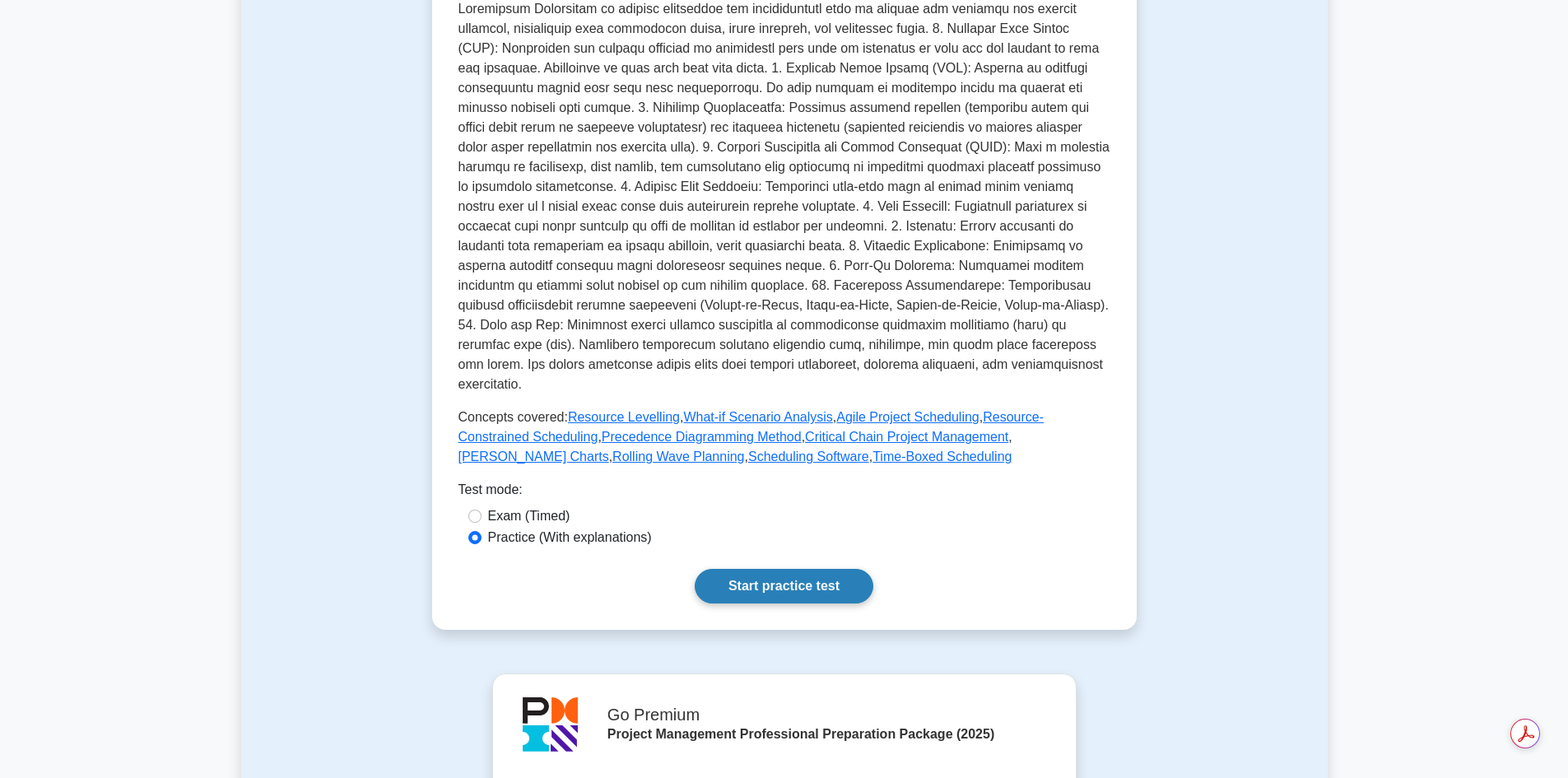
click at [795, 569] on link "Start practice test" at bounding box center [784, 585] width 179 height 35
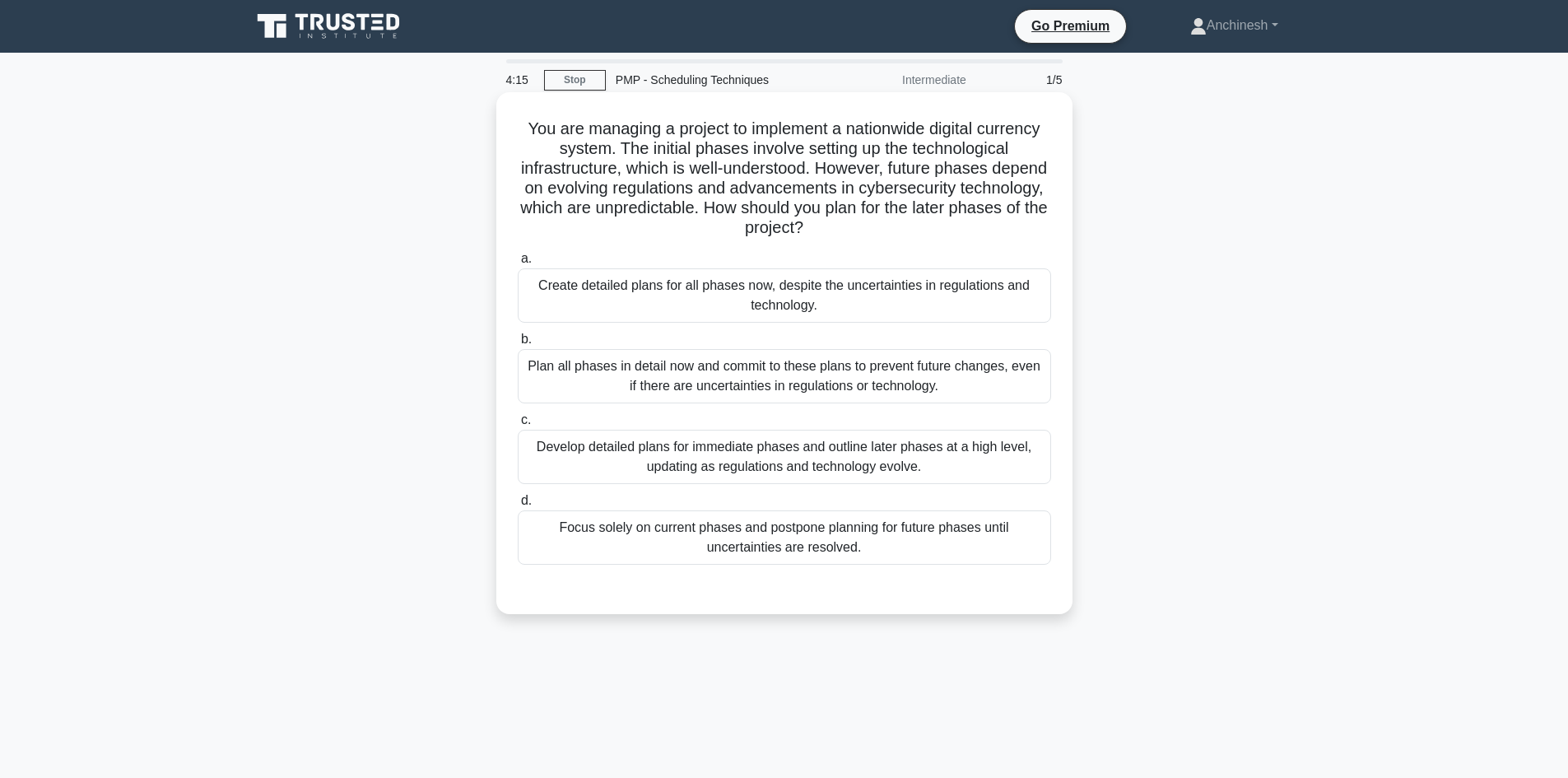
click at [800, 471] on div "Develop detailed plans for immediate phases and outline later phases at a high …" at bounding box center [784, 457] width 534 height 54
click at [518, 426] on input "c. Develop detailed plans for immediate phases and outline later phases at a hi…" at bounding box center [518, 420] width 0 height 11
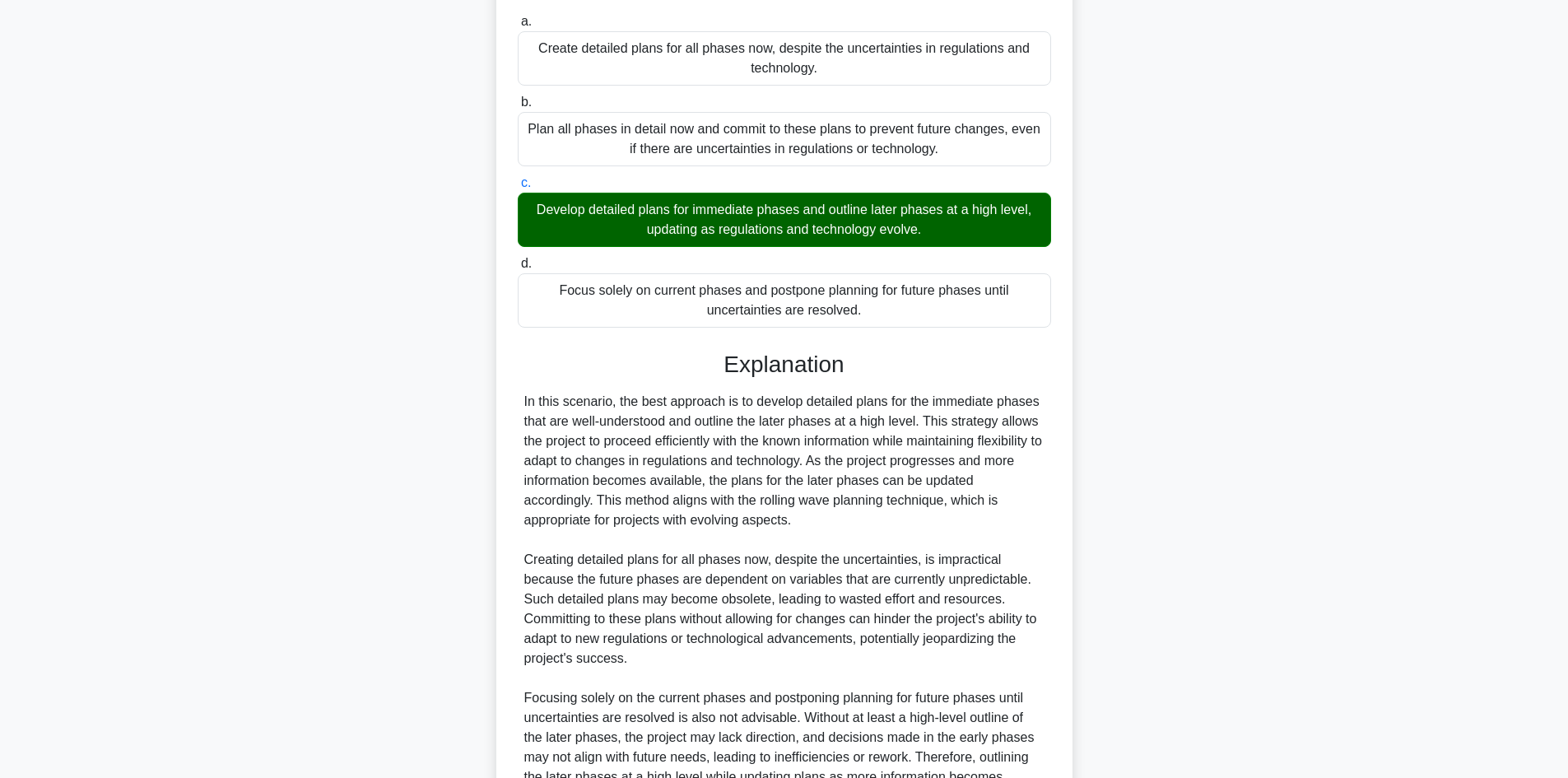
scroll to position [411, 0]
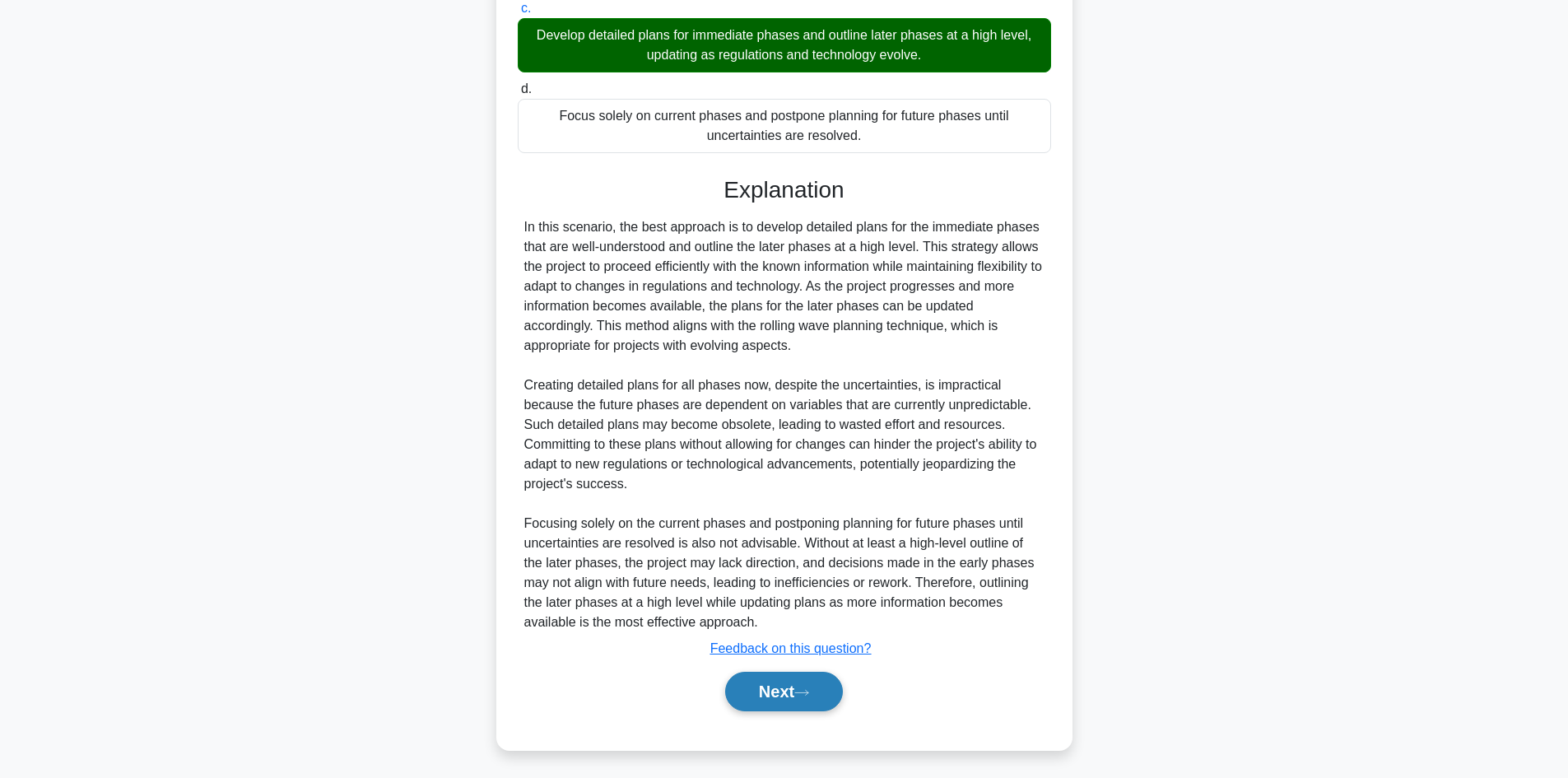
click at [779, 684] on button "Next" at bounding box center [784, 691] width 117 height 40
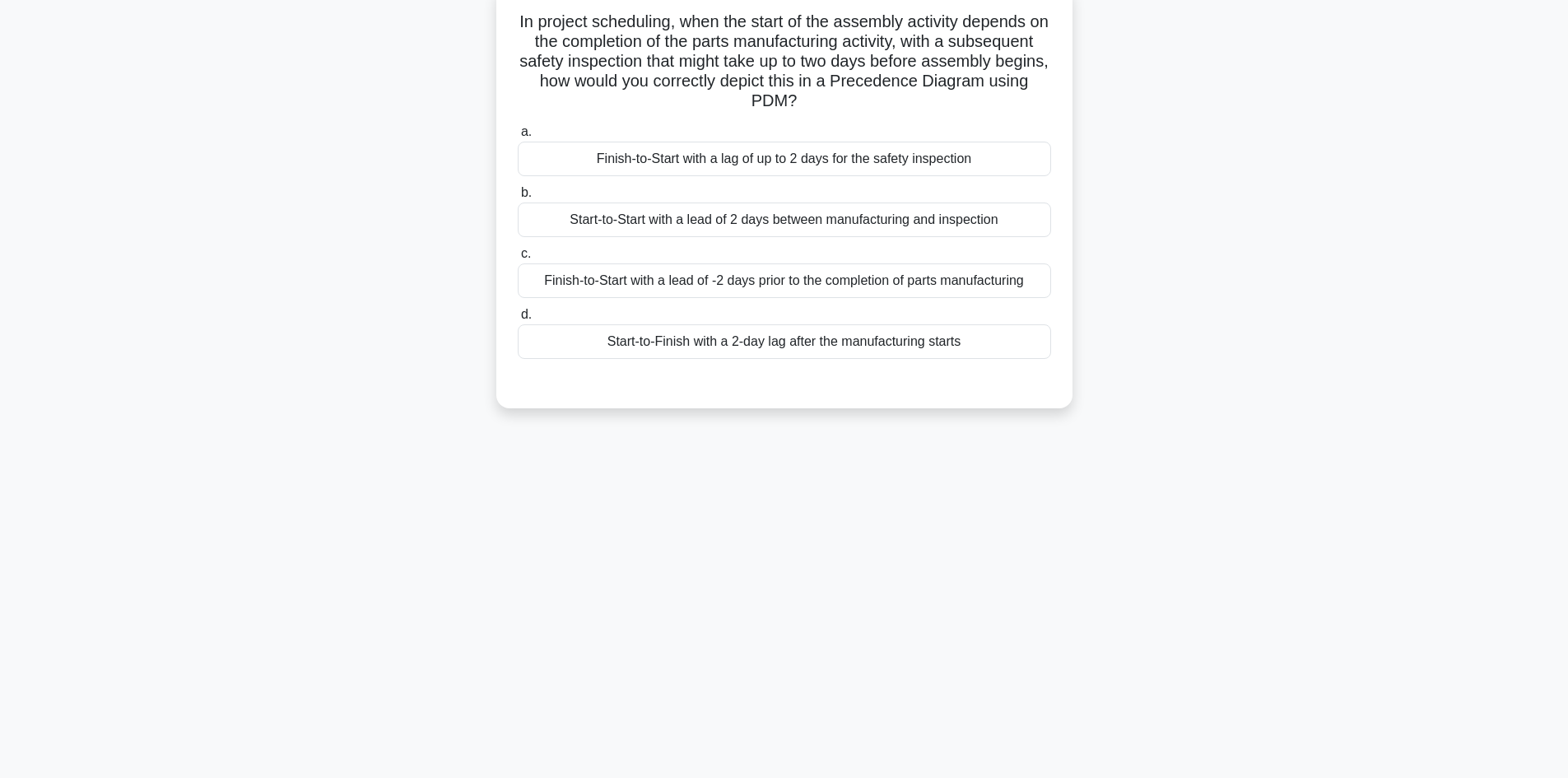
scroll to position [0, 0]
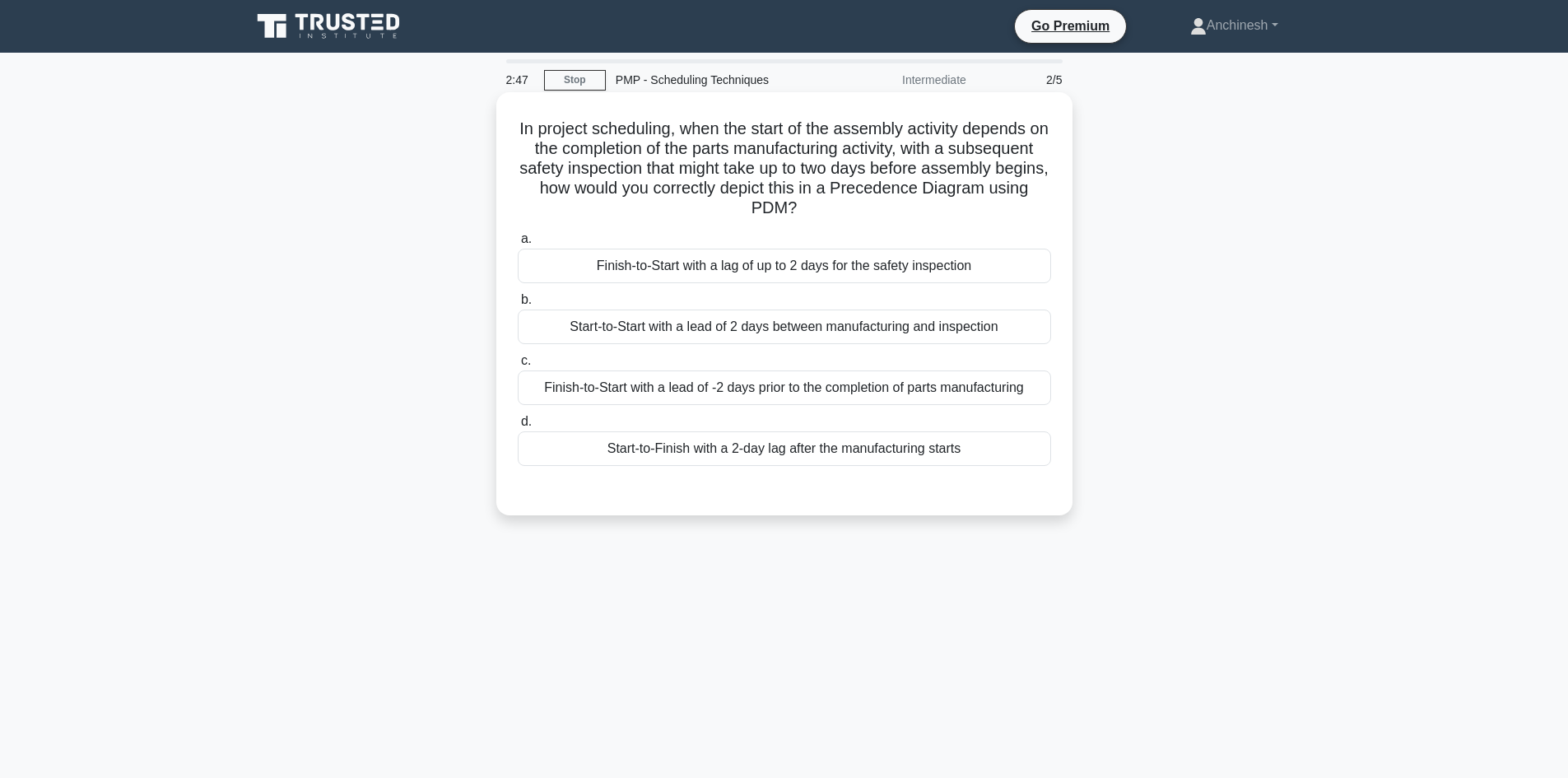
click at [820, 277] on div "Finish-to-Start with a lag of up to 2 days for the safety inspection" at bounding box center [784, 265] width 534 height 35
click at [518, 244] on input "a. Finish-to-Start with a lag of up to 2 days for the safety inspection" at bounding box center [518, 239] width 0 height 11
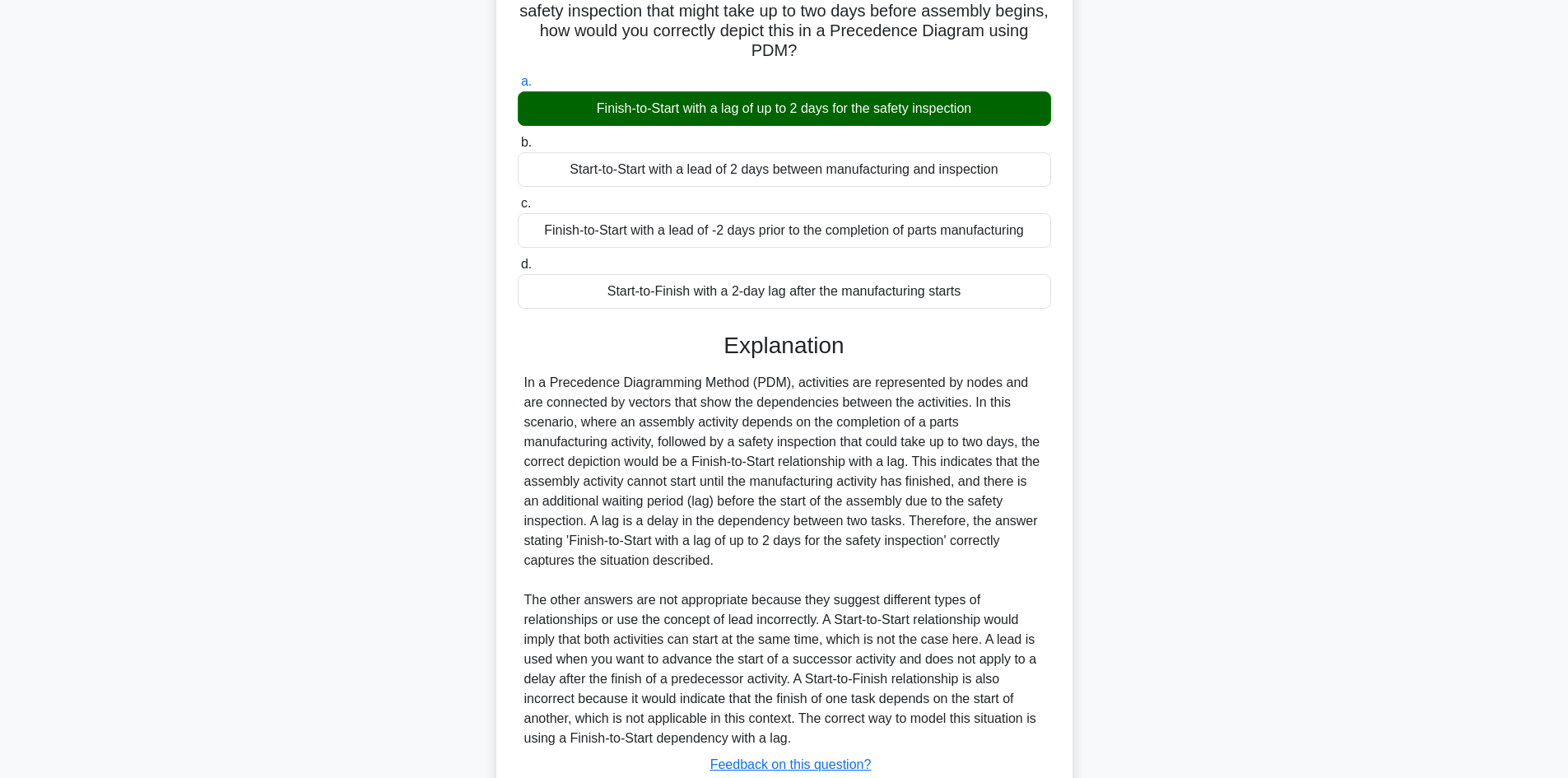
scroll to position [277, 0]
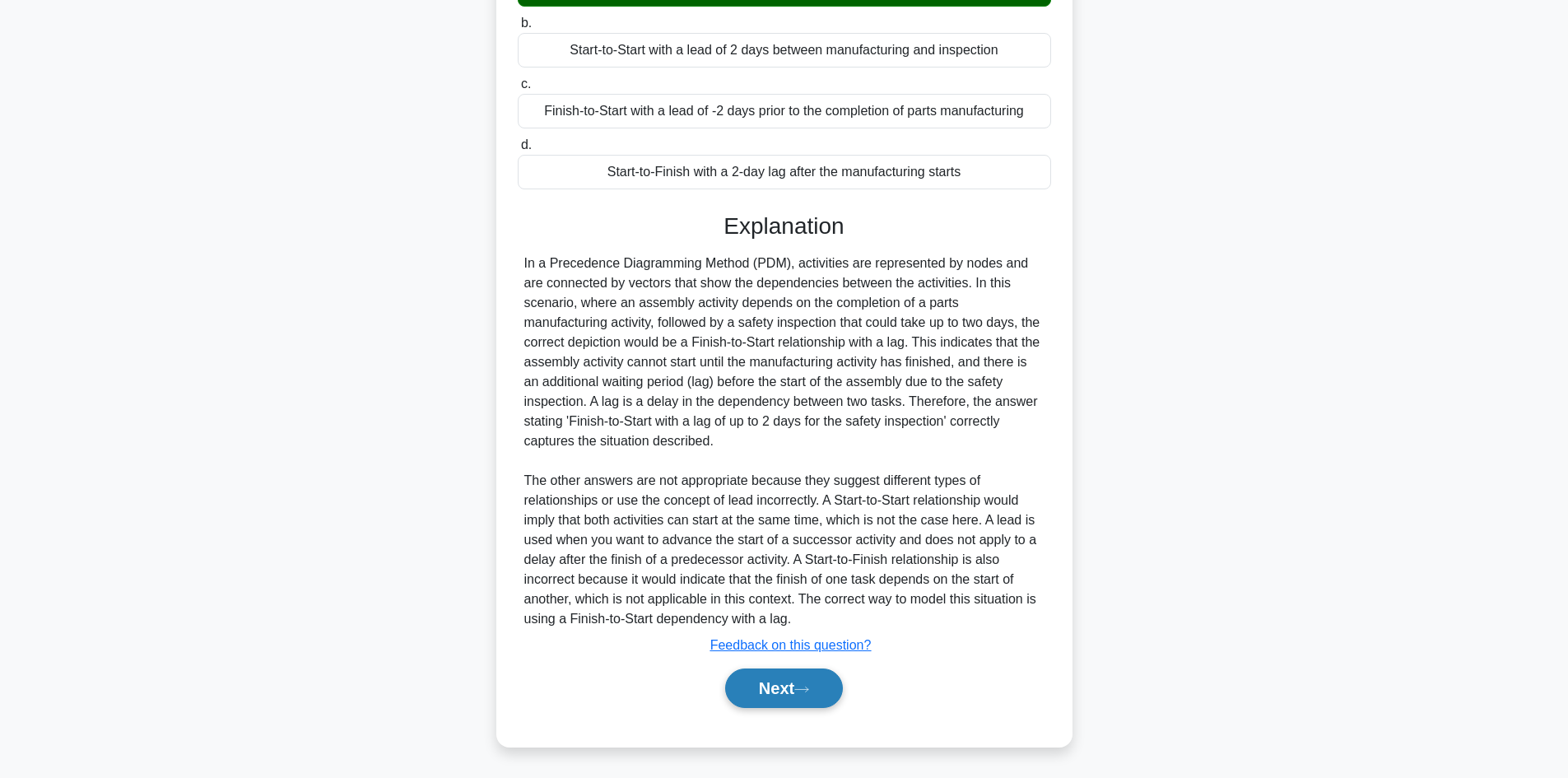
click at [775, 690] on button "Next" at bounding box center [784, 688] width 117 height 40
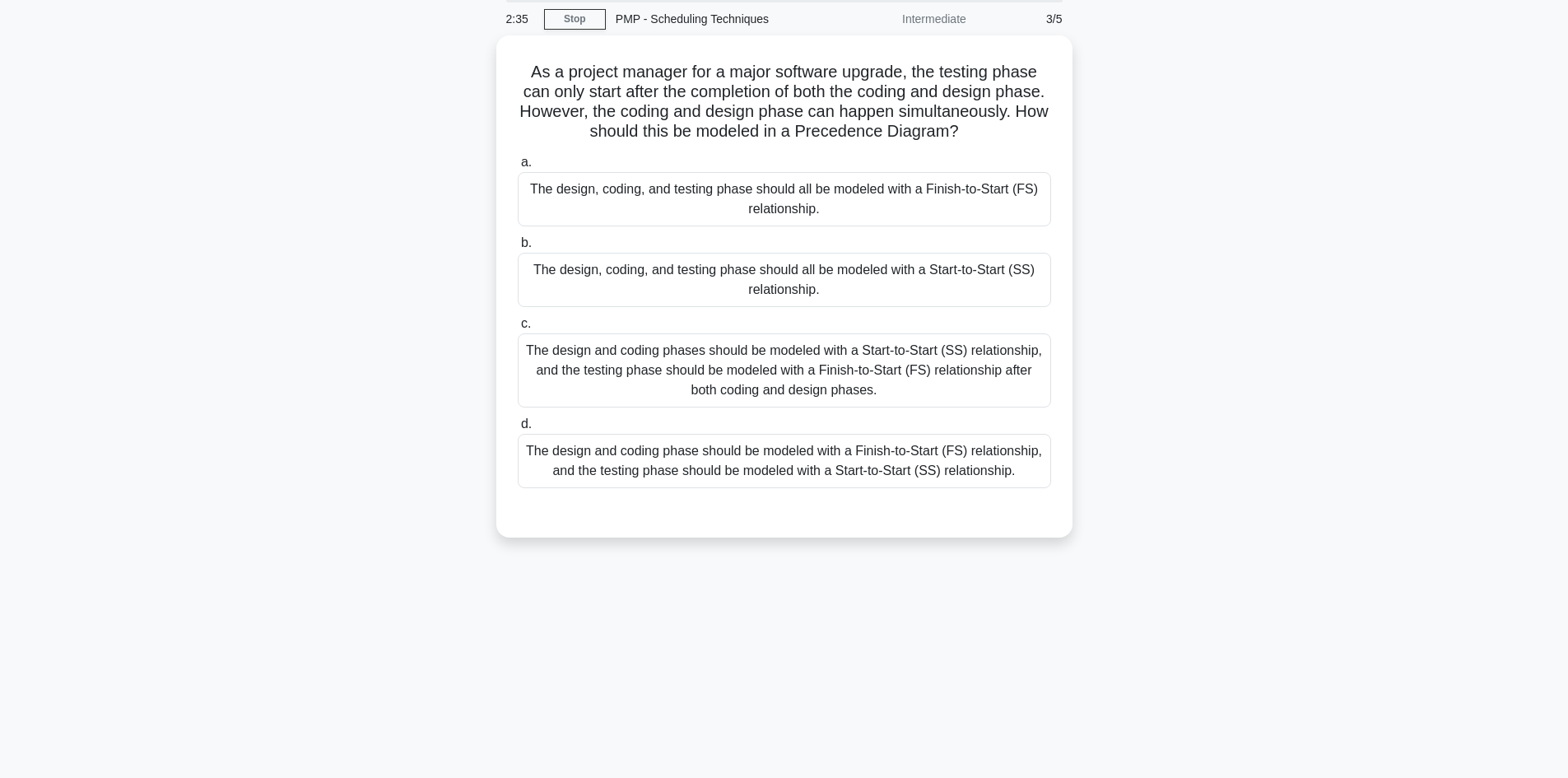
scroll to position [0, 0]
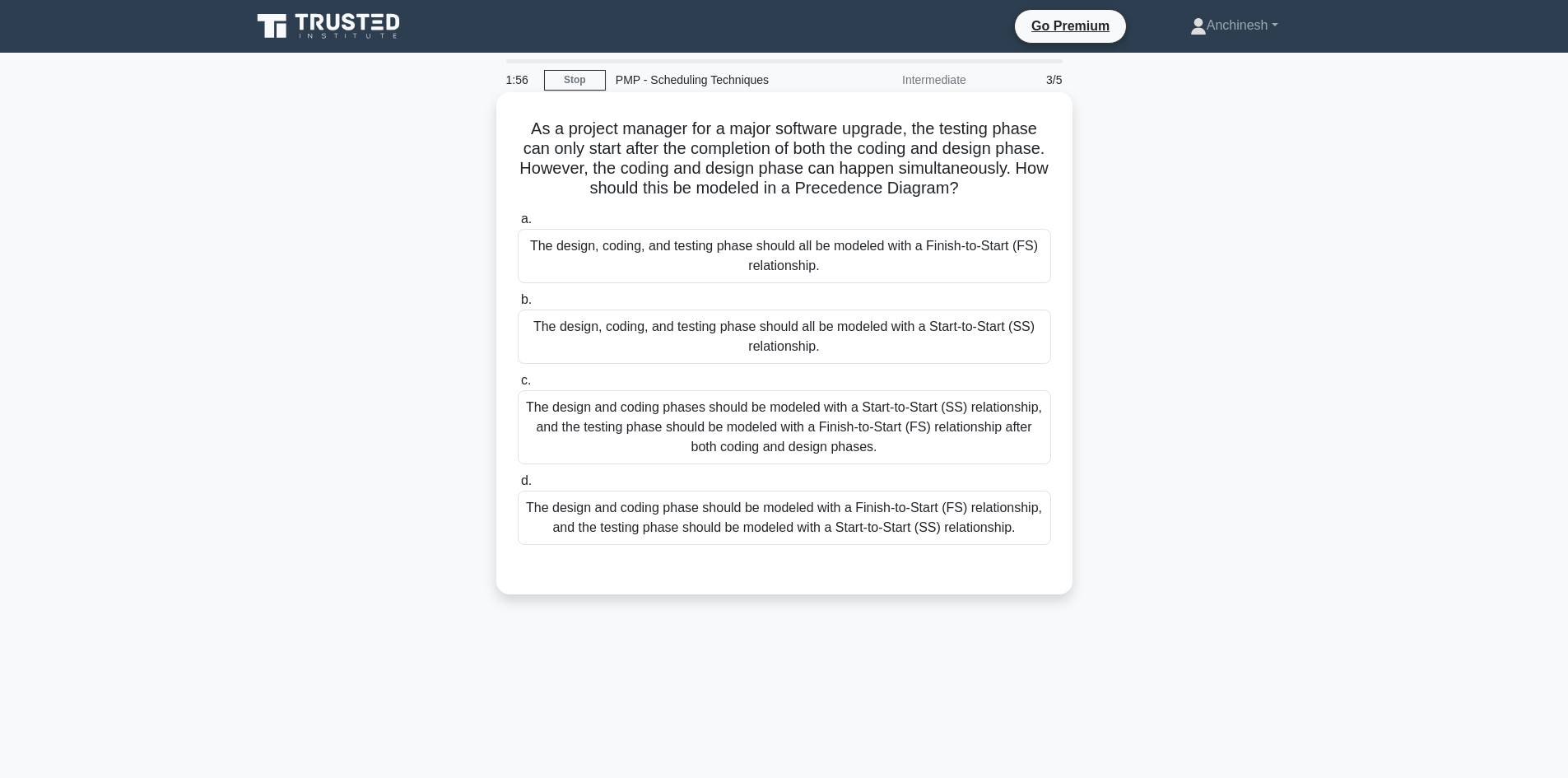
click at [844, 359] on div "The design, coding, and testing phase should all be modeled with a Start-to-Sta…" at bounding box center [784, 336] width 534 height 54
click at [518, 306] on input "b. The design, coding, and testing phase should all be modeled with a Start-to-…" at bounding box center [518, 300] width 0 height 11
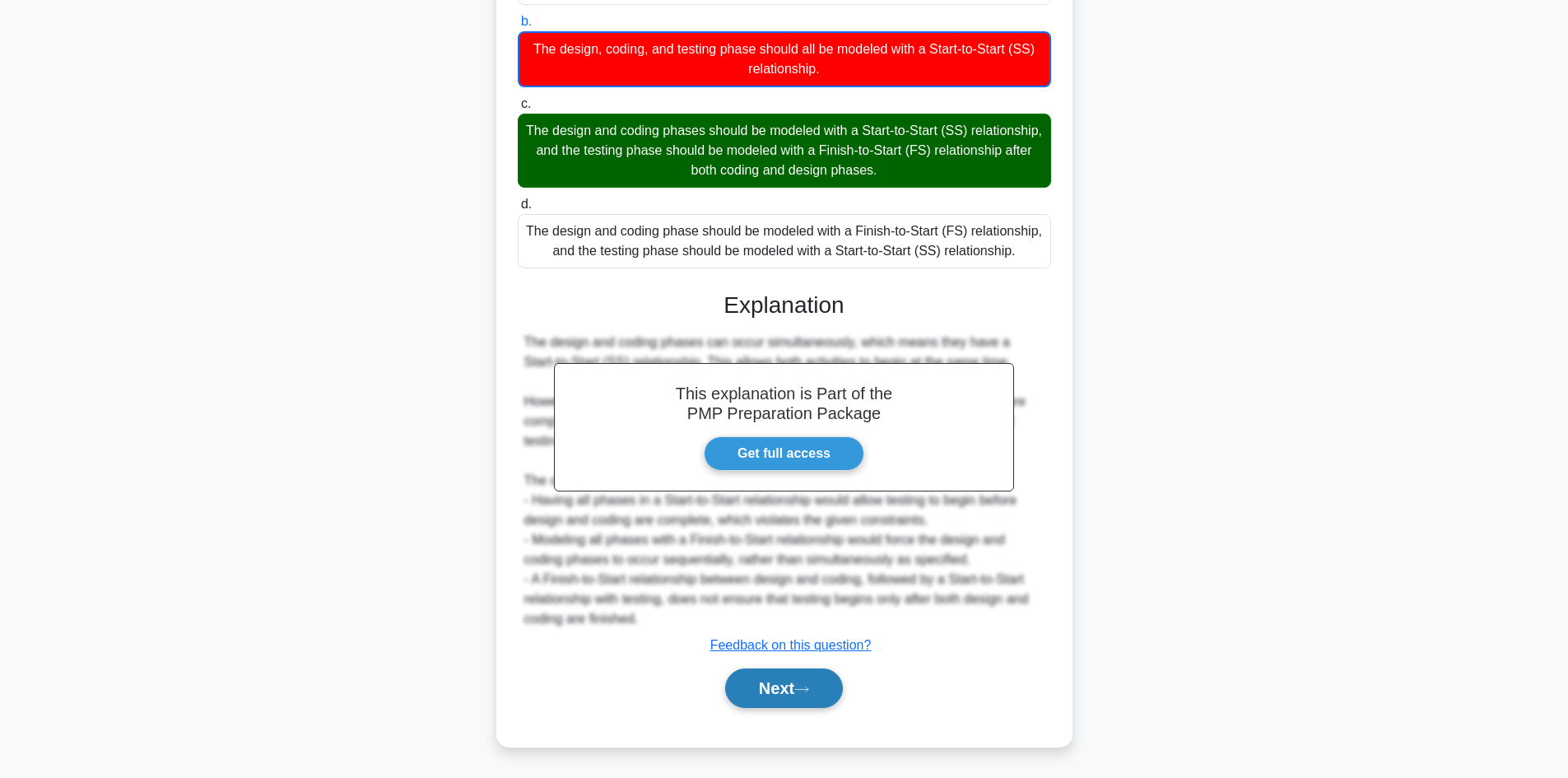
click at [796, 689] on button "Next" at bounding box center [784, 688] width 117 height 40
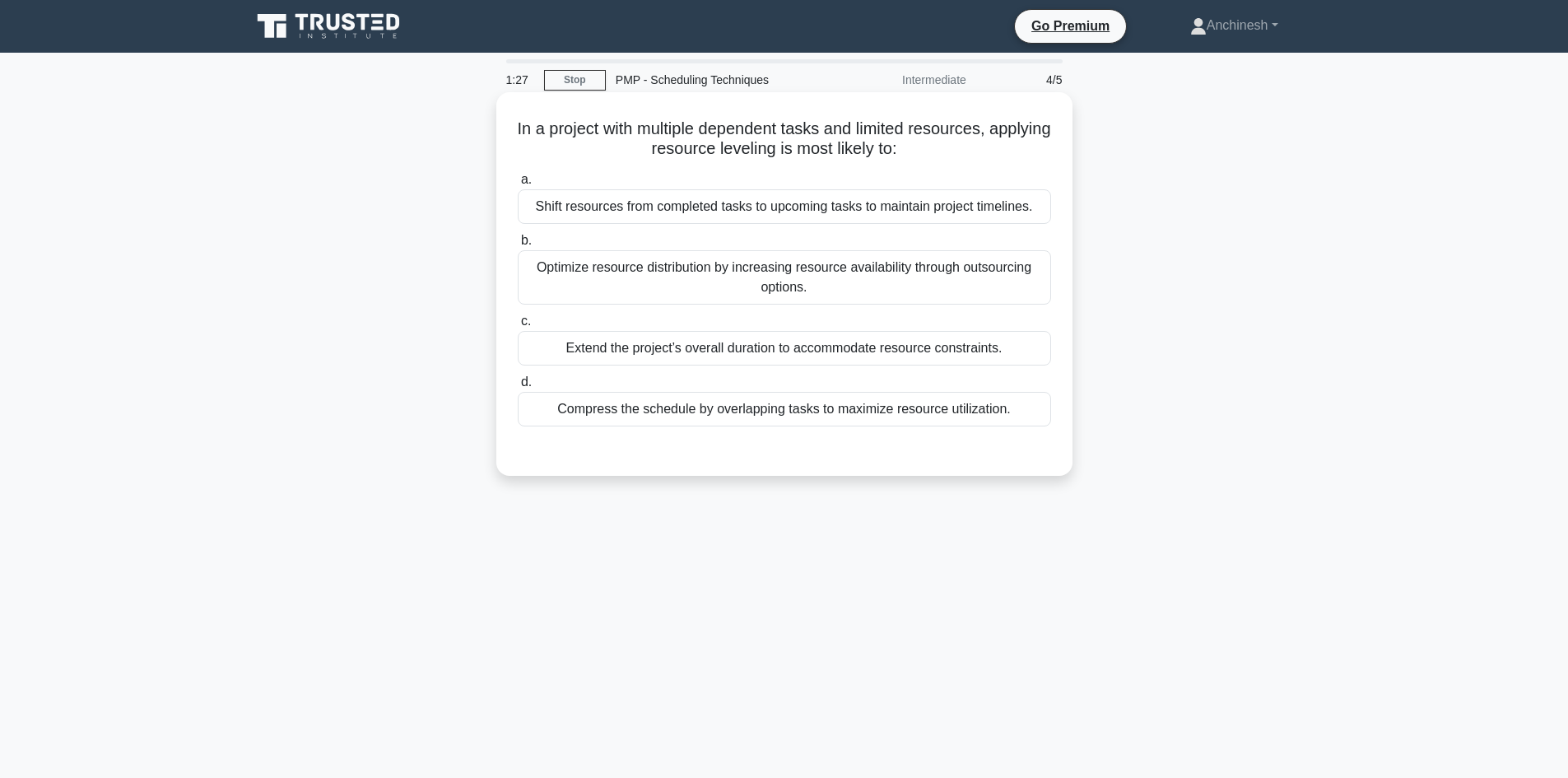
click at [806, 349] on div "Extend the project’s overall duration to accommodate resource constraints." at bounding box center [784, 348] width 534 height 35
click at [518, 327] on input "c. Extend the project’s overall duration to accommodate resource constraints." at bounding box center [518, 321] width 0 height 11
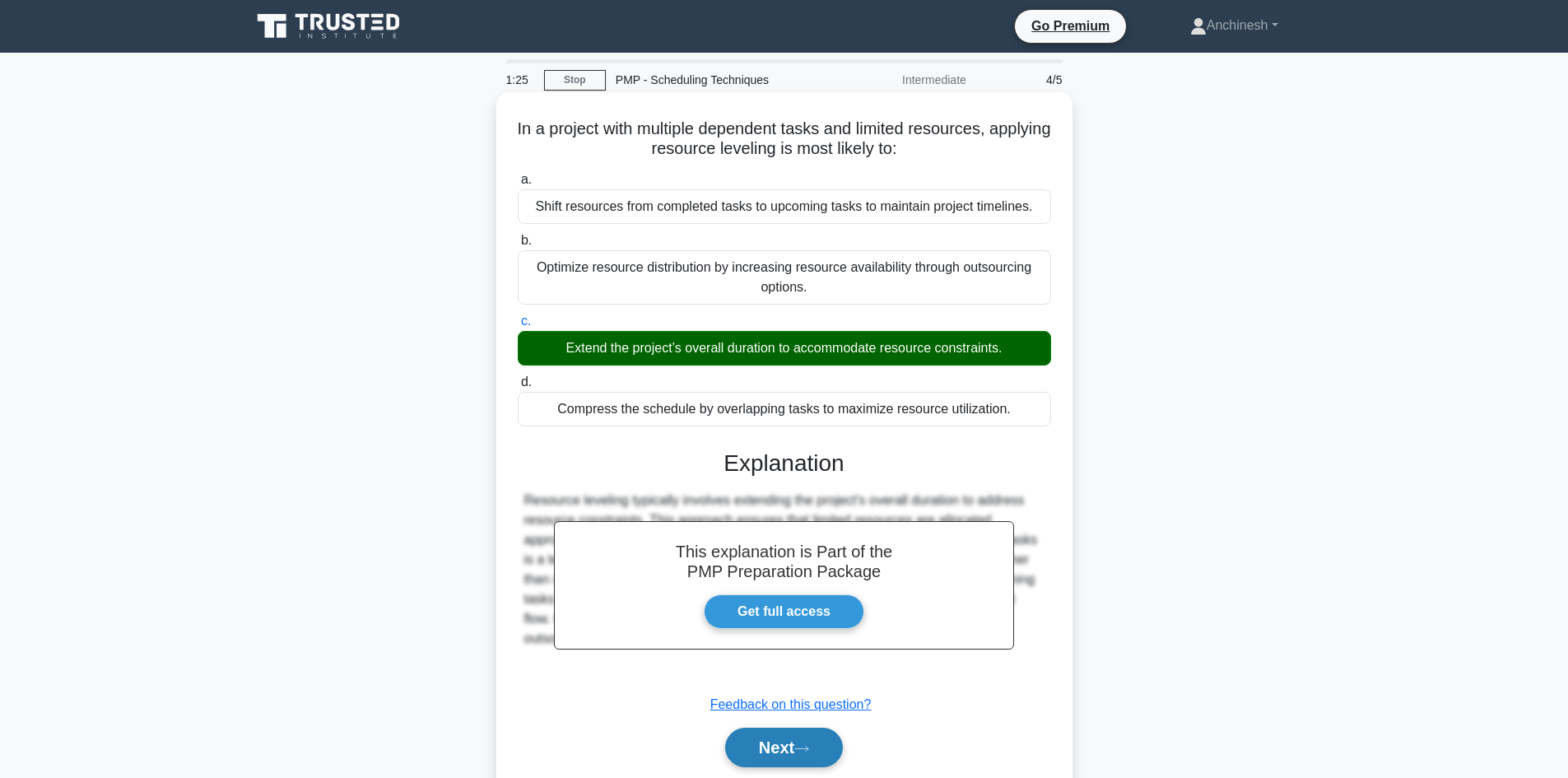
click at [773, 754] on button "Next" at bounding box center [784, 748] width 117 height 40
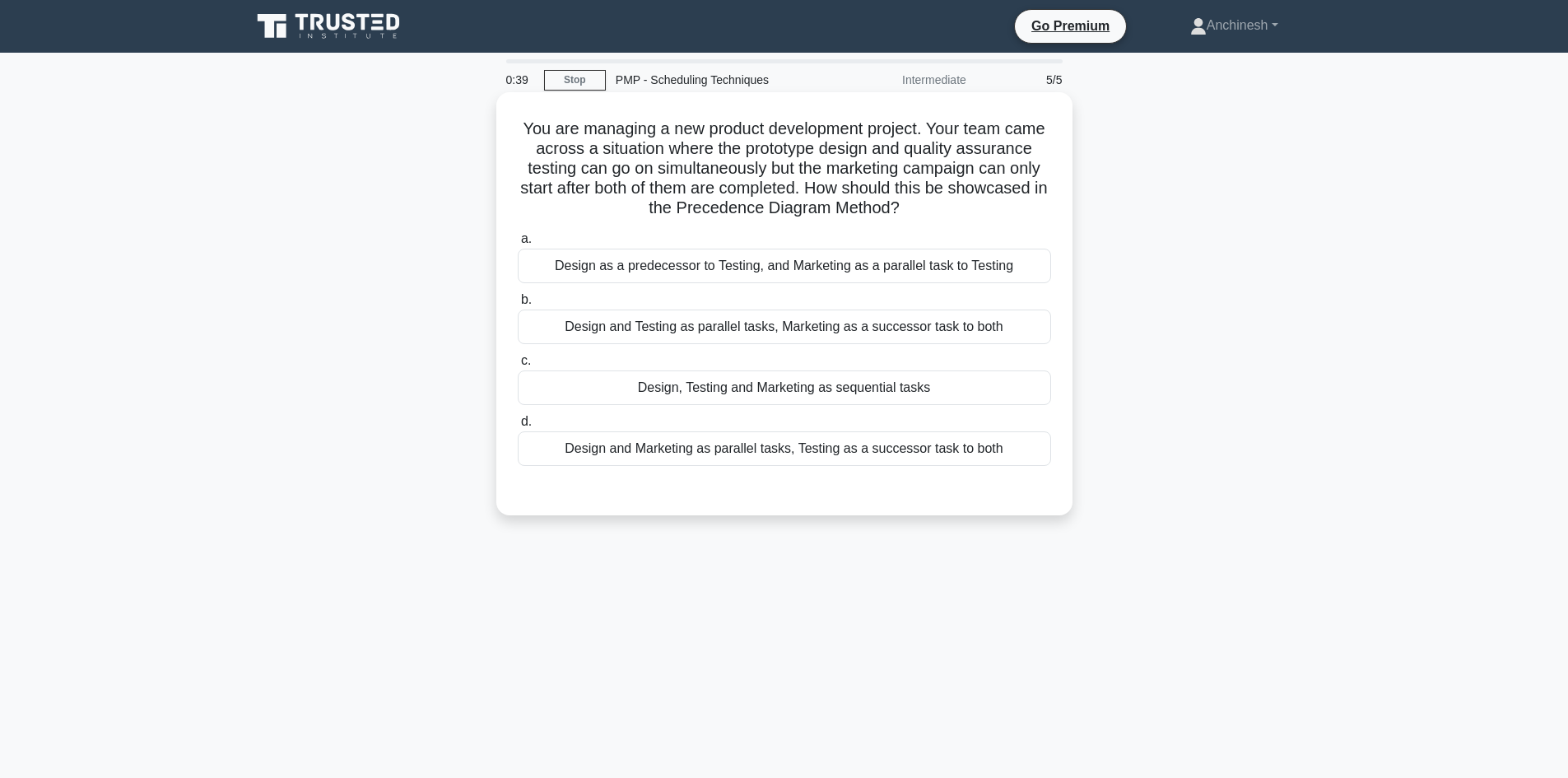
click at [737, 322] on div "Design and Testing as parallel tasks, Marketing as a successor task to both" at bounding box center [784, 326] width 534 height 35
click at [518, 306] on input "b. Design and Testing as parallel tasks, Marketing as a successor task to both" at bounding box center [518, 300] width 0 height 11
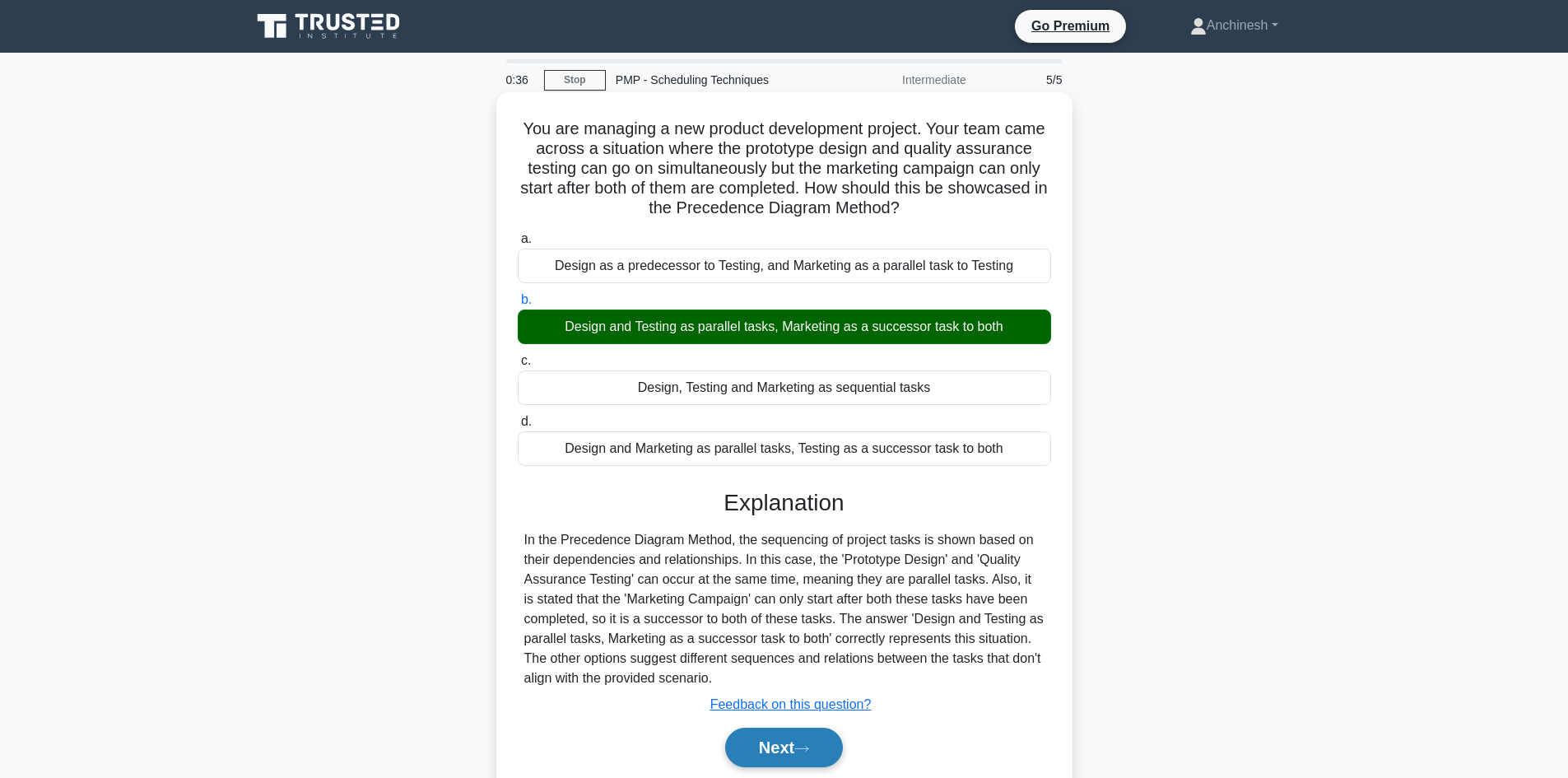
click at [773, 749] on button "Next" at bounding box center [784, 748] width 117 height 40
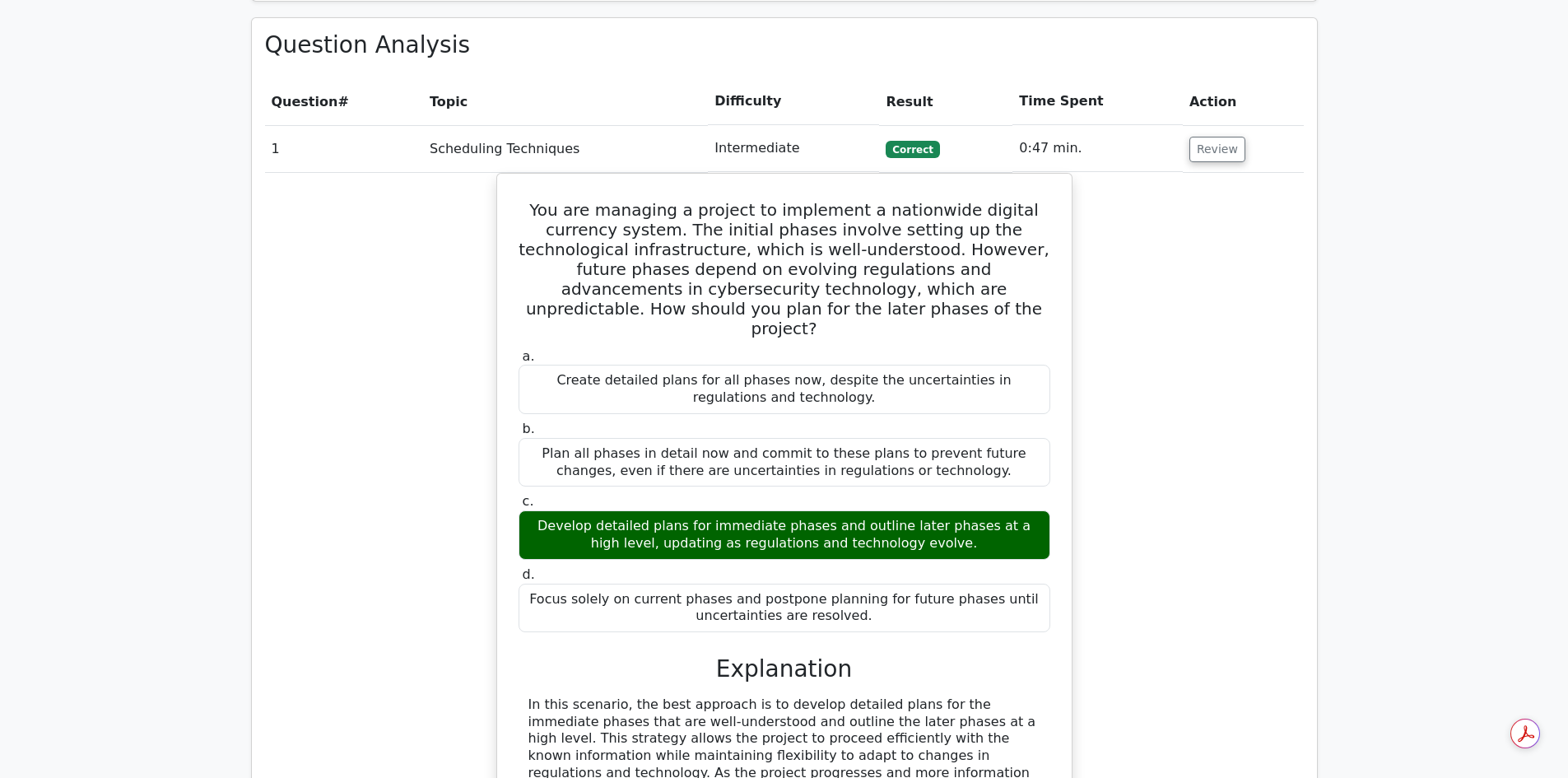
scroll to position [1070, 0]
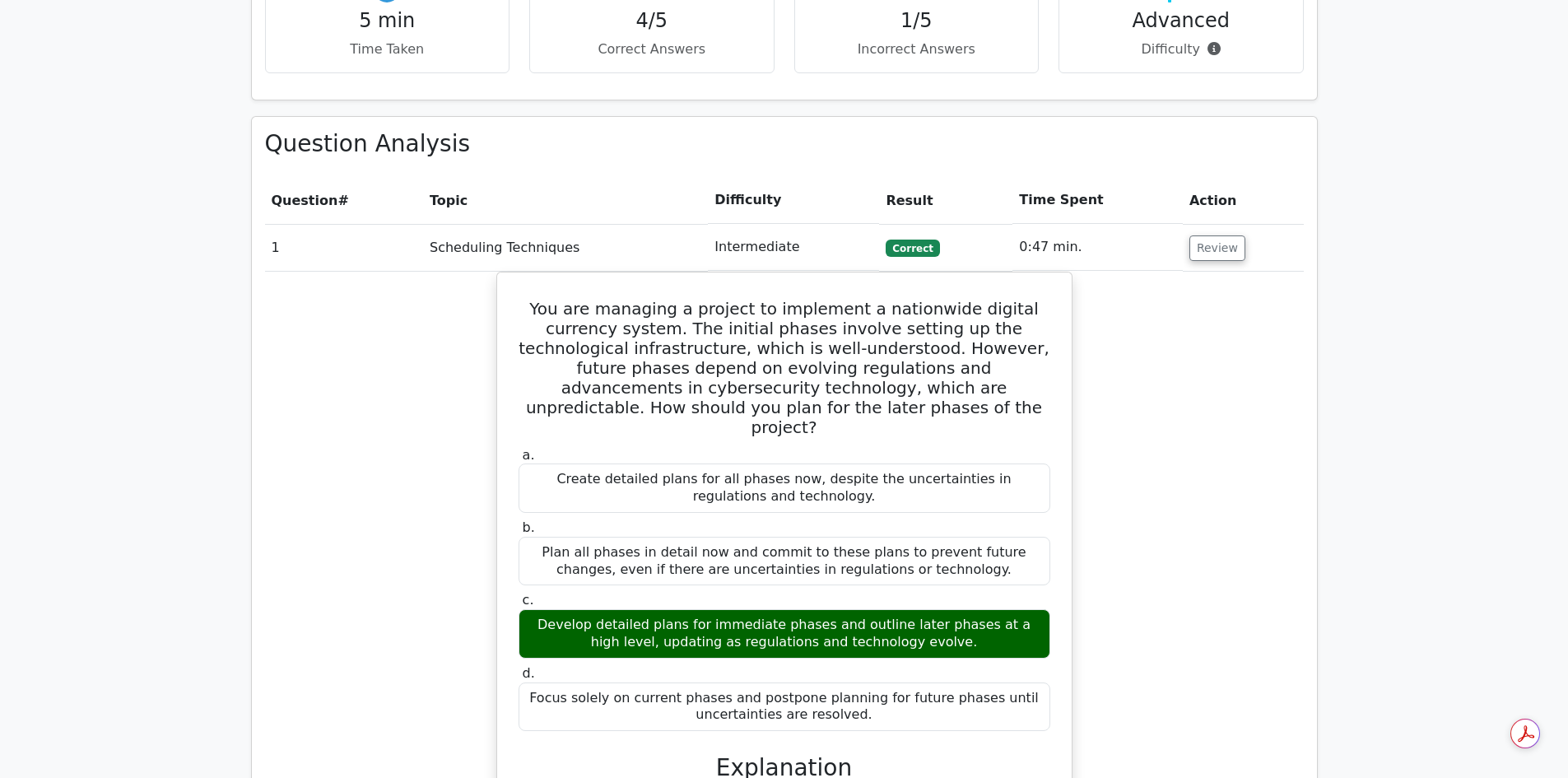
click at [1214, 224] on td "Review" at bounding box center [1243, 248] width 121 height 47
click at [1218, 236] on button "Review" at bounding box center [1217, 248] width 56 height 25
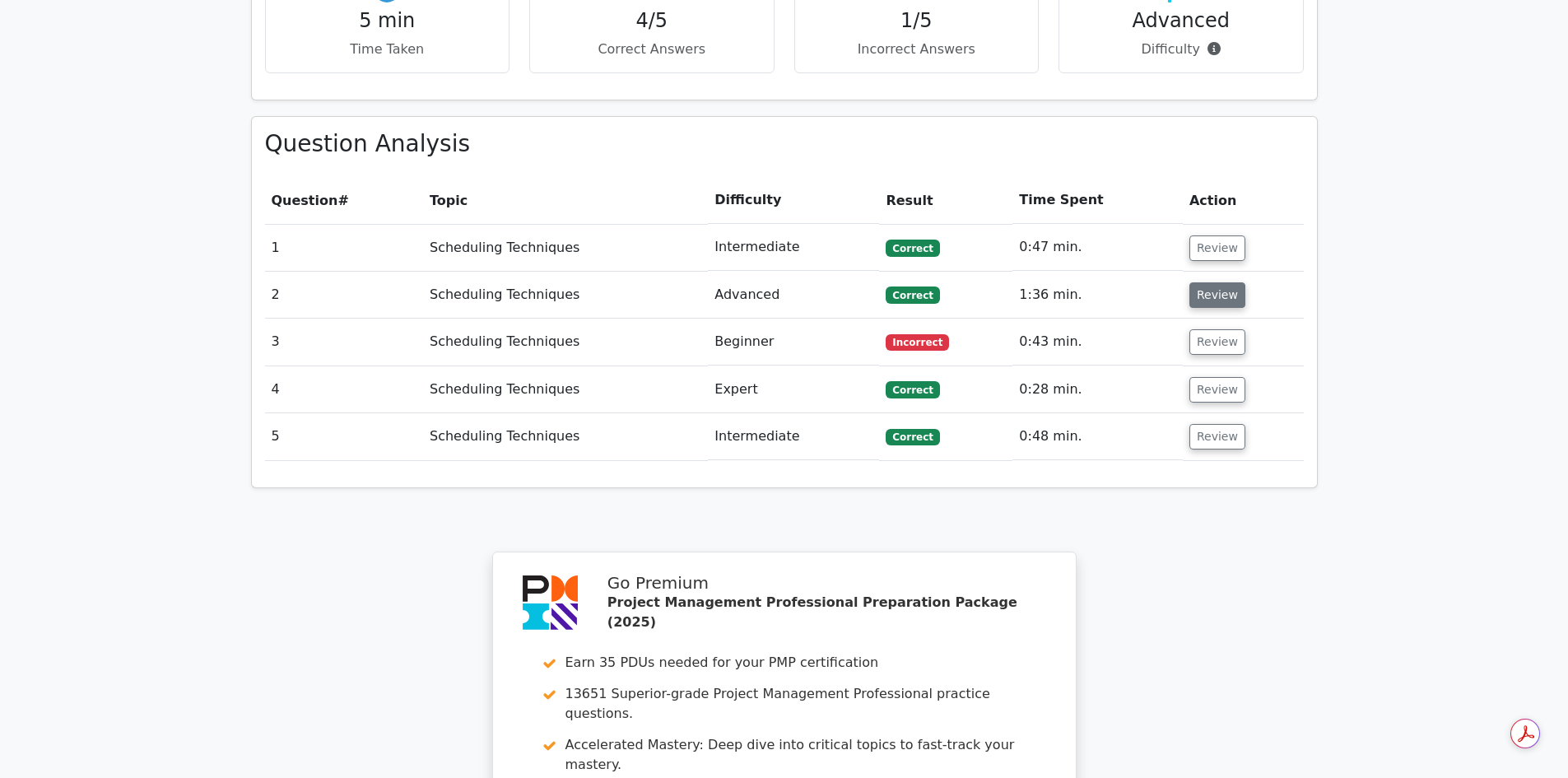
click at [1227, 282] on button "Review" at bounding box center [1217, 295] width 56 height 25
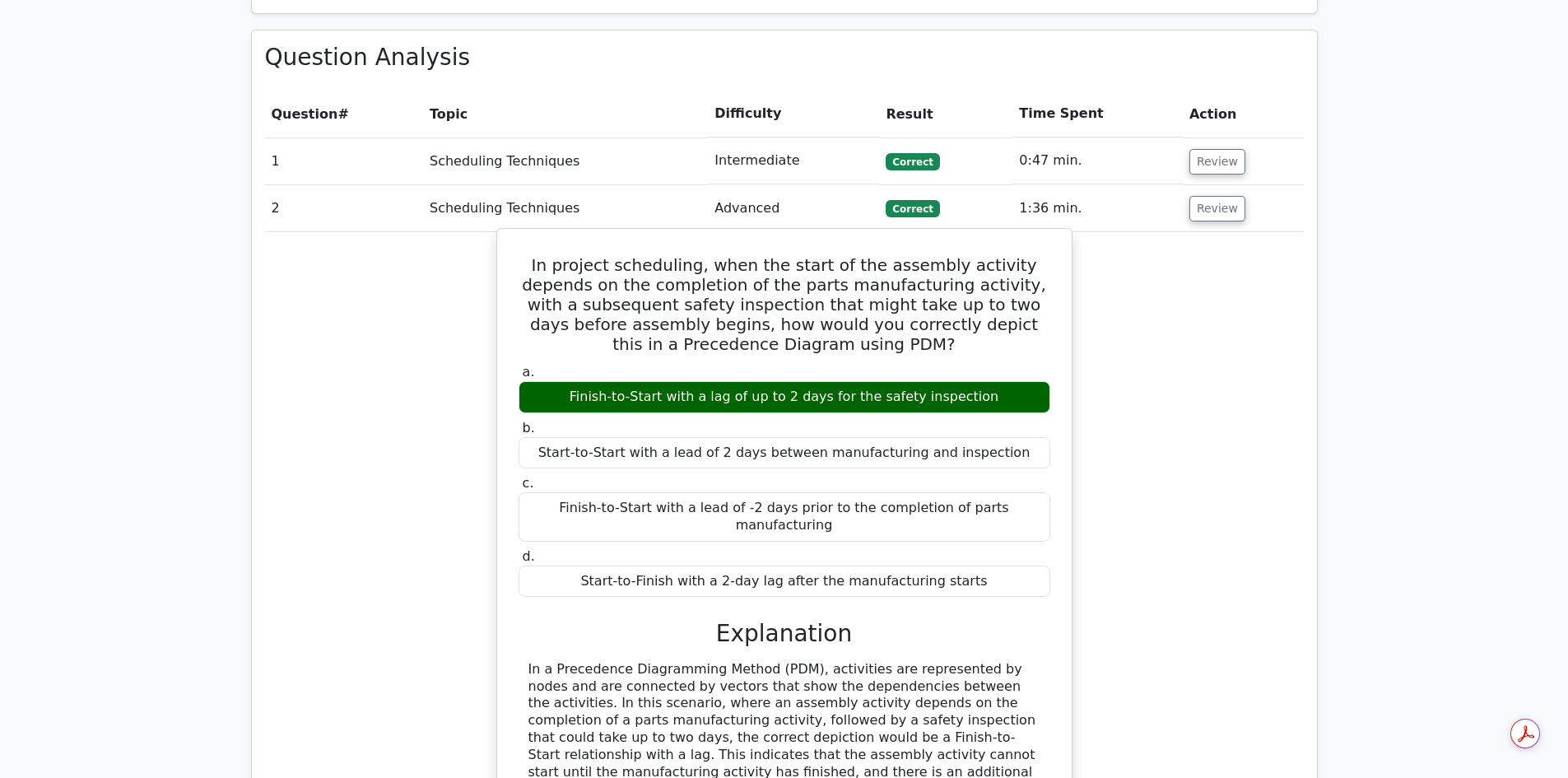
scroll to position [1153, 0]
